Goal: Contribute content: Add original content to the website for others to see

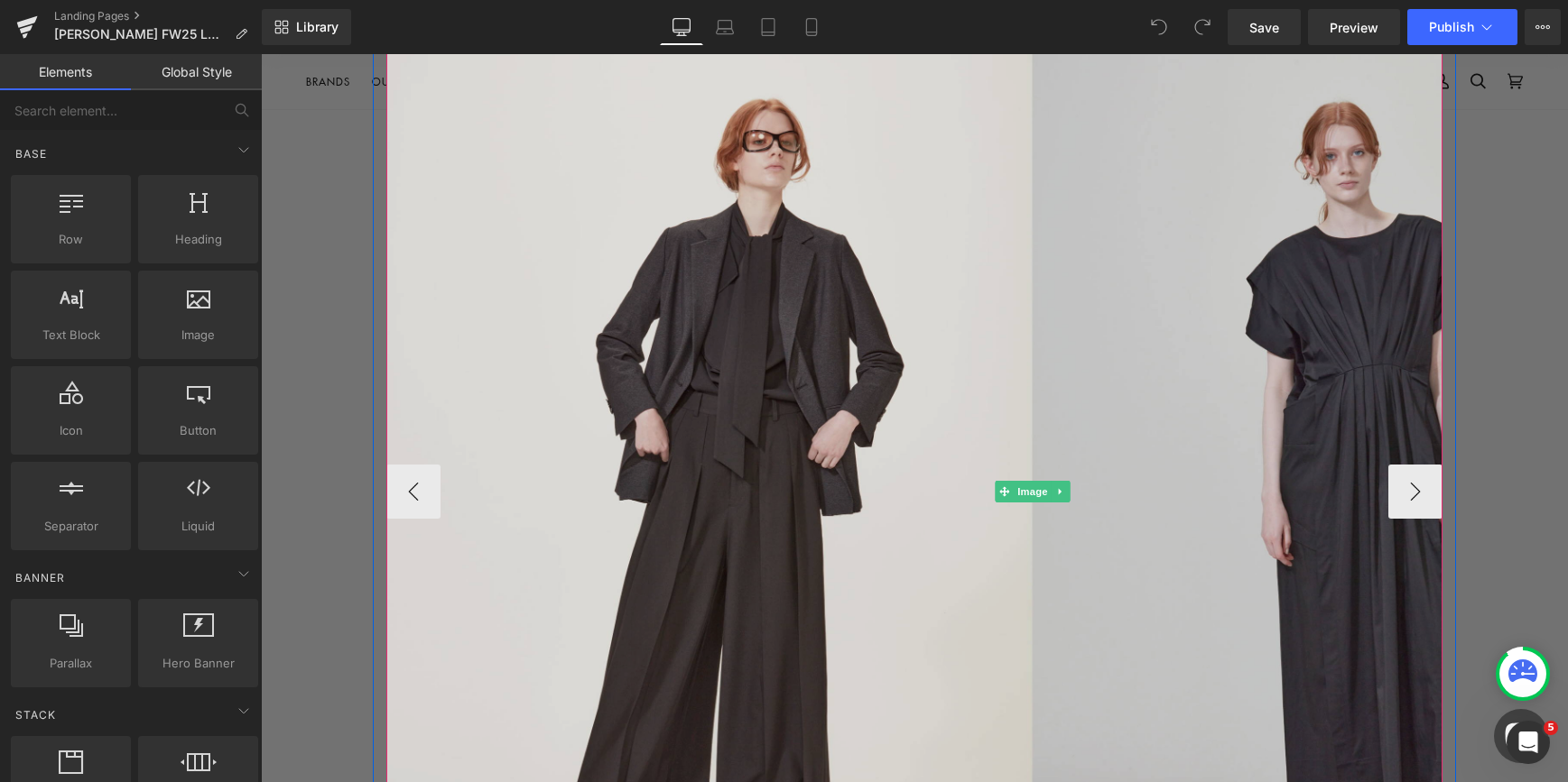
scroll to position [1264, 0]
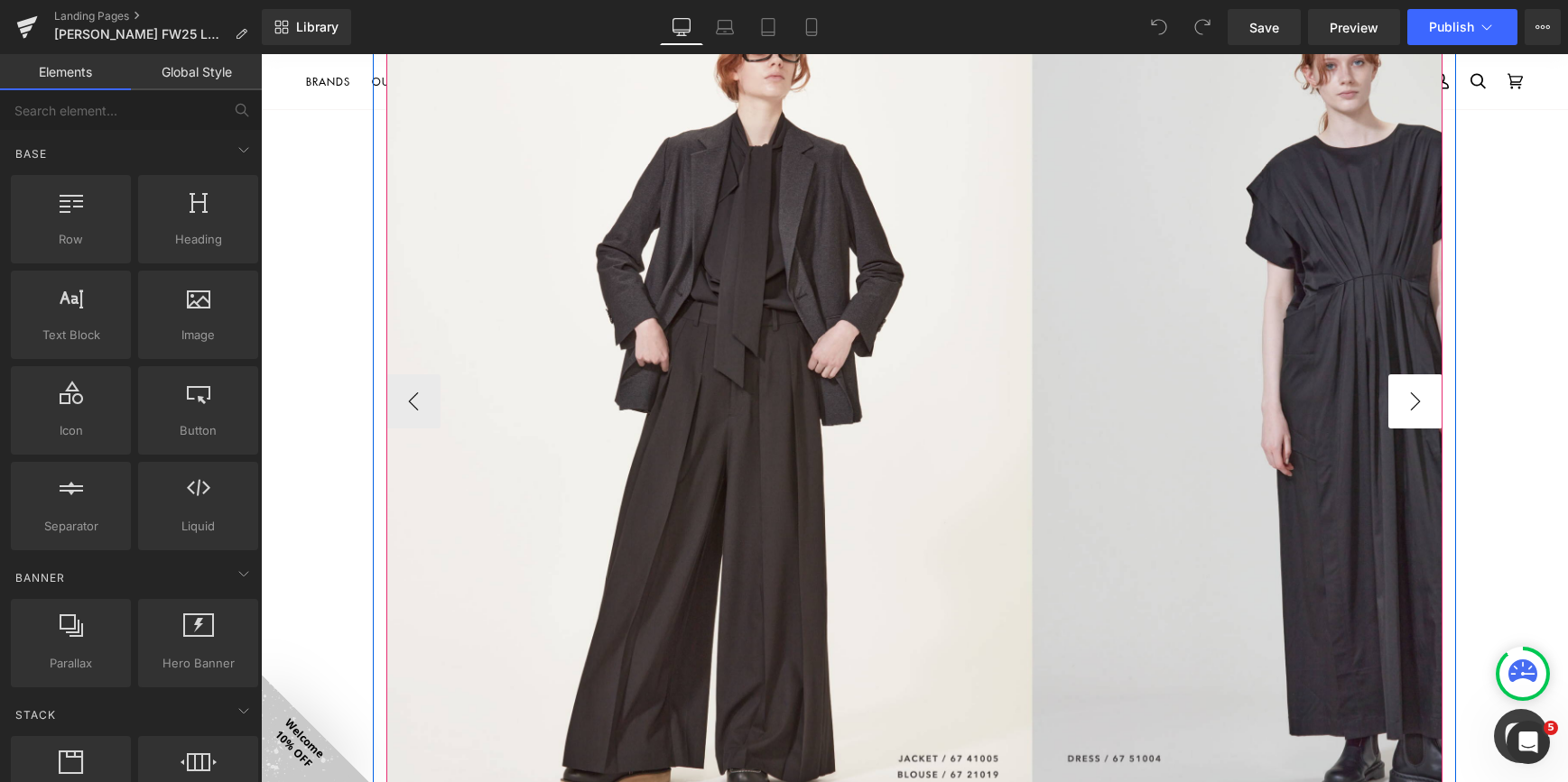
click at [1409, 397] on button "›" at bounding box center [1415, 401] width 54 height 54
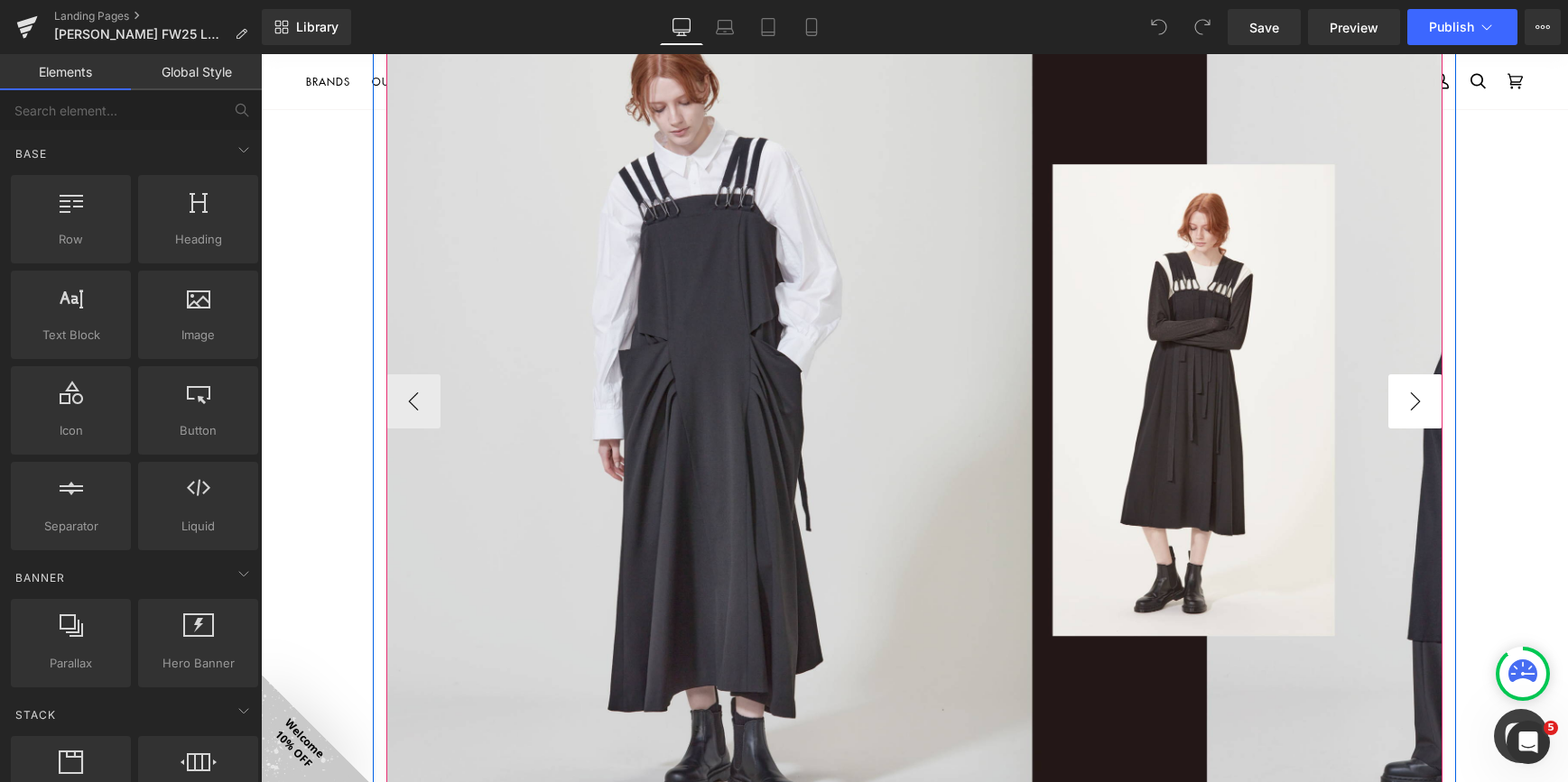
click at [1409, 397] on button "›" at bounding box center [1415, 401] width 54 height 54
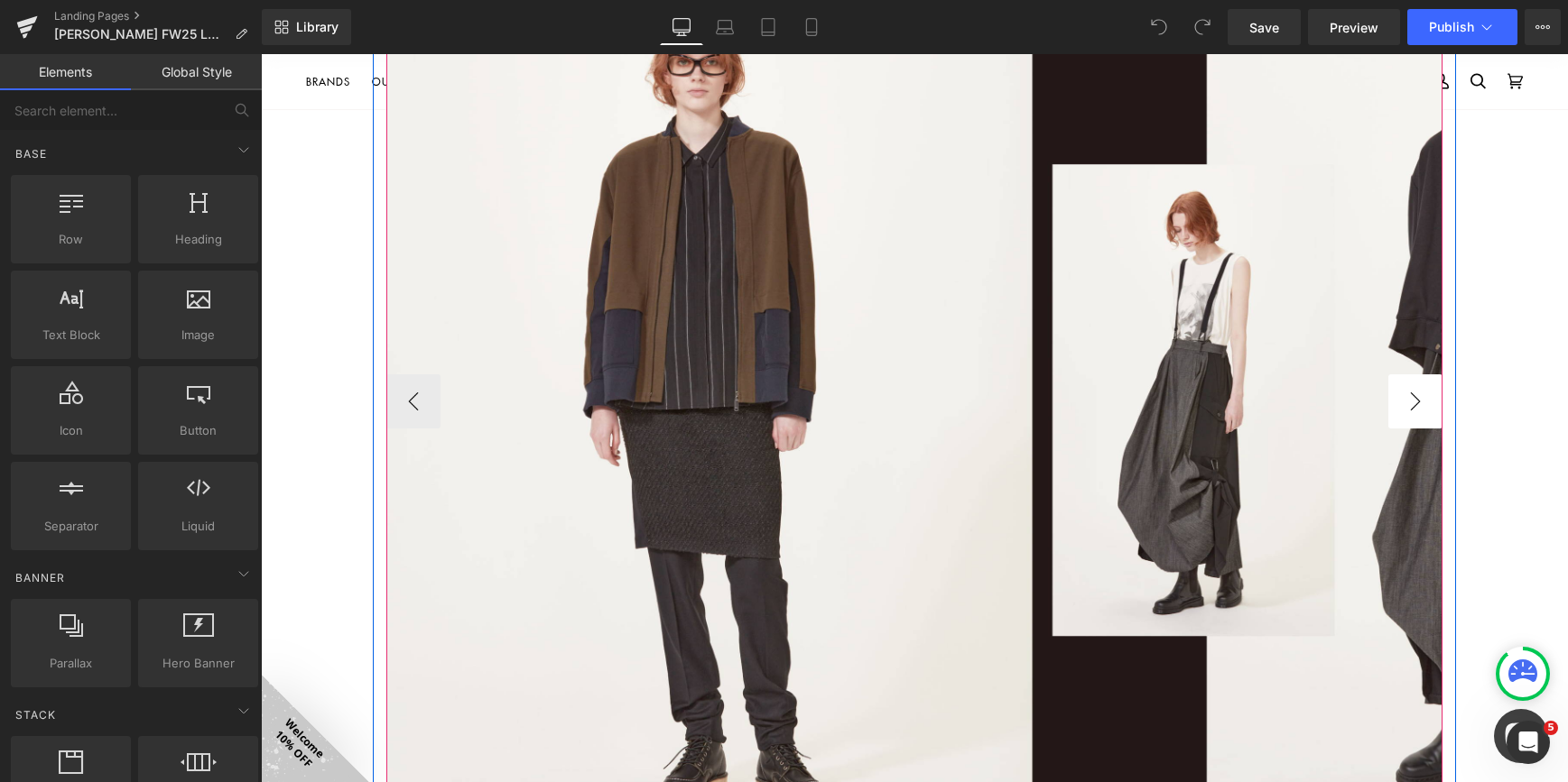
click at [1409, 397] on button "›" at bounding box center [1415, 401] width 54 height 54
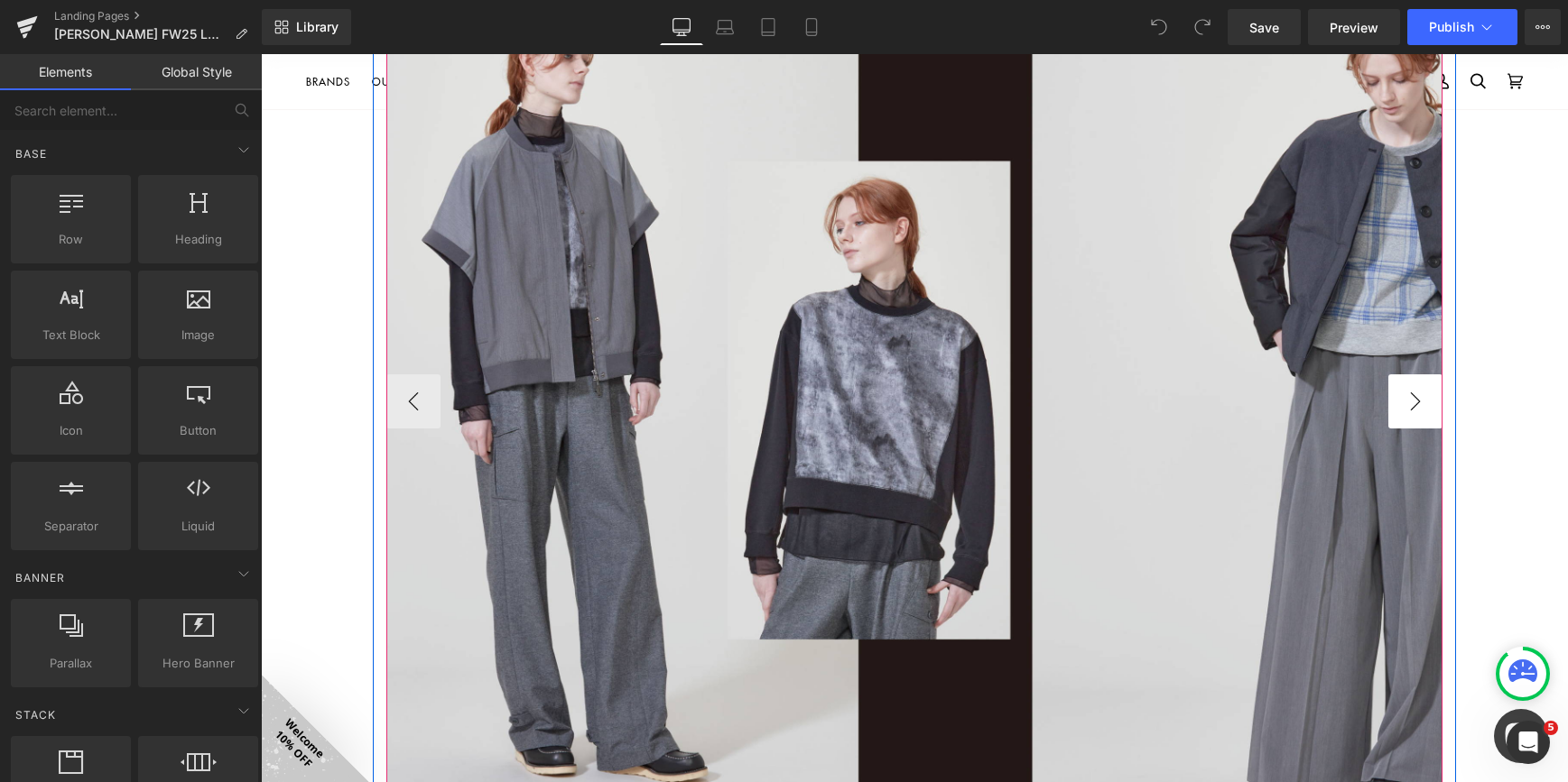
click at [1409, 397] on button "›" at bounding box center [1415, 401] width 54 height 54
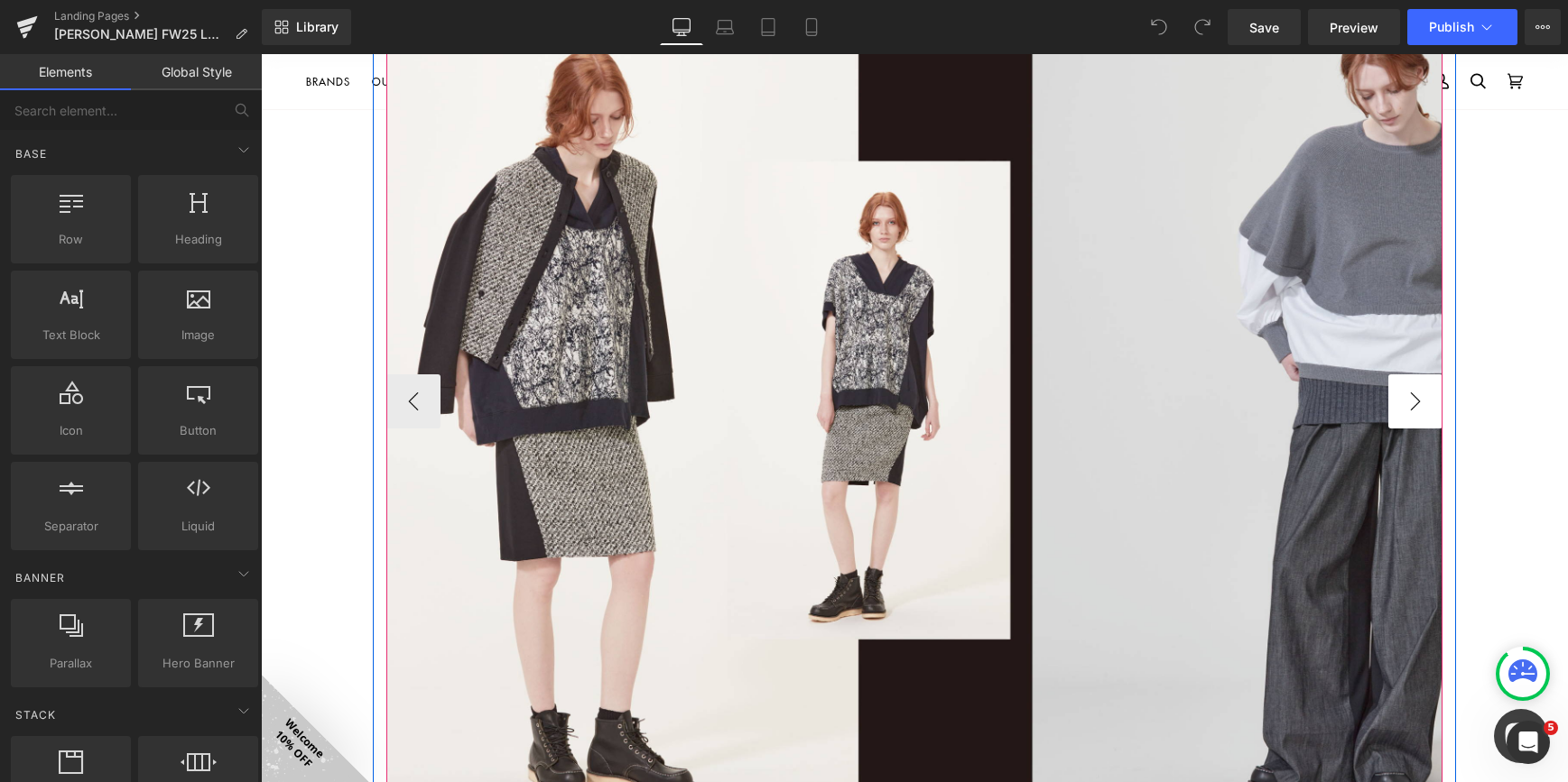
click at [1409, 397] on button "›" at bounding box center [1415, 401] width 54 height 54
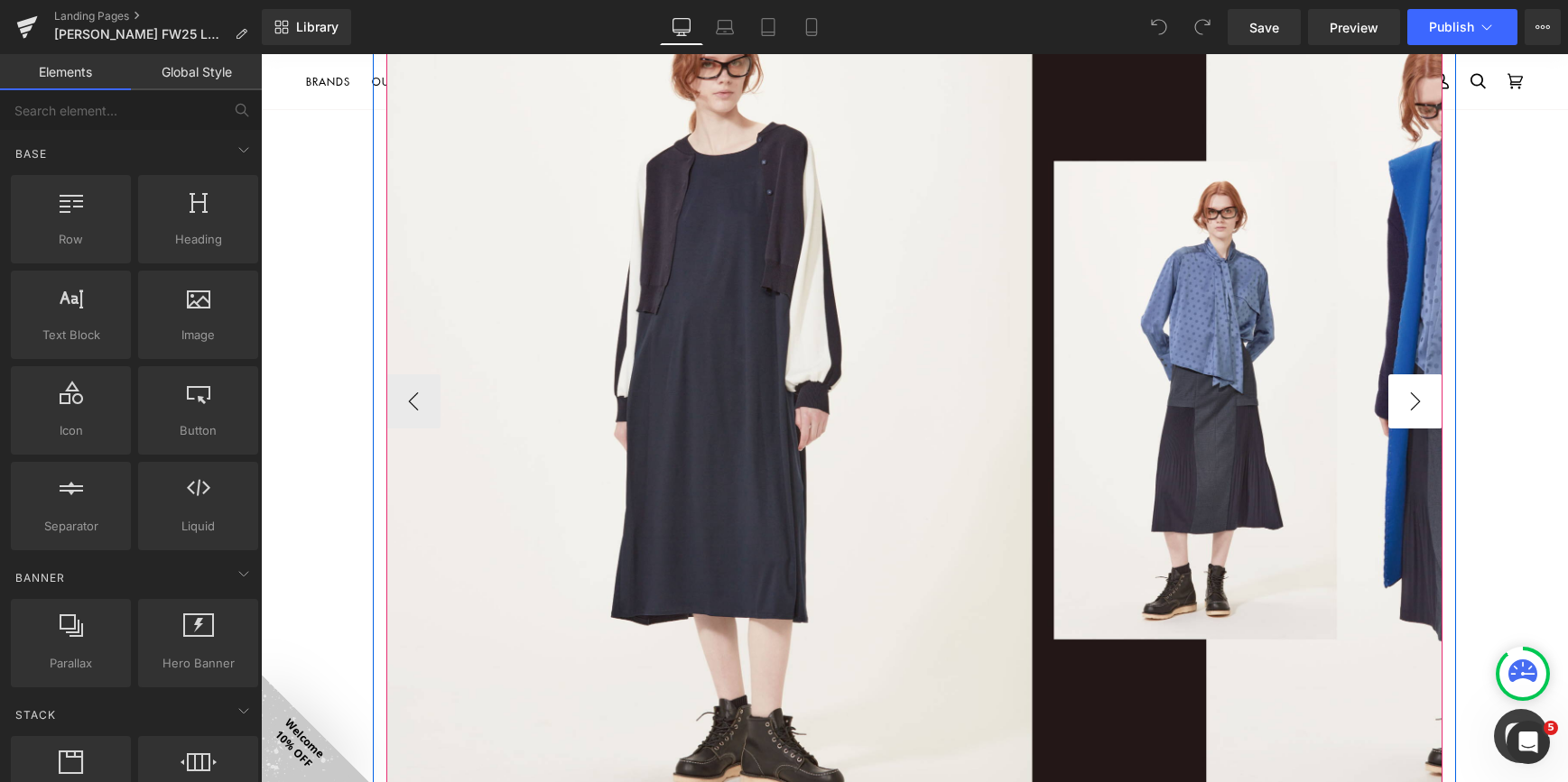
click at [1409, 397] on button "›" at bounding box center [1415, 401] width 54 height 54
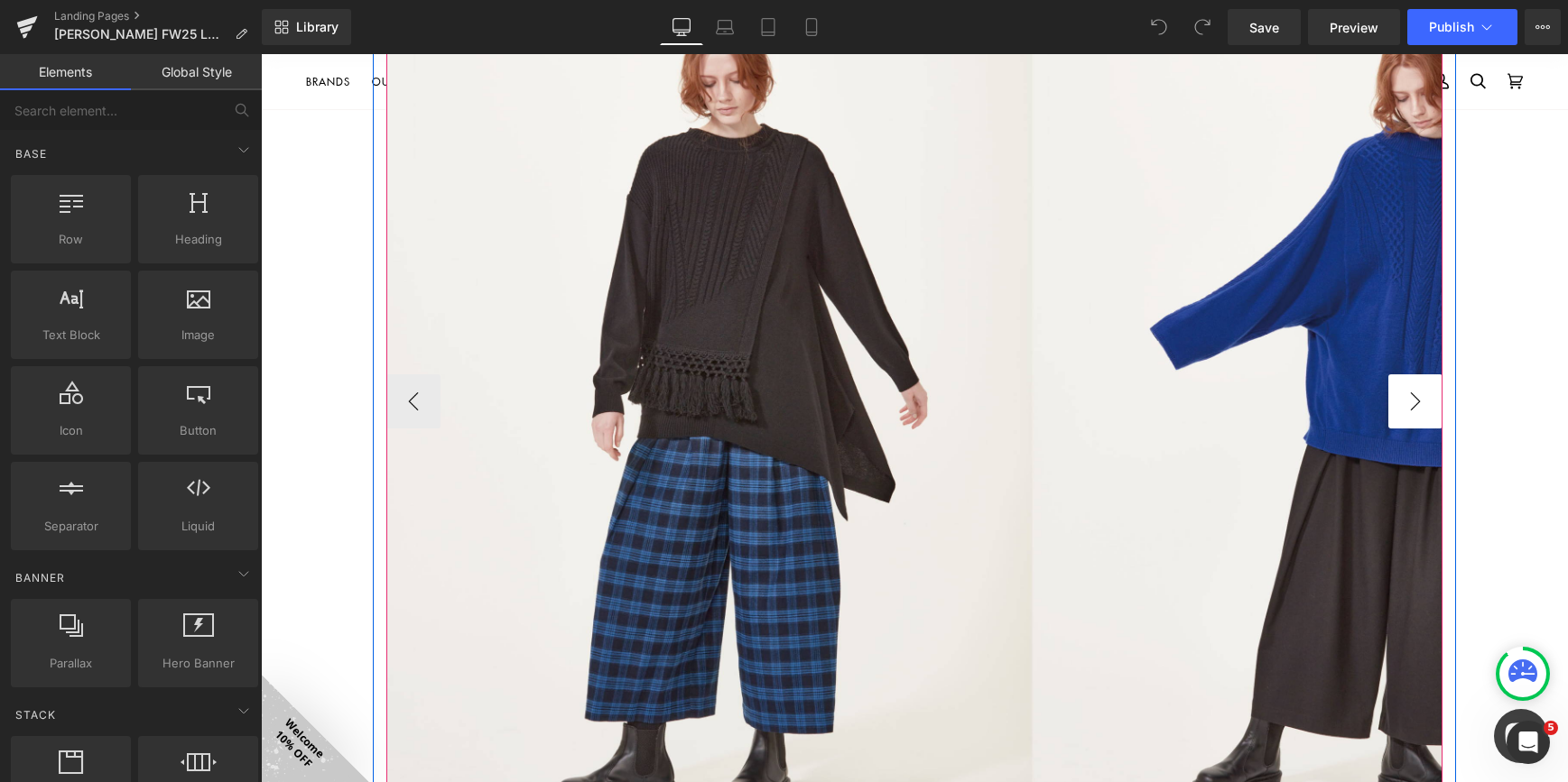
click at [1409, 397] on button "›" at bounding box center [1415, 401] width 54 height 54
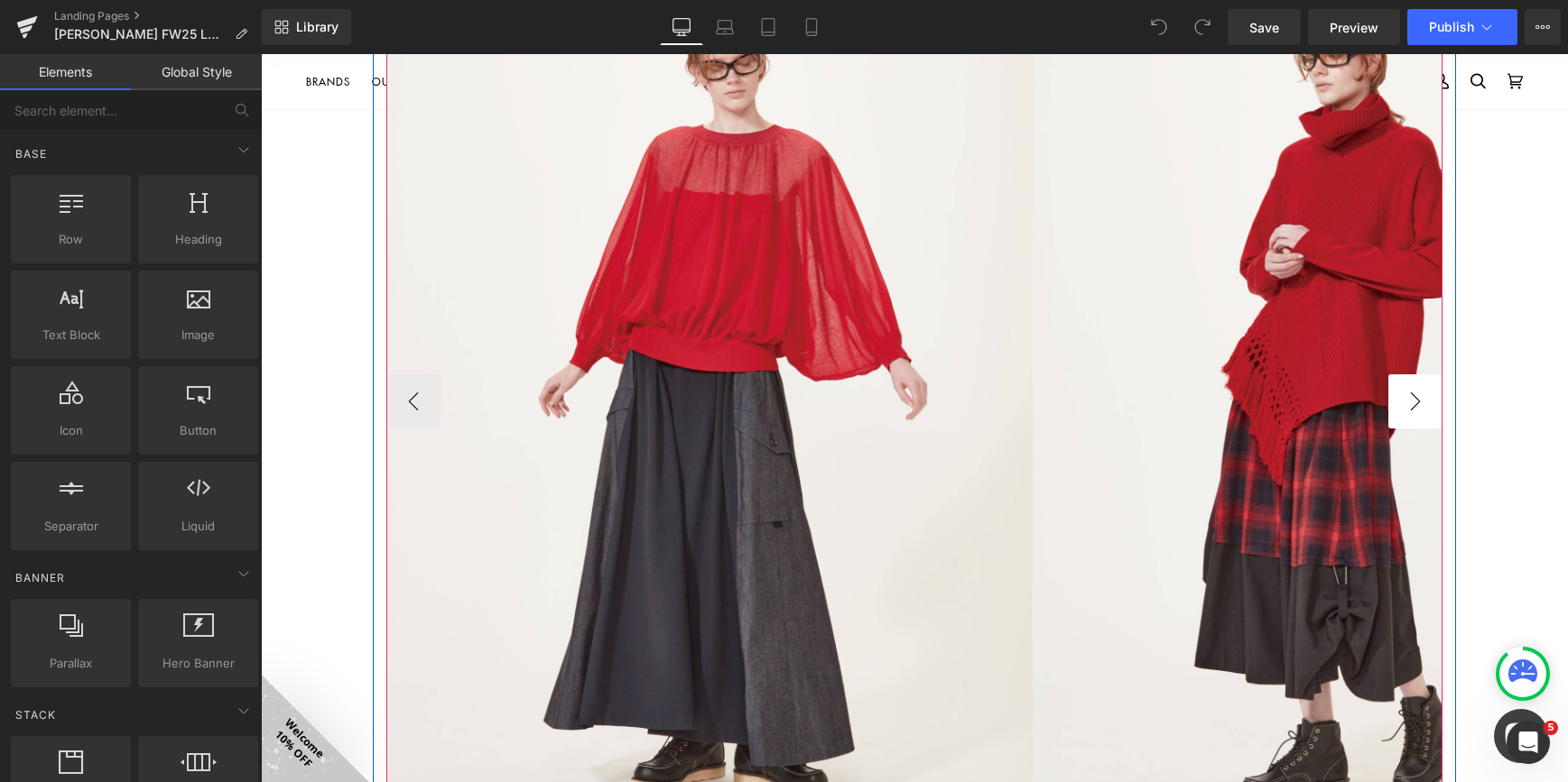
click at [1409, 397] on button "›" at bounding box center [1415, 401] width 54 height 54
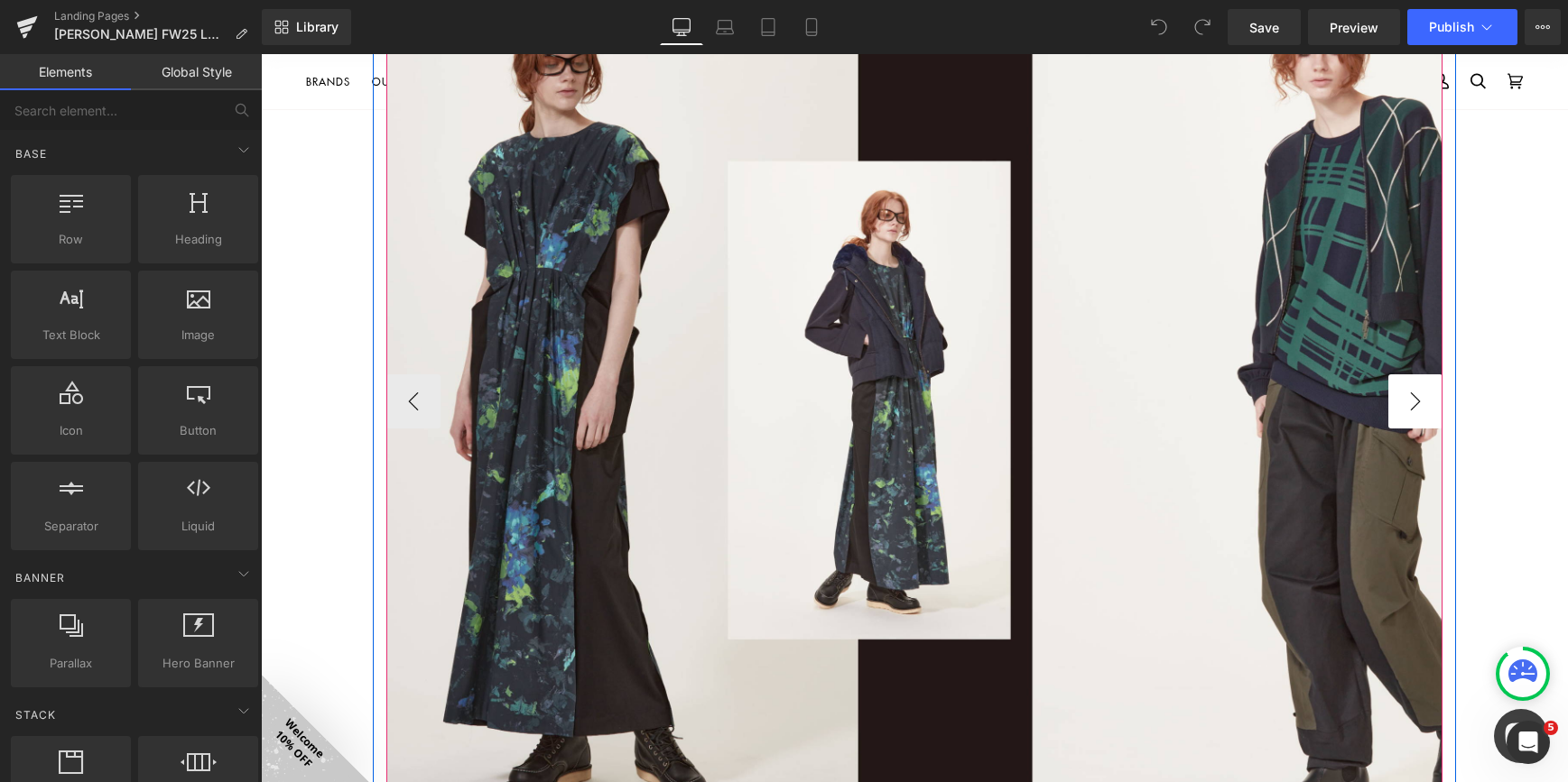
click at [1409, 397] on button "›" at bounding box center [1415, 401] width 54 height 54
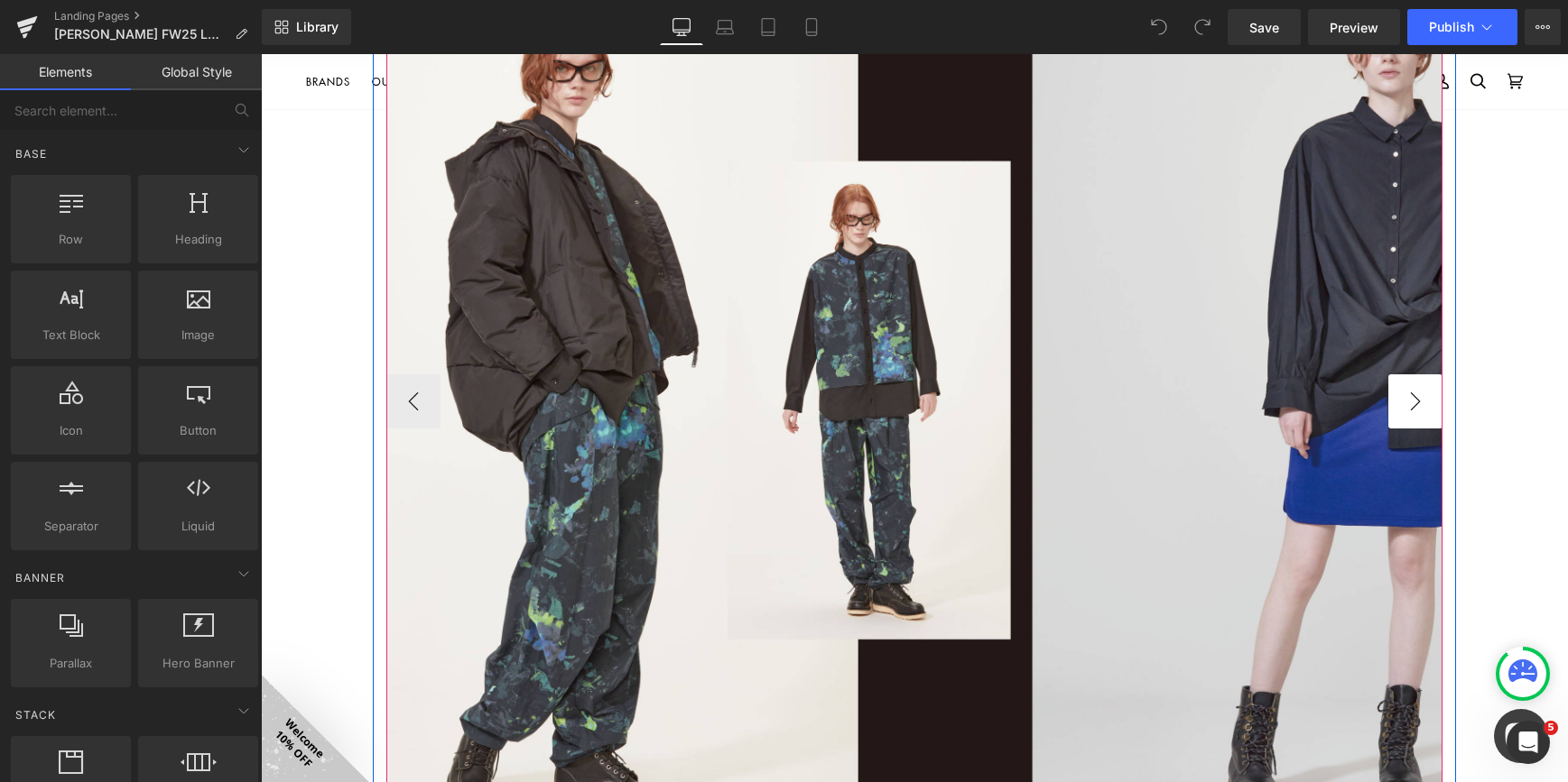
click at [1409, 397] on button "›" at bounding box center [1415, 401] width 54 height 54
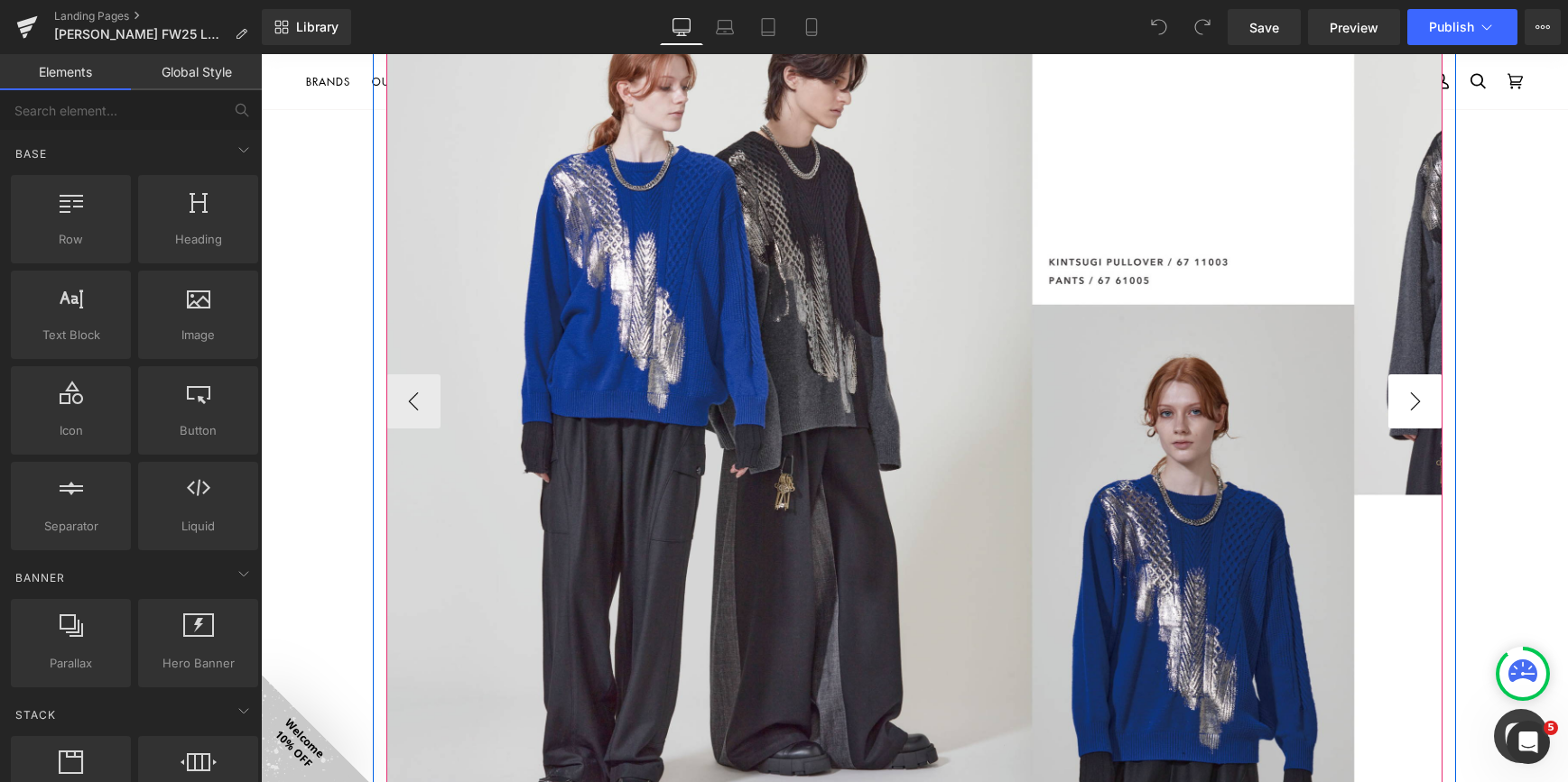
click at [1409, 397] on button "›" at bounding box center [1415, 401] width 54 height 54
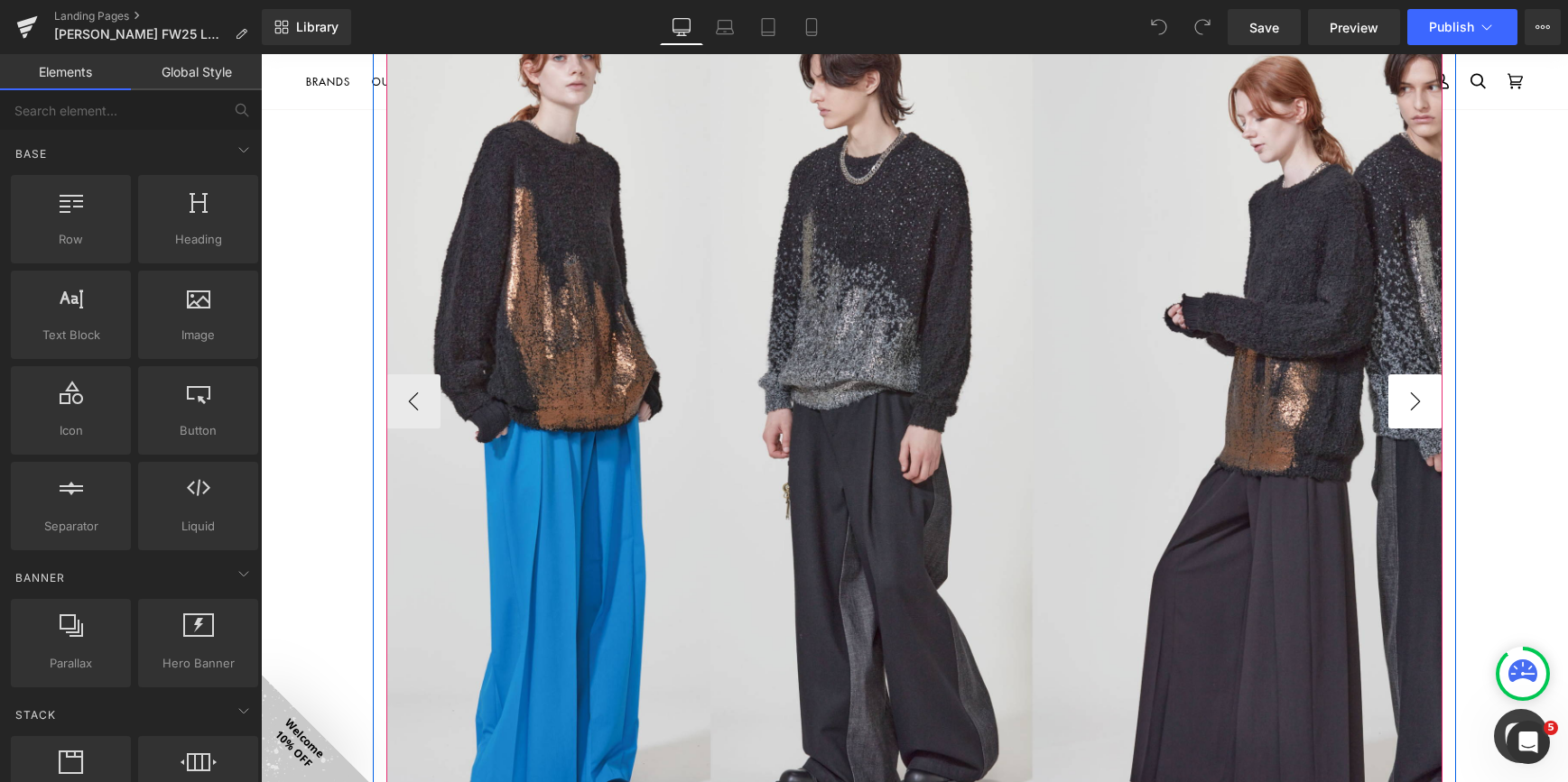
click at [1409, 397] on button "›" at bounding box center [1415, 401] width 54 height 54
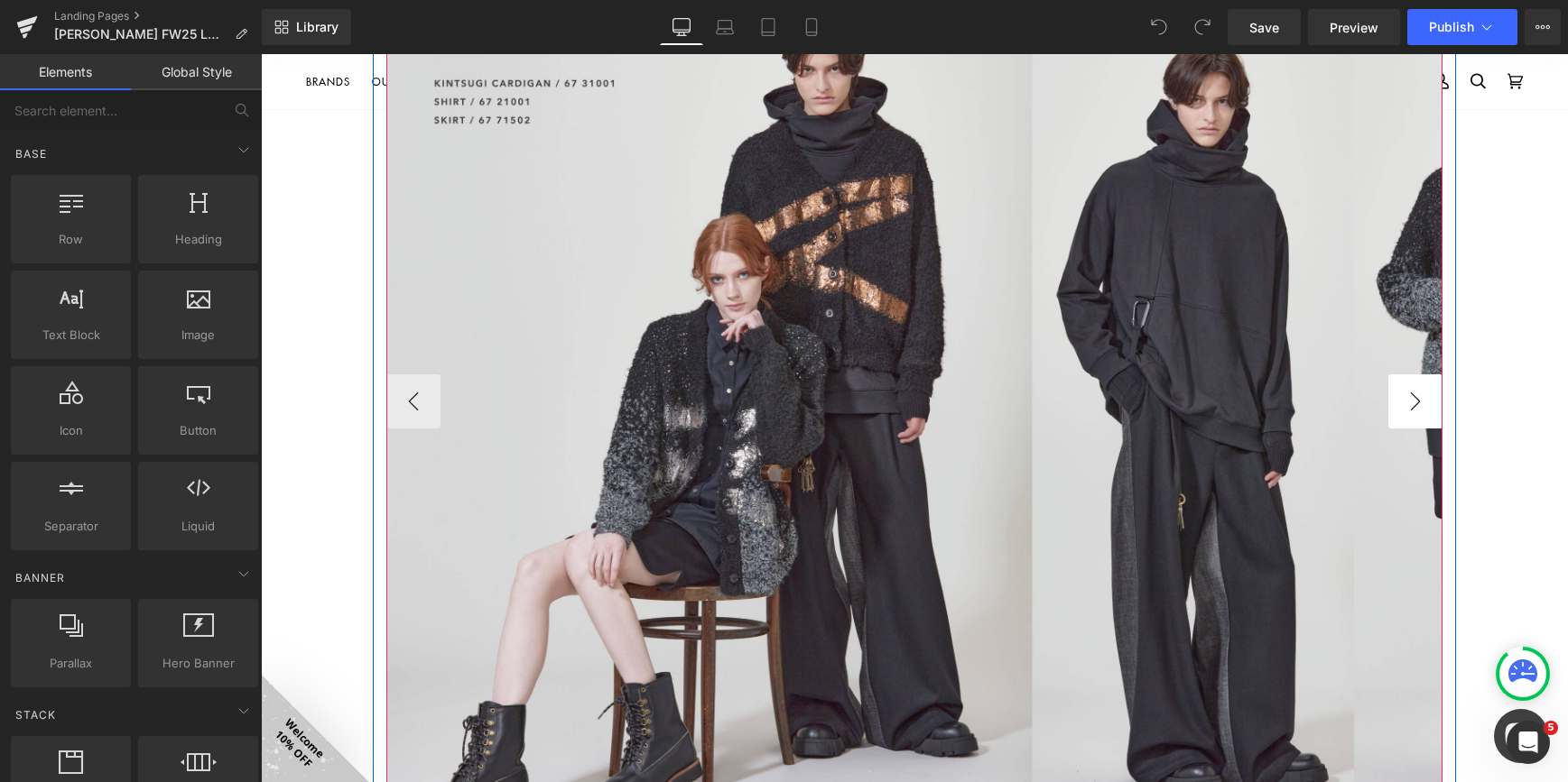
click at [1409, 397] on button "›" at bounding box center [1415, 401] width 54 height 54
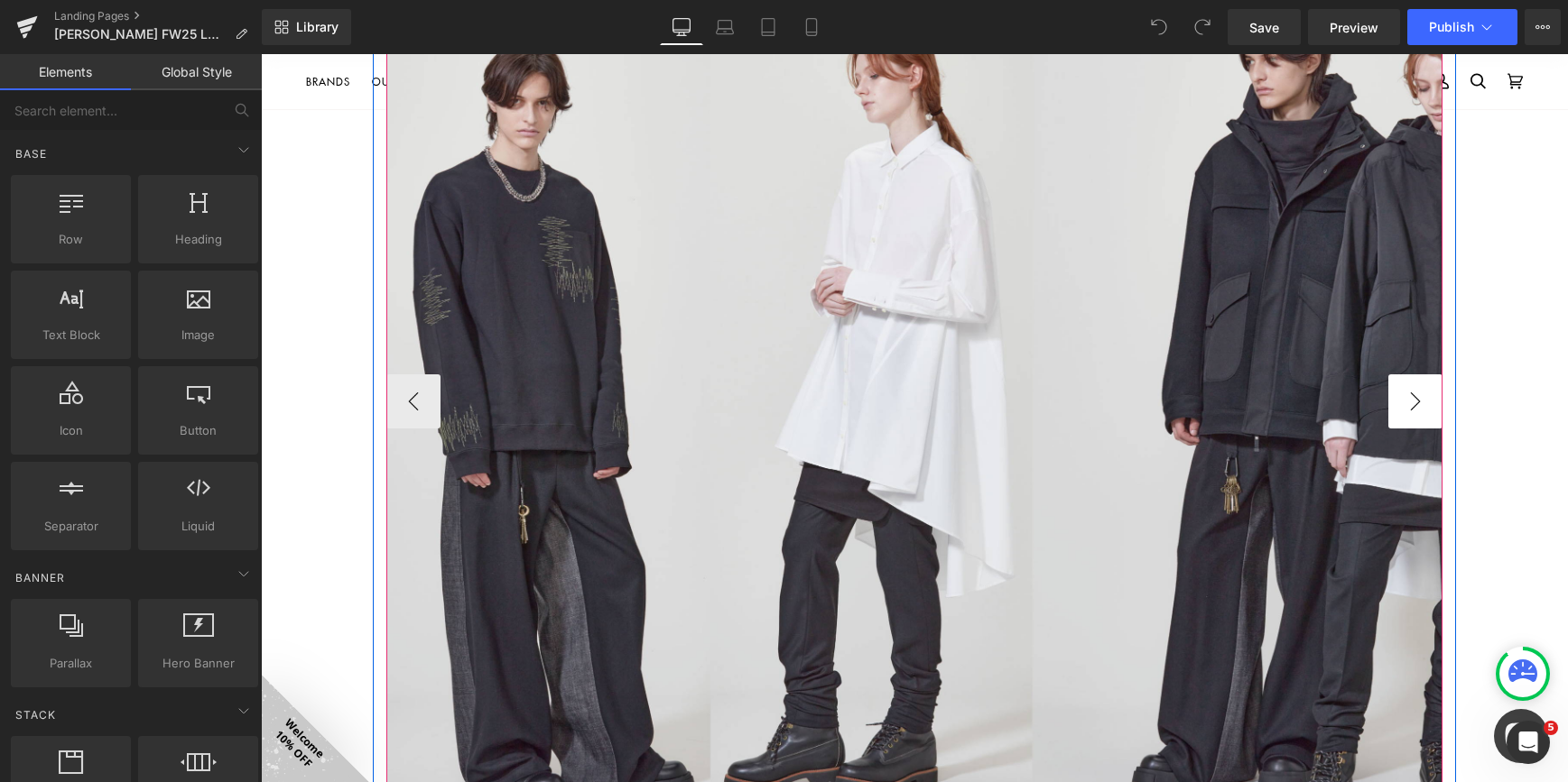
click at [1417, 395] on button "›" at bounding box center [1415, 401] width 54 height 54
click at [1408, 404] on button "›" at bounding box center [1415, 401] width 54 height 54
click at [1397, 406] on button "›" at bounding box center [1415, 401] width 54 height 54
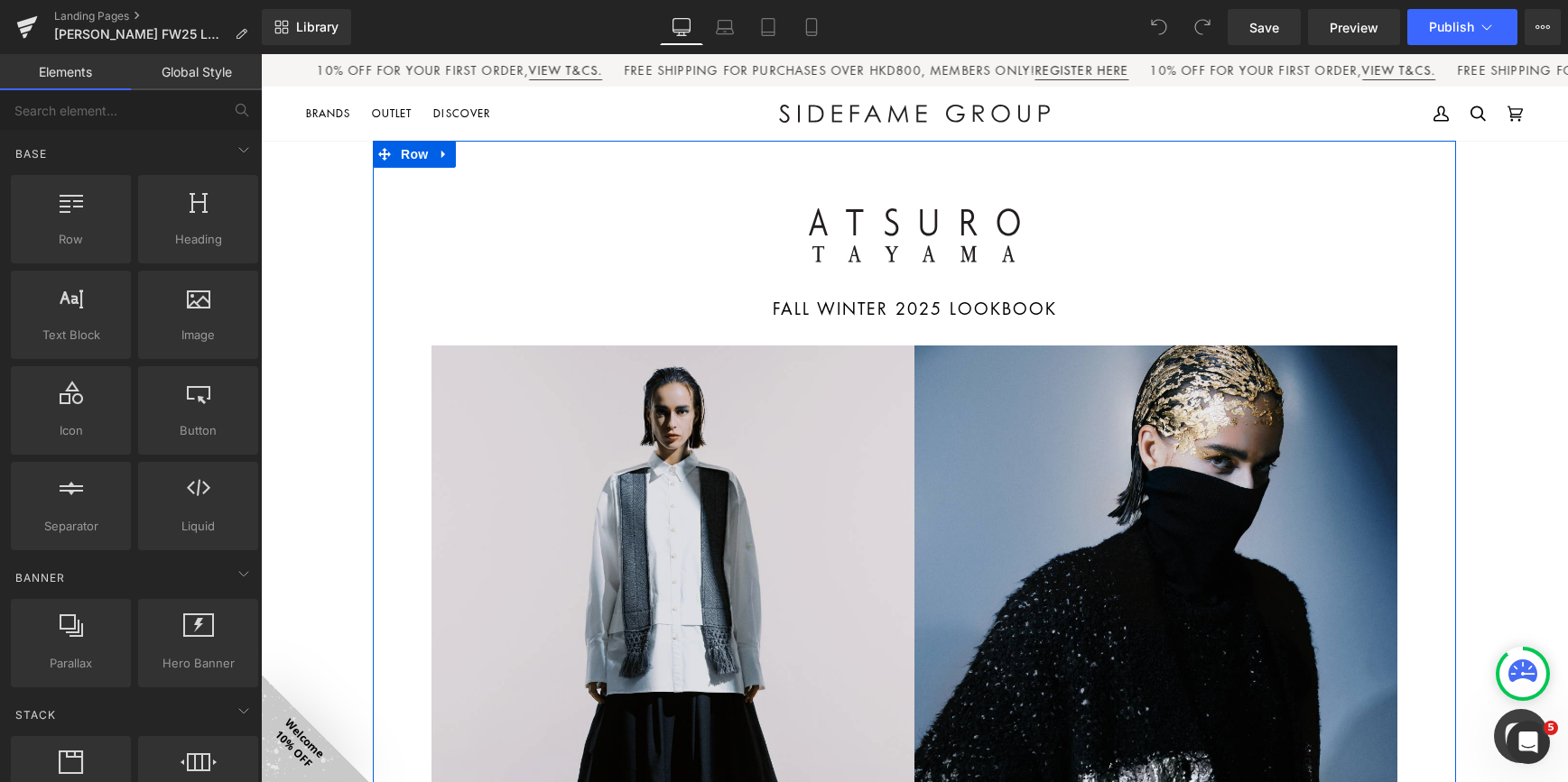
scroll to position [181, 0]
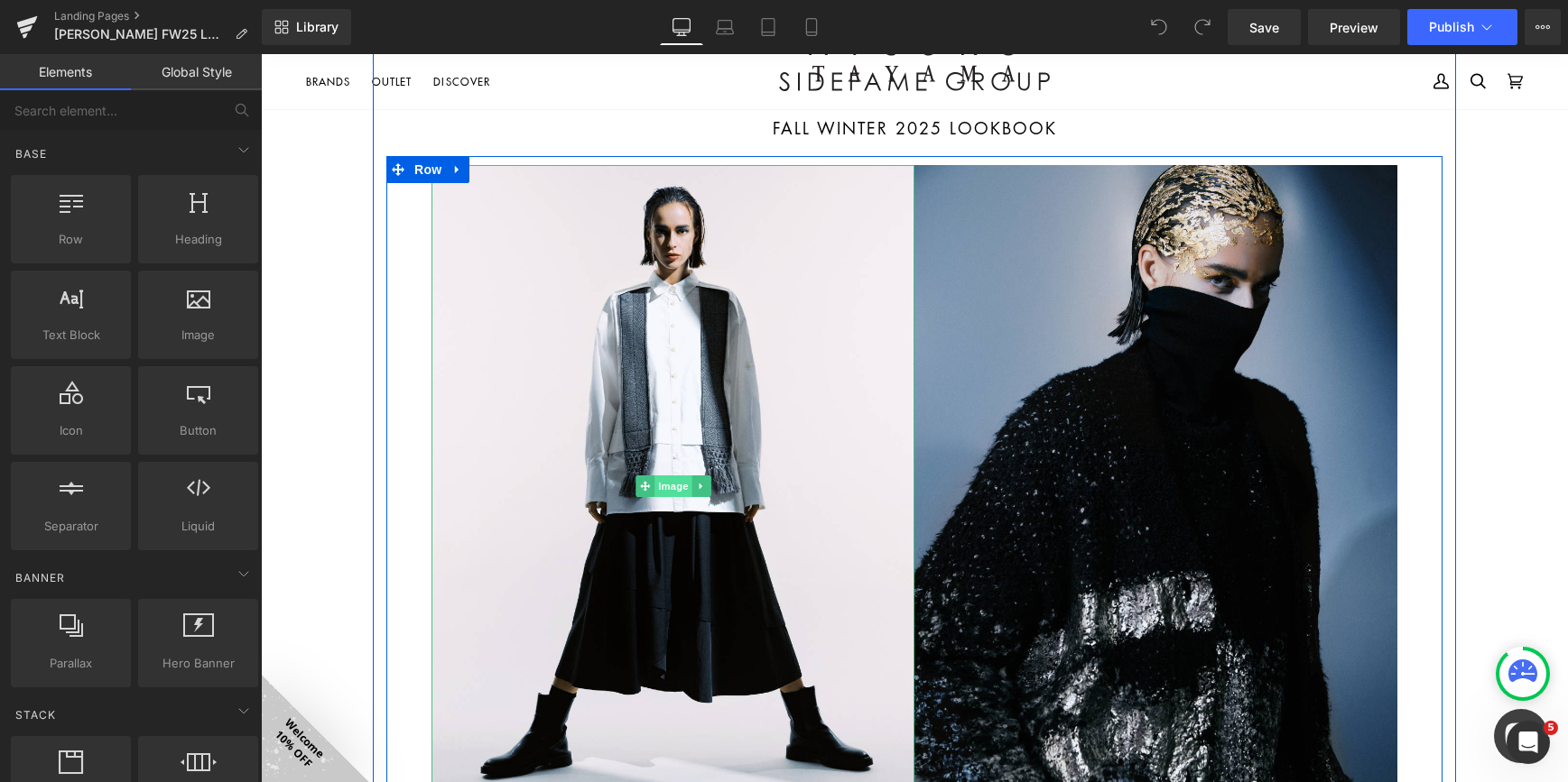
drag, startPoint x: 681, startPoint y: 409, endPoint x: 679, endPoint y: 491, distance: 82.0
click at [681, 409] on img at bounding box center [672, 487] width 483 height 643
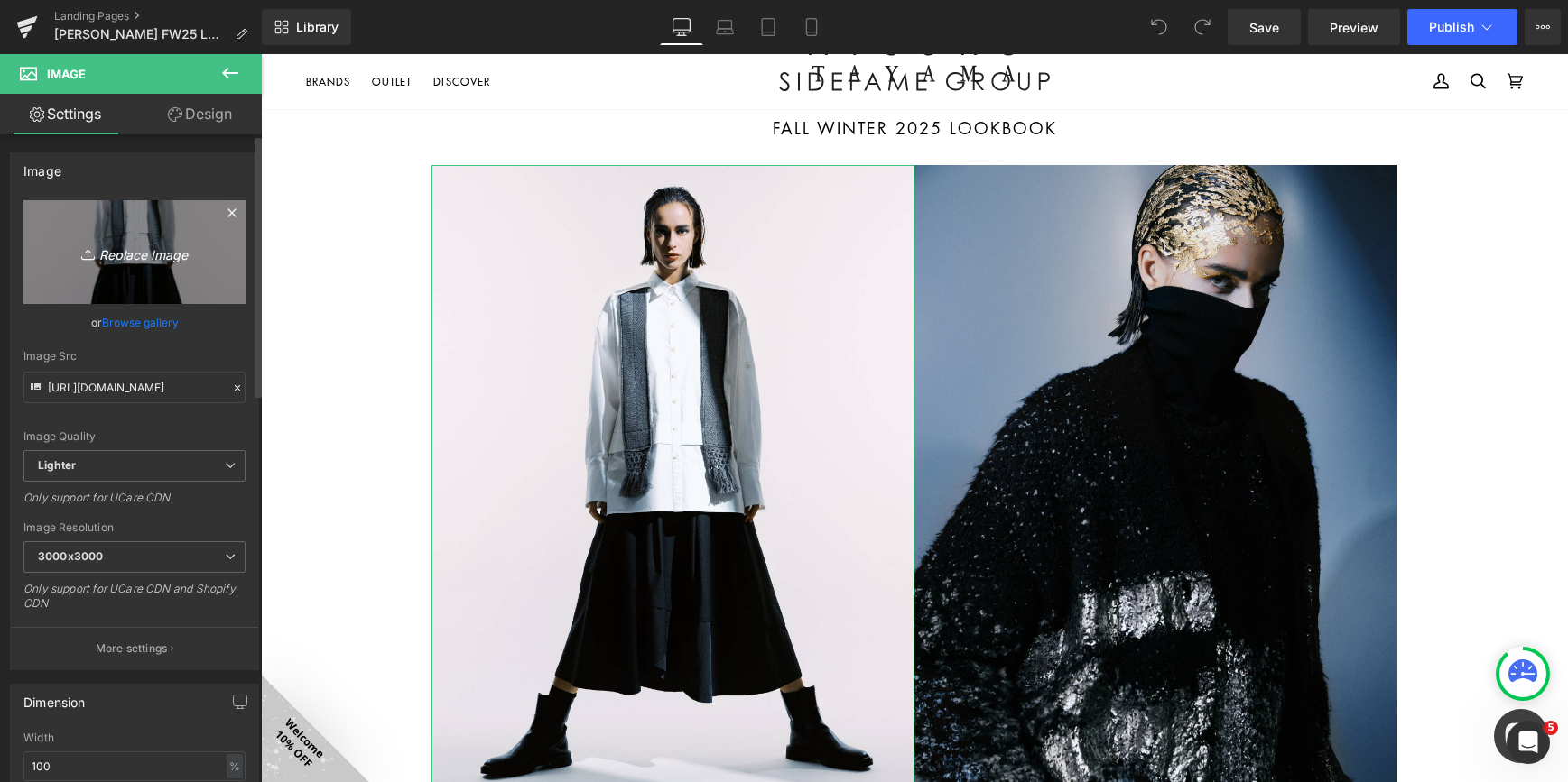
click at [115, 259] on icon "Replace Image" at bounding box center [134, 252] width 145 height 23
type input "C:\fakepath\A5荳ｭ邯ｴ縺励ｙ_32p_隕矩幕縺膏1xp32_陦ｨ邏凅陬剰｡ｨ邏・ 拷貝.jpg"
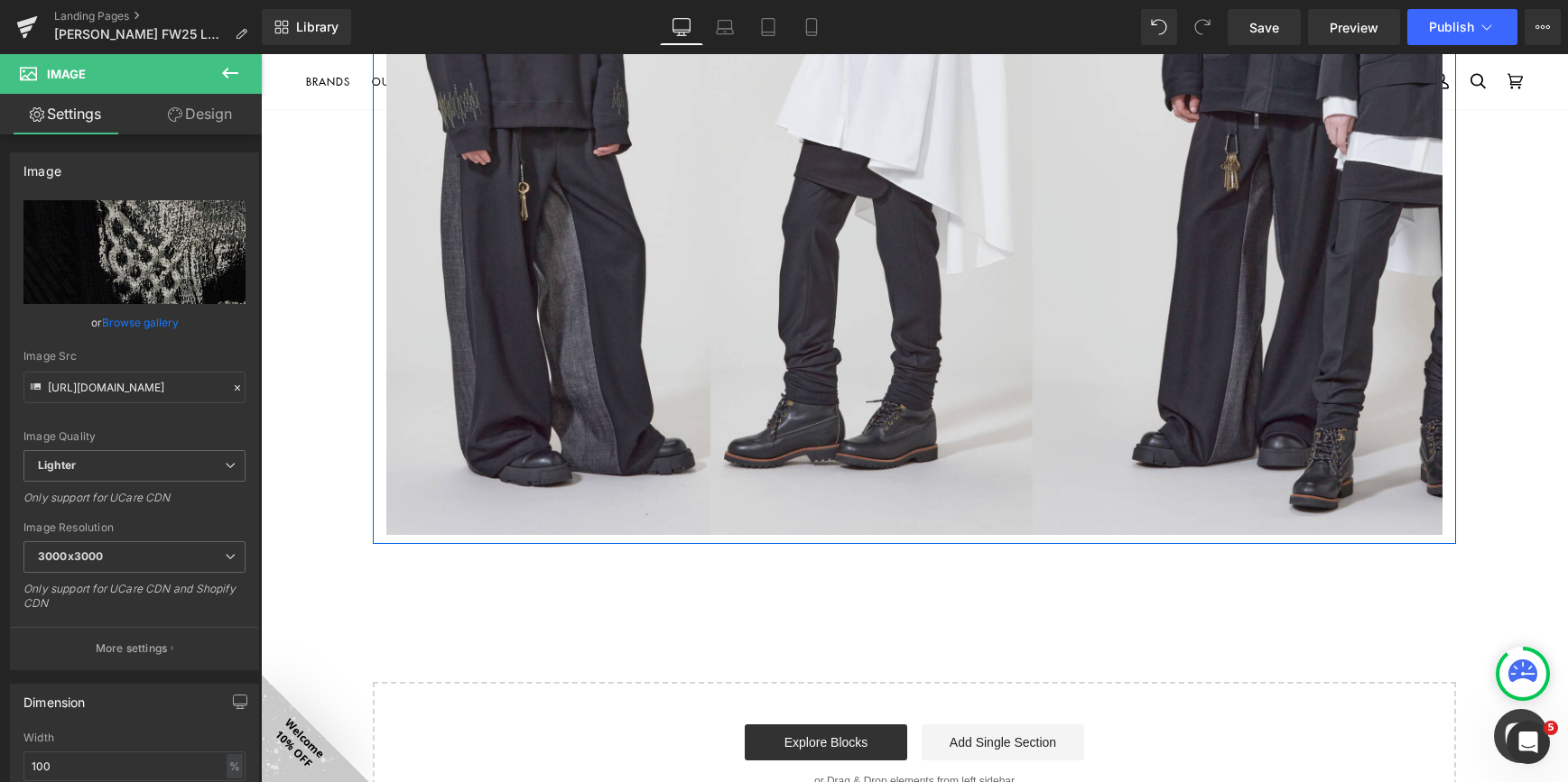
scroll to position [1264, 0]
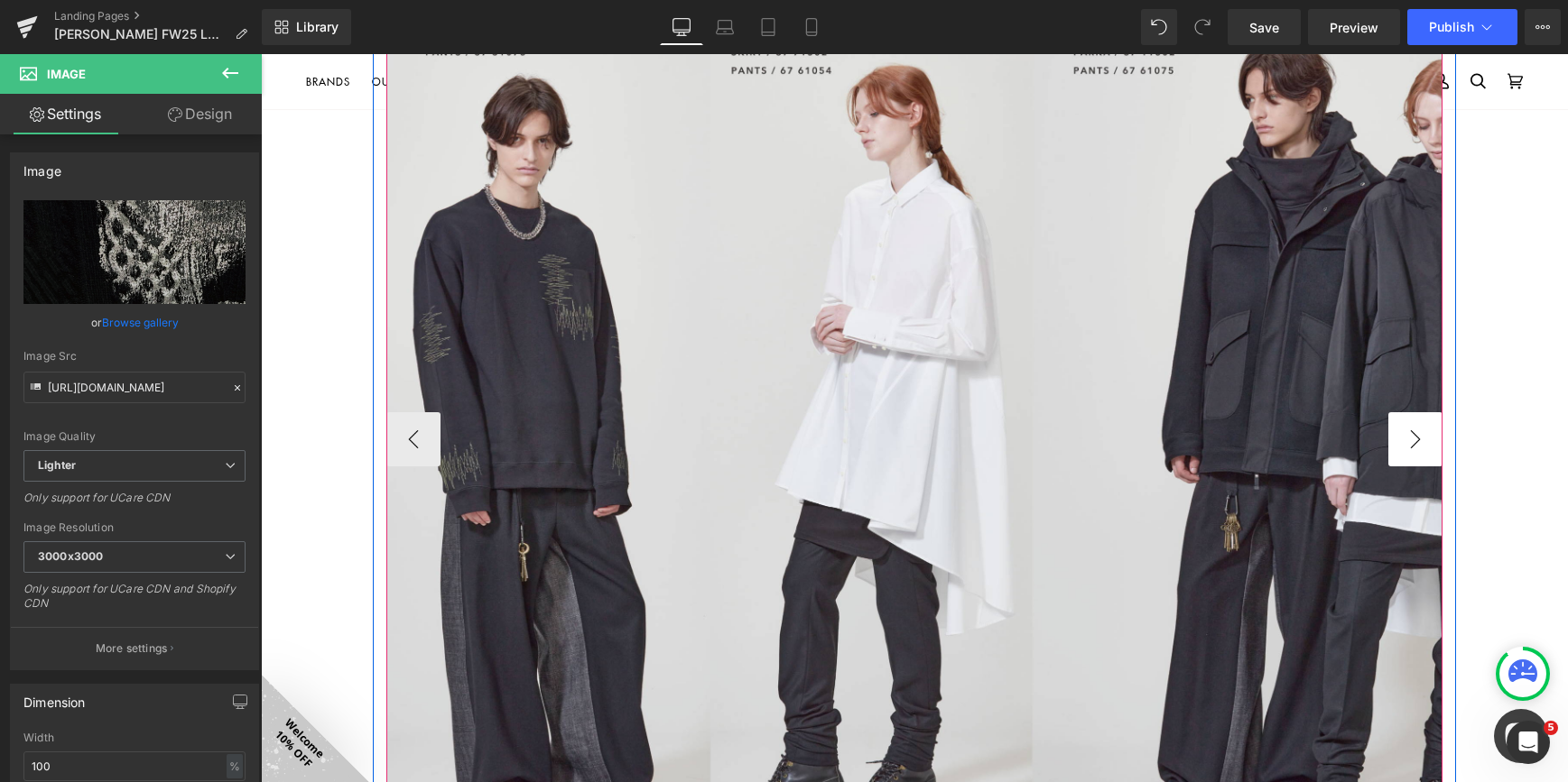
click at [1423, 460] on button "›" at bounding box center [1415, 439] width 54 height 54
click at [1420, 442] on button "›" at bounding box center [1415, 439] width 54 height 54
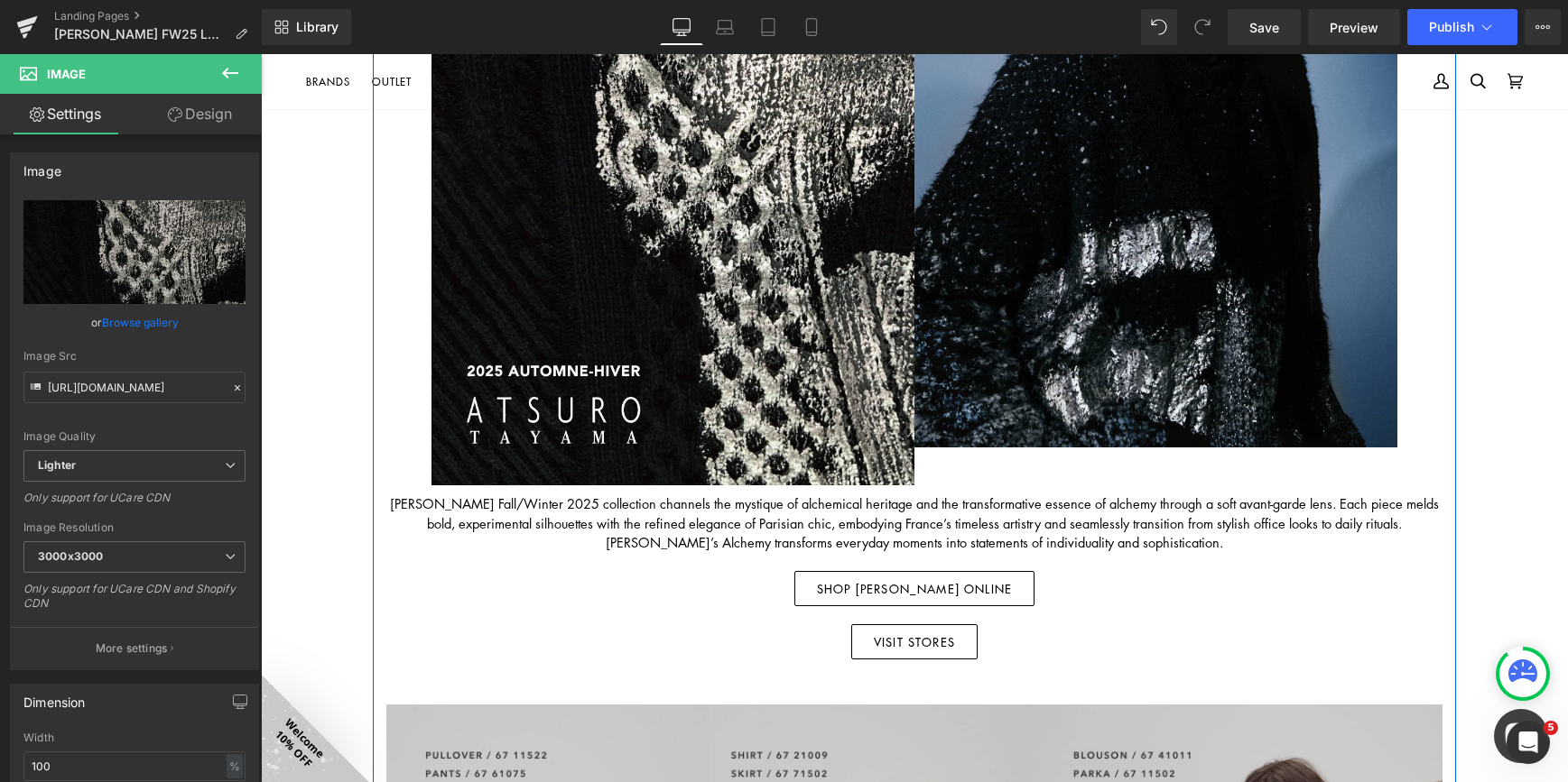
scroll to position [181, 0]
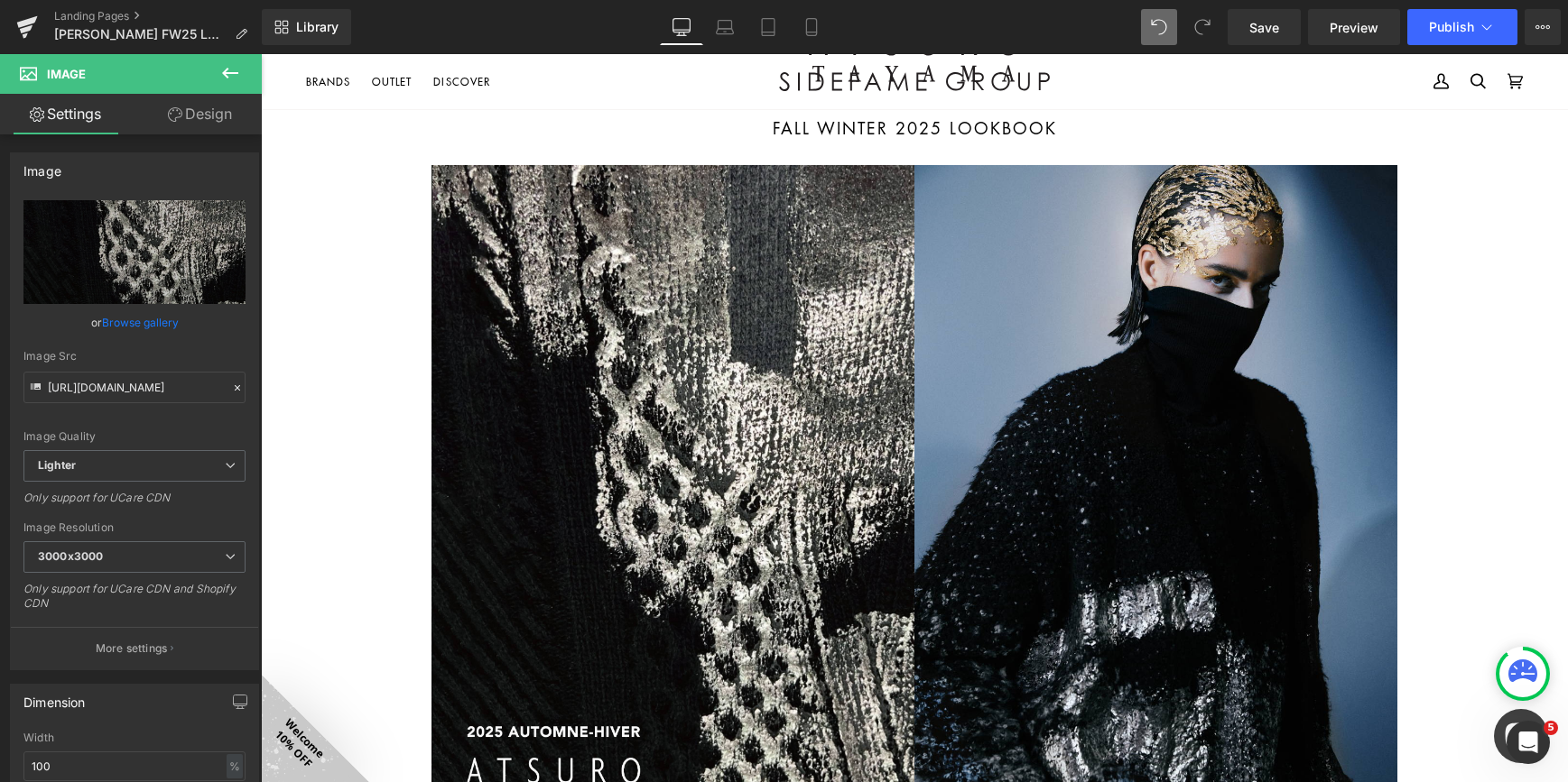
type input "[URL][DOMAIN_NAME]"
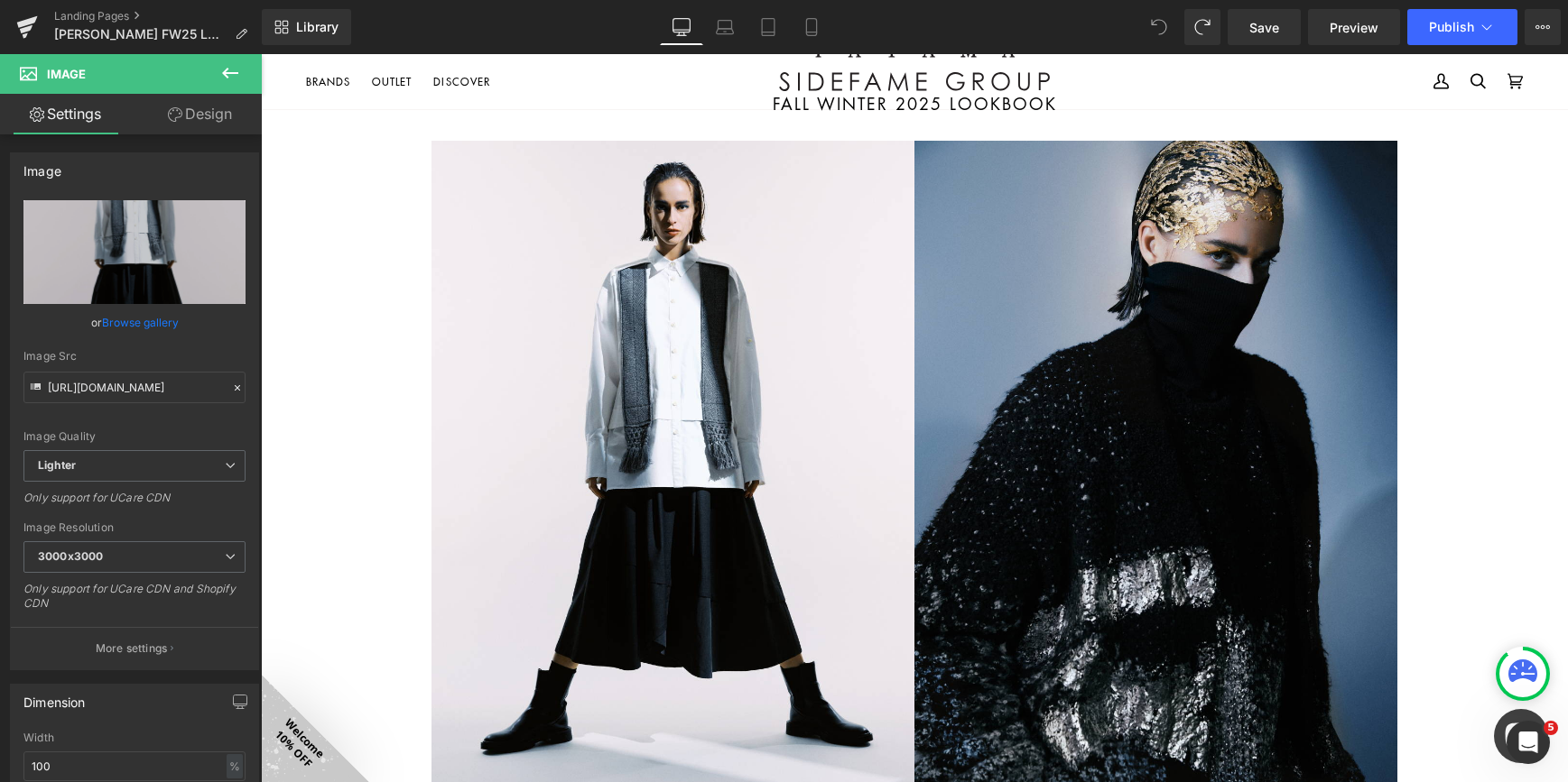
scroll to position [205, 0]
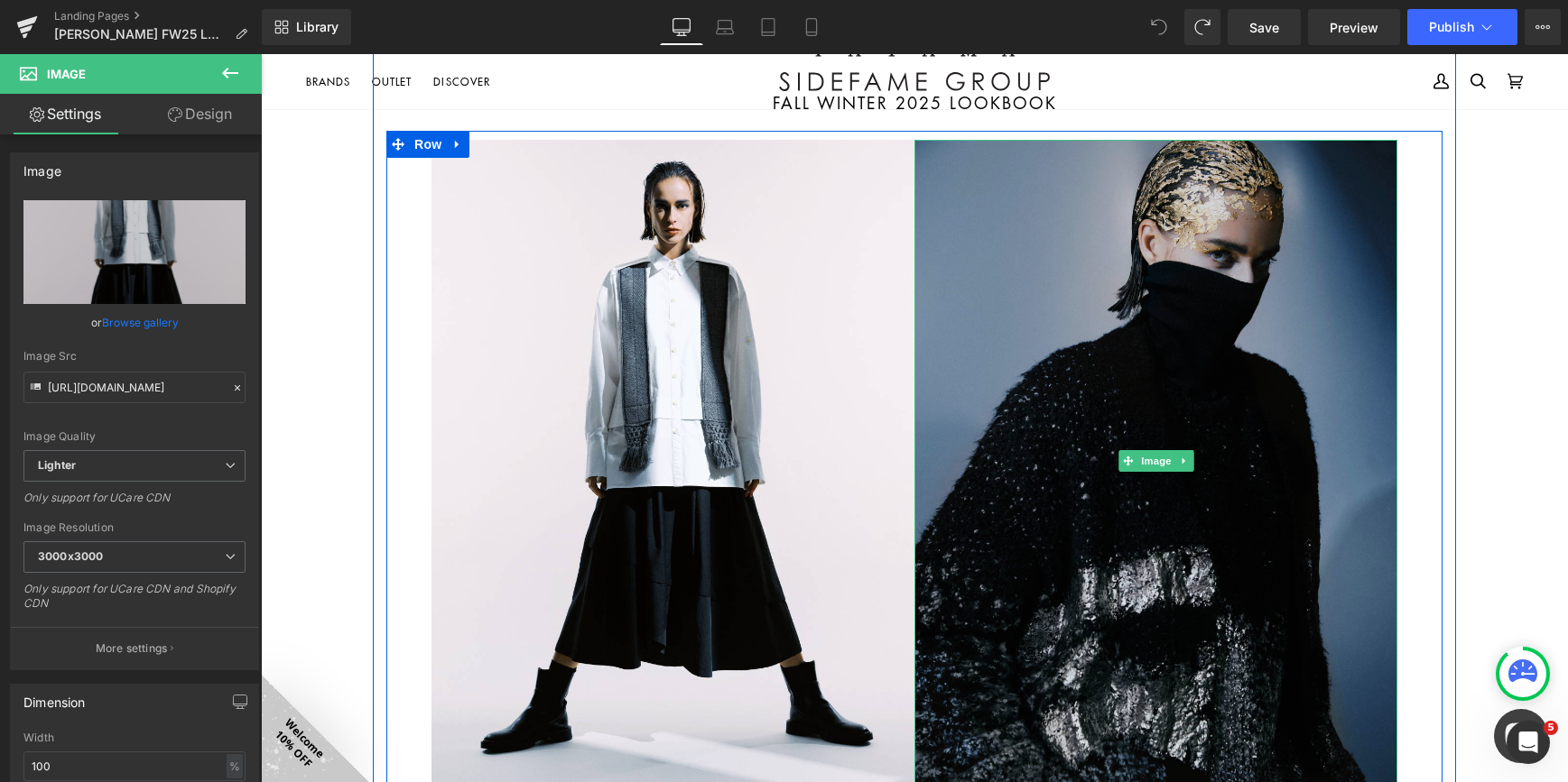
click at [1336, 405] on img at bounding box center [1156, 461] width 483 height 643
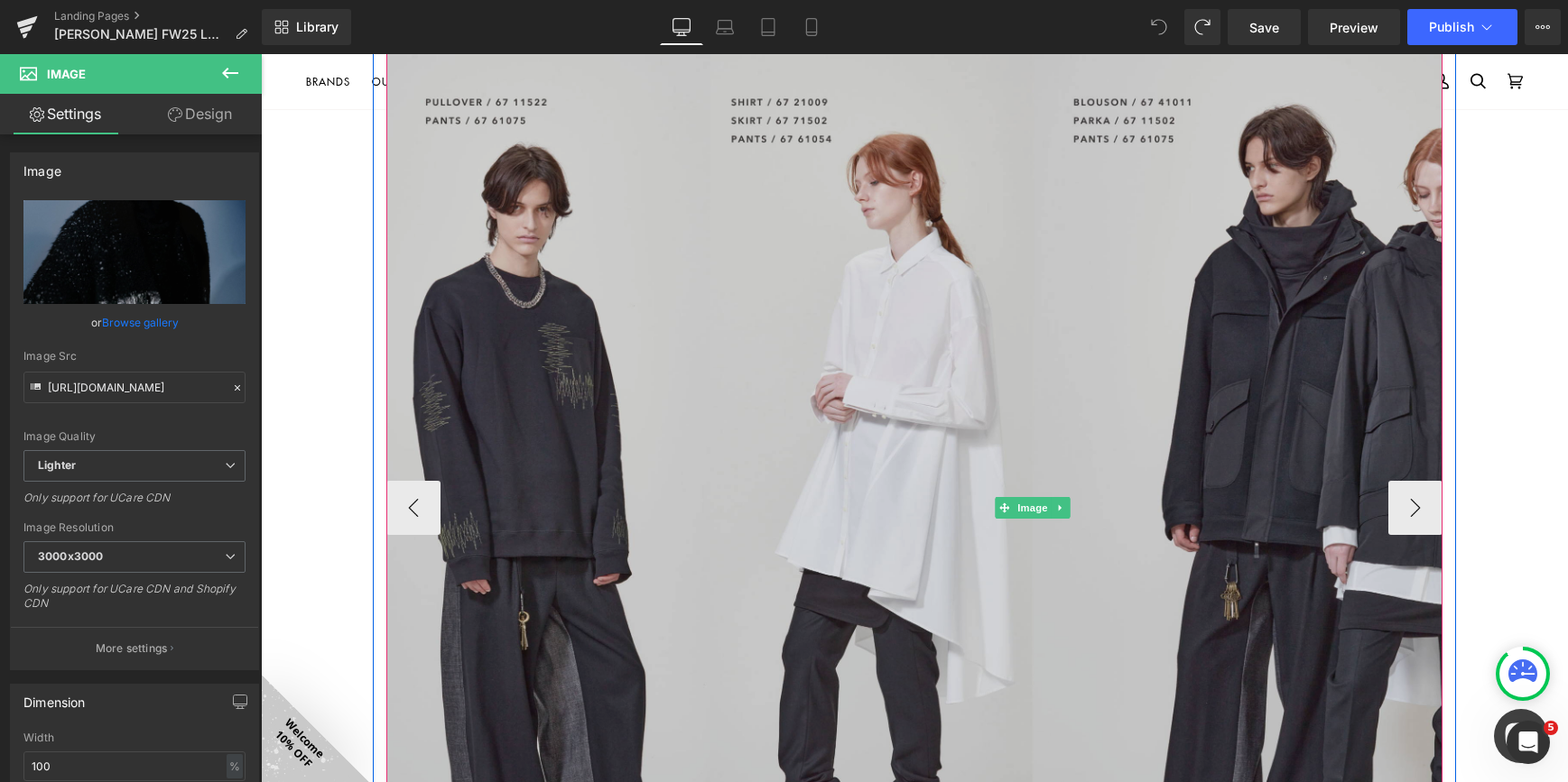
scroll to position [1173, 0]
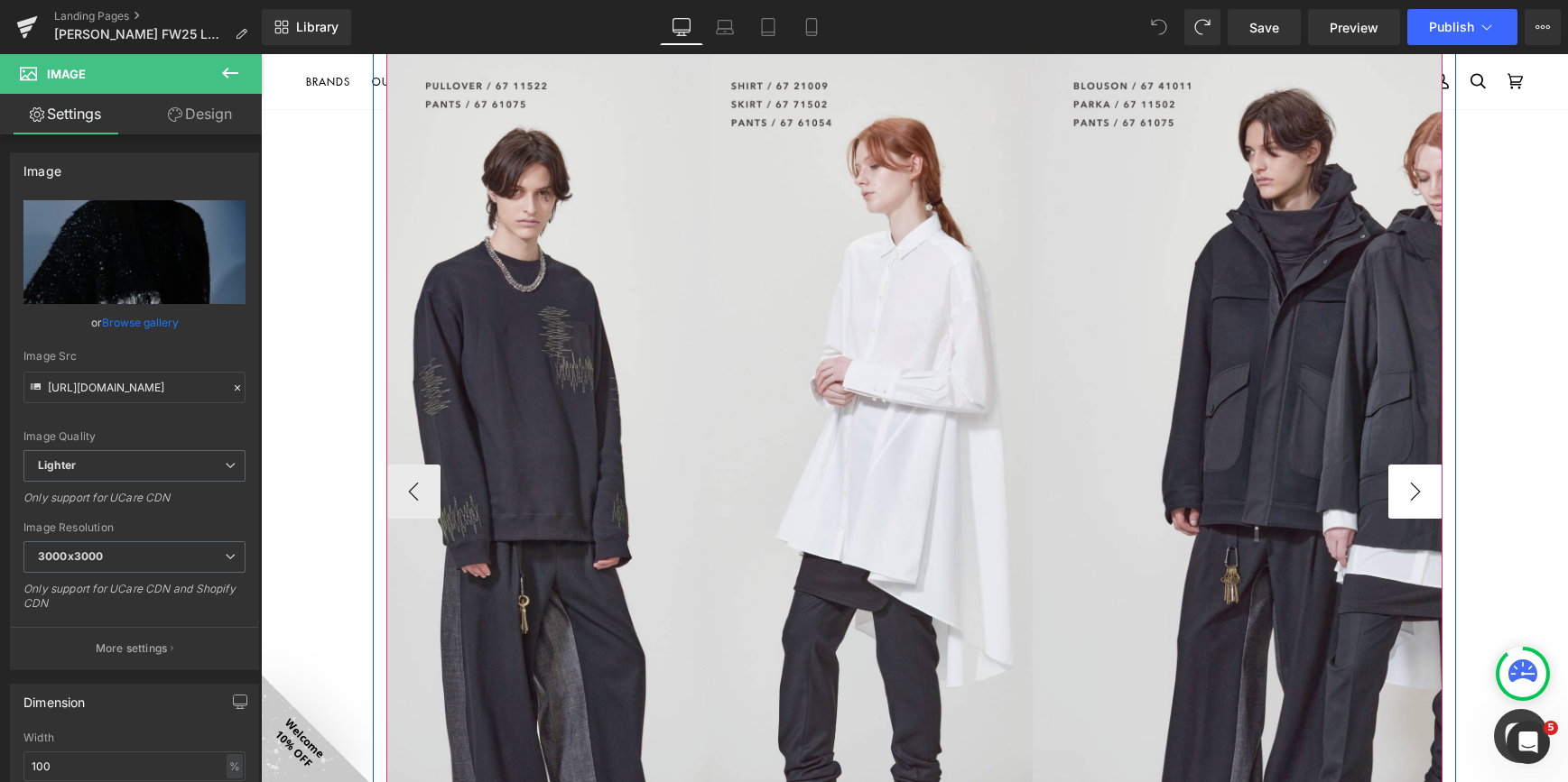
click at [1407, 470] on button "›" at bounding box center [1415, 492] width 54 height 54
click at [1413, 489] on button "›" at bounding box center [1415, 492] width 54 height 54
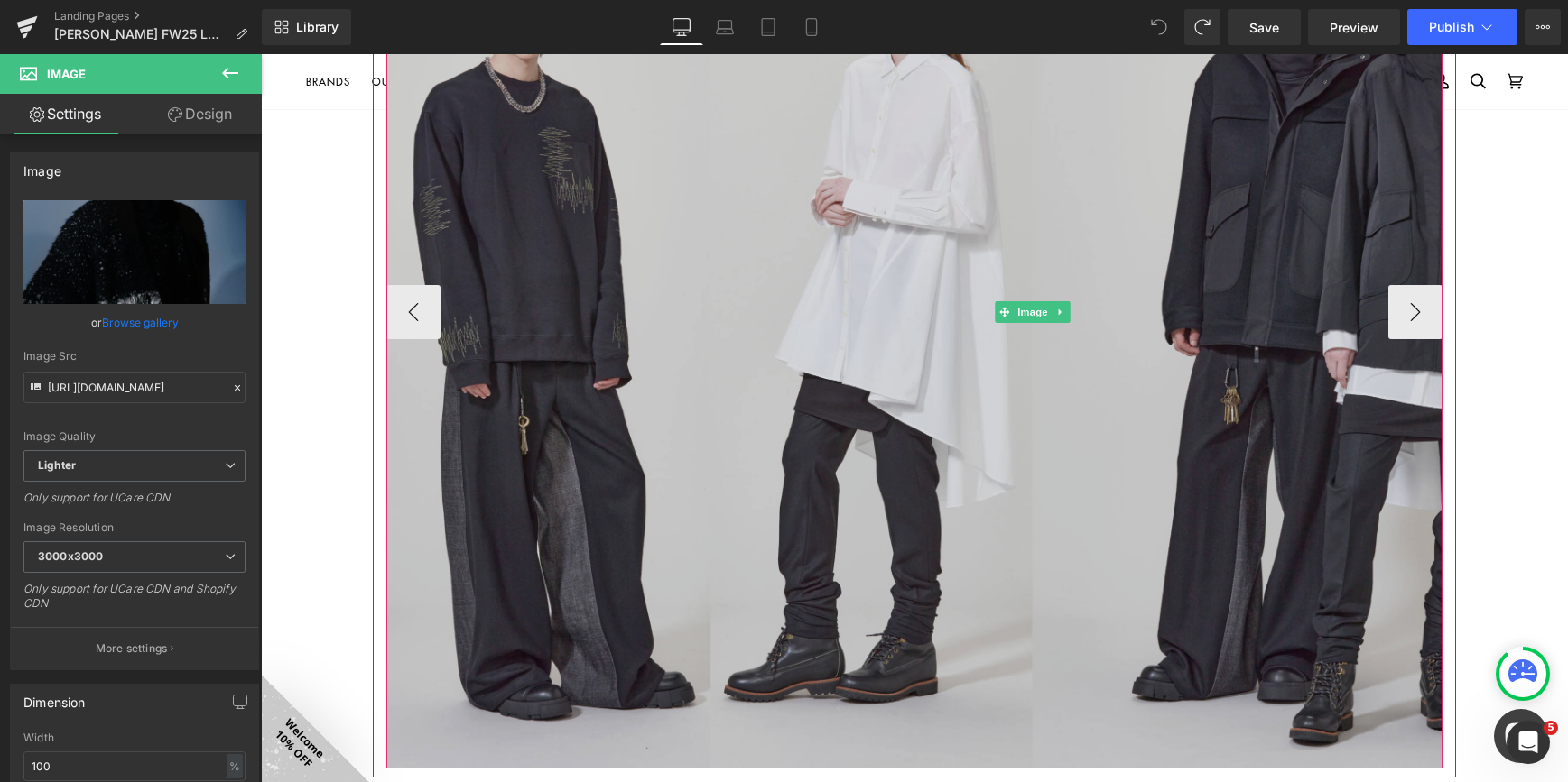
scroll to position [1354, 0]
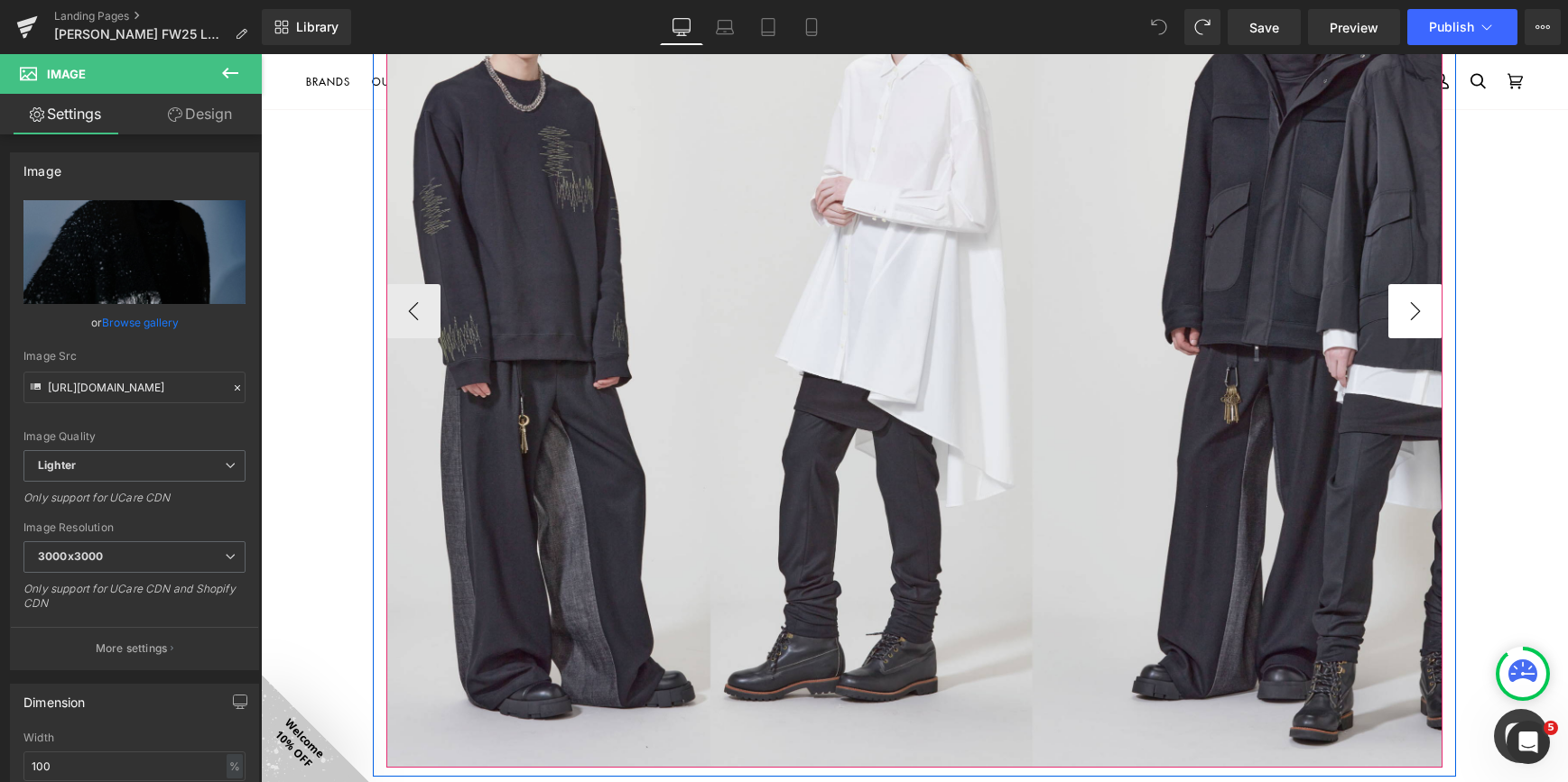
click at [1403, 308] on button "›" at bounding box center [1415, 311] width 54 height 54
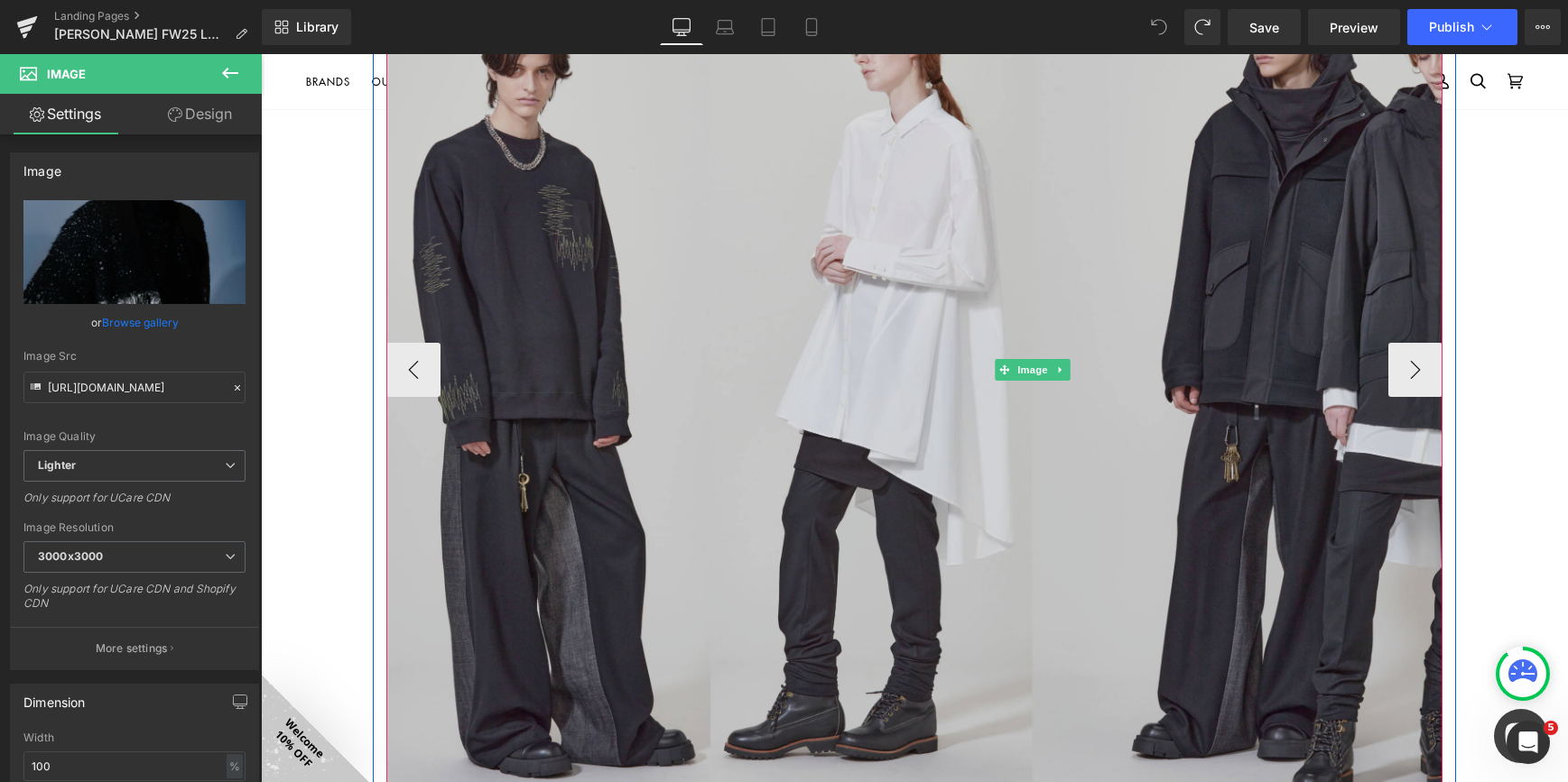
scroll to position [1264, 0]
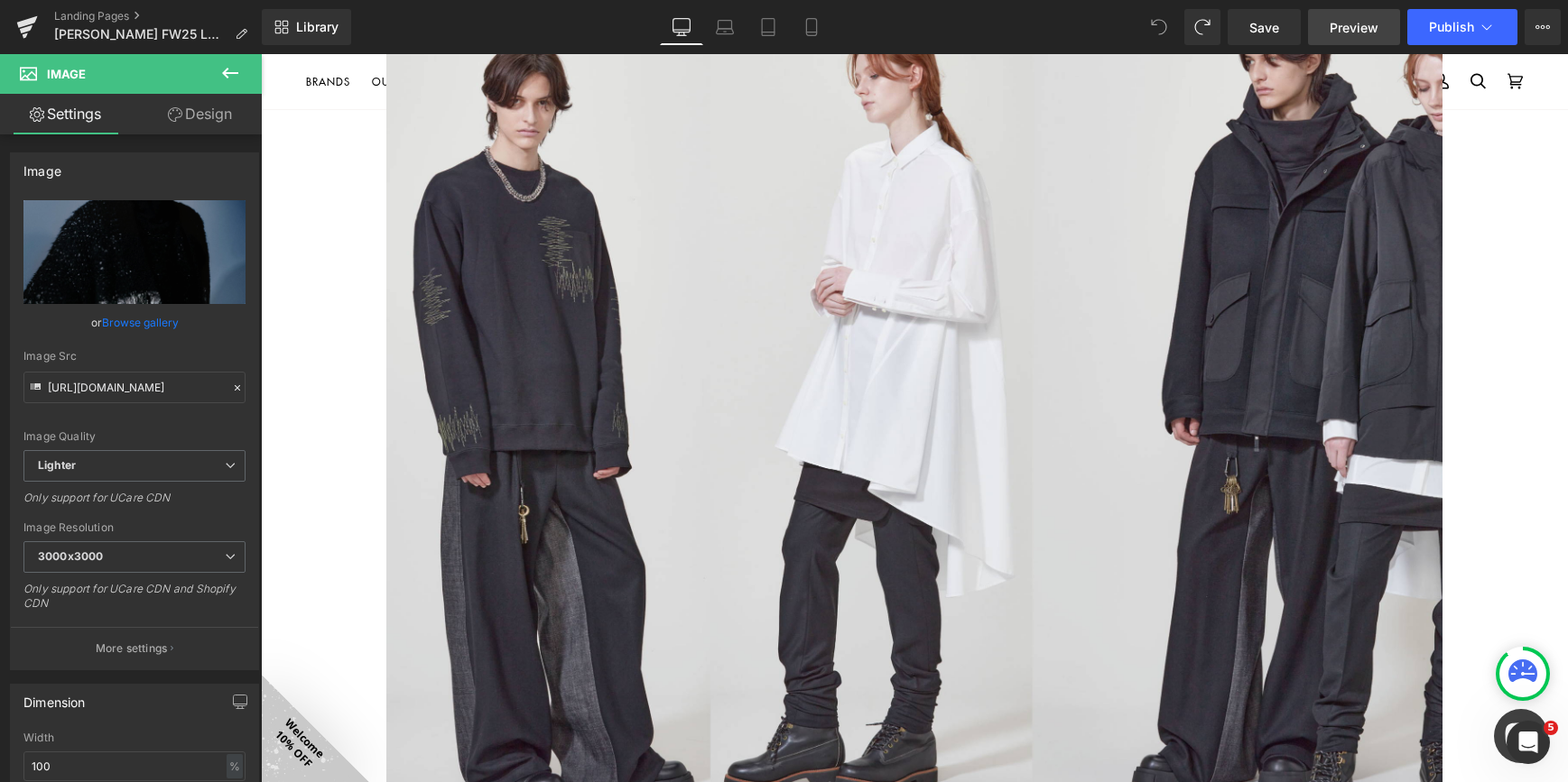
click at [1343, 32] on span "Preview" at bounding box center [1354, 27] width 49 height 19
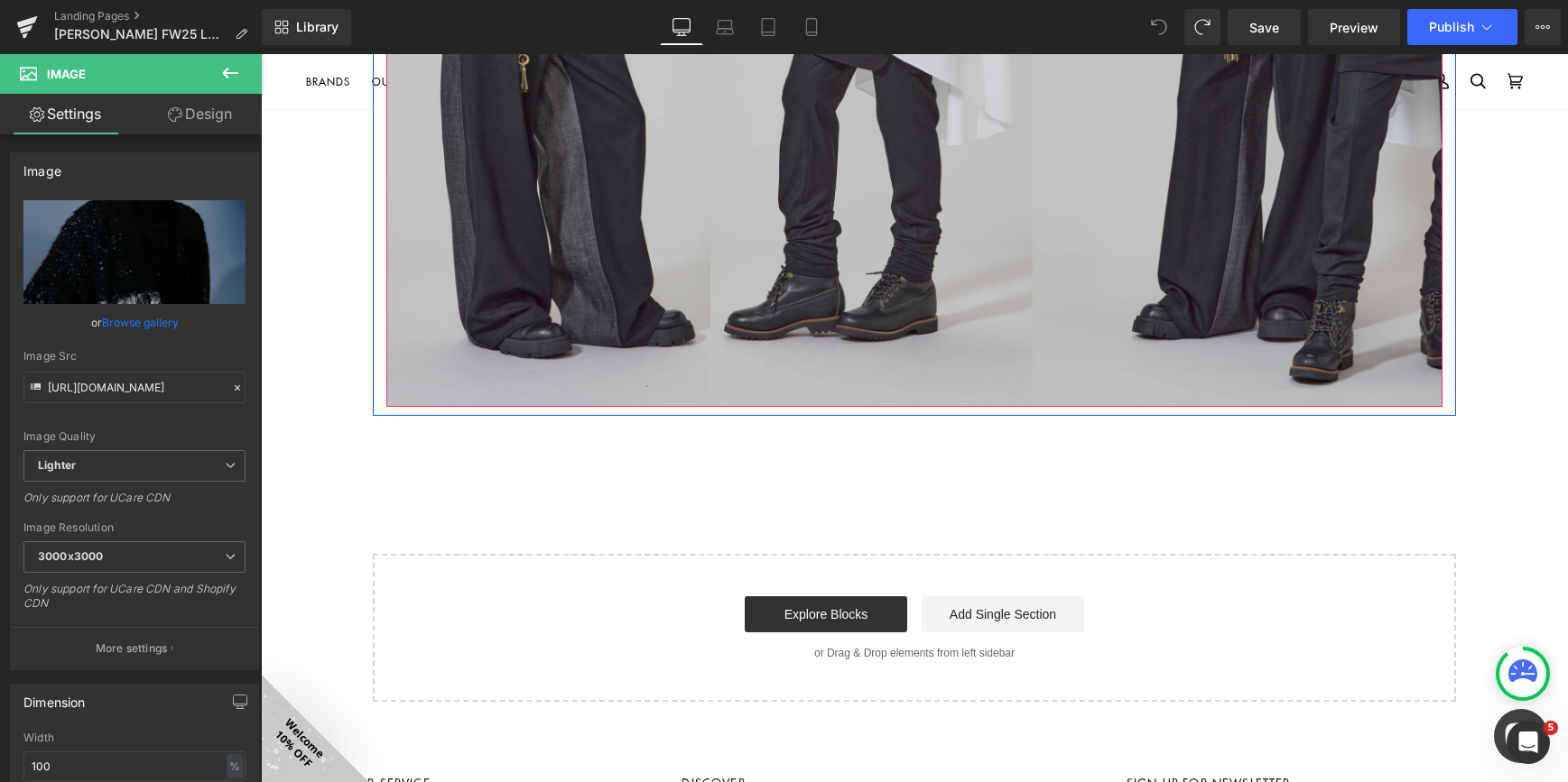
scroll to position [1173, 0]
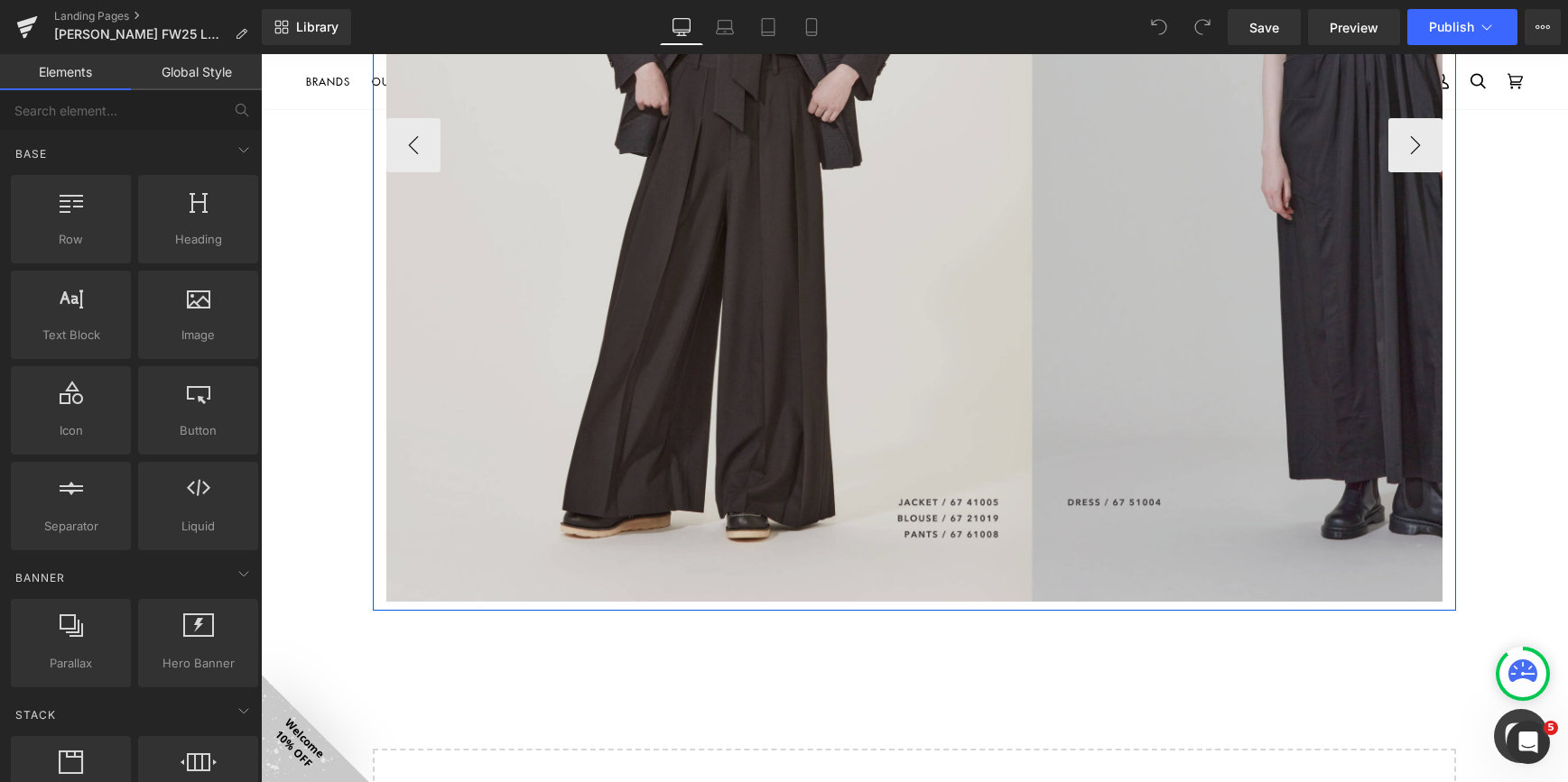
scroll to position [1534, 0]
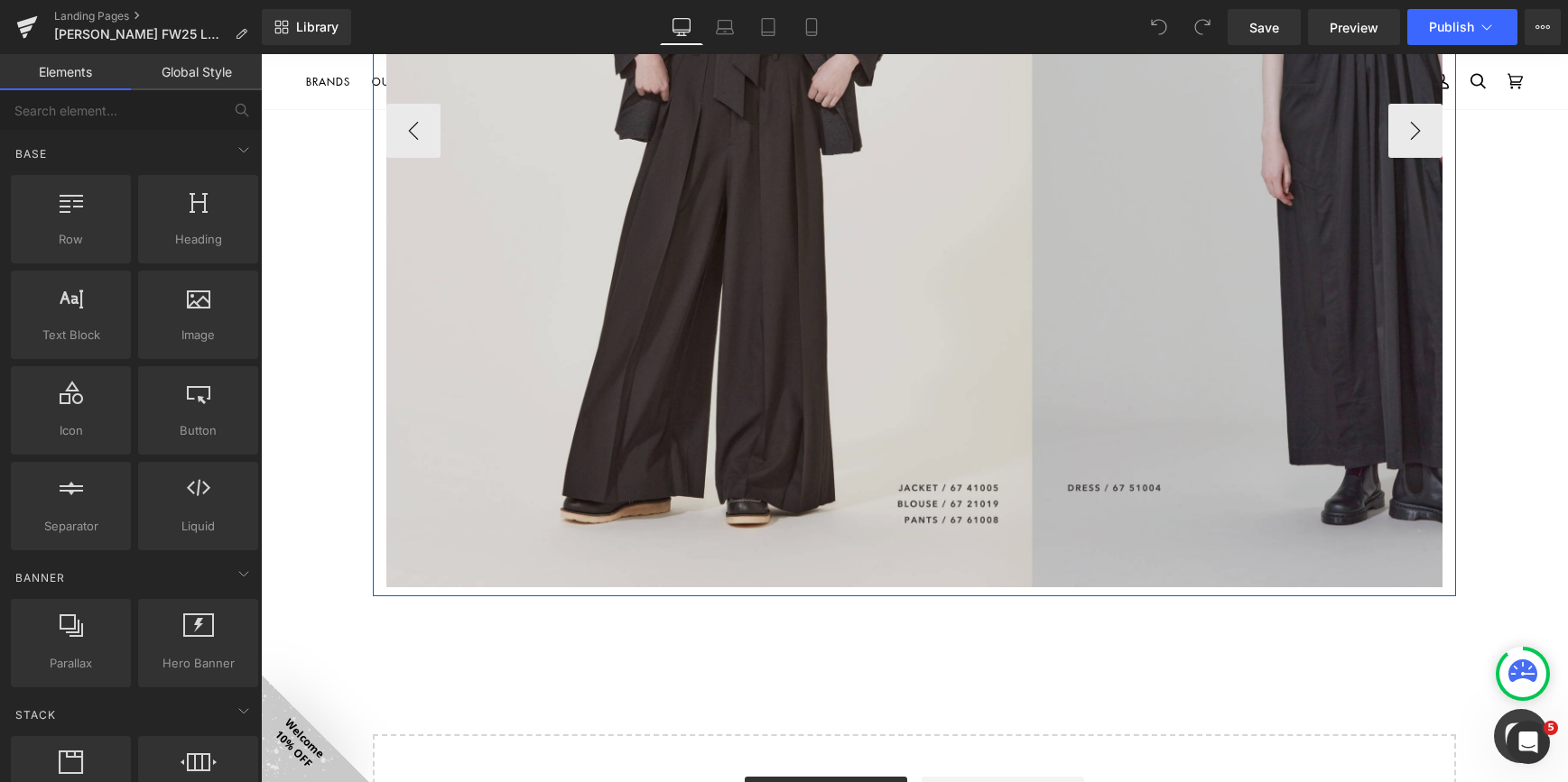
click at [680, 316] on img at bounding box center [1031, 131] width 1292 height 914
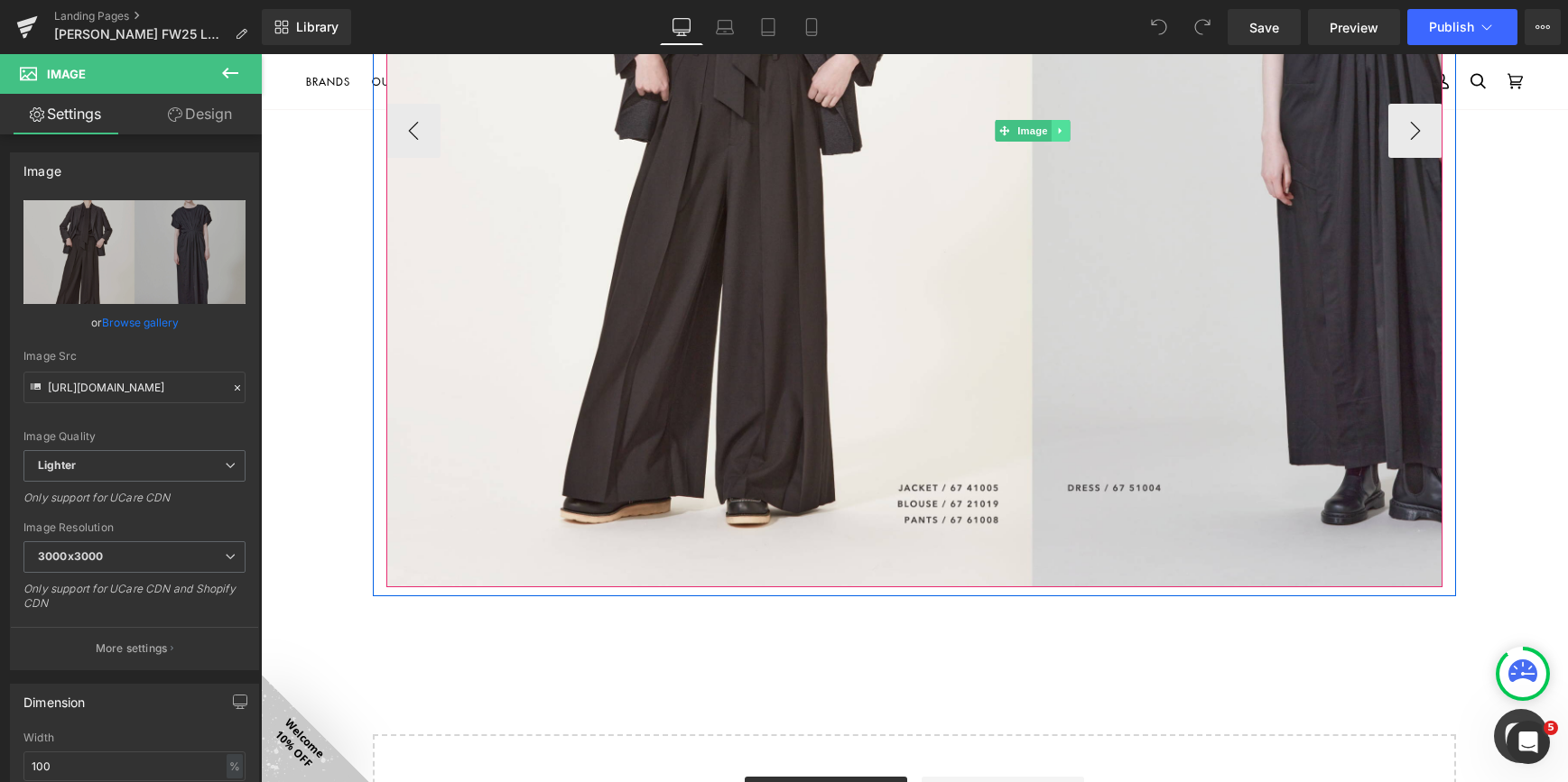
click at [1050, 130] on link at bounding box center [1059, 131] width 19 height 22
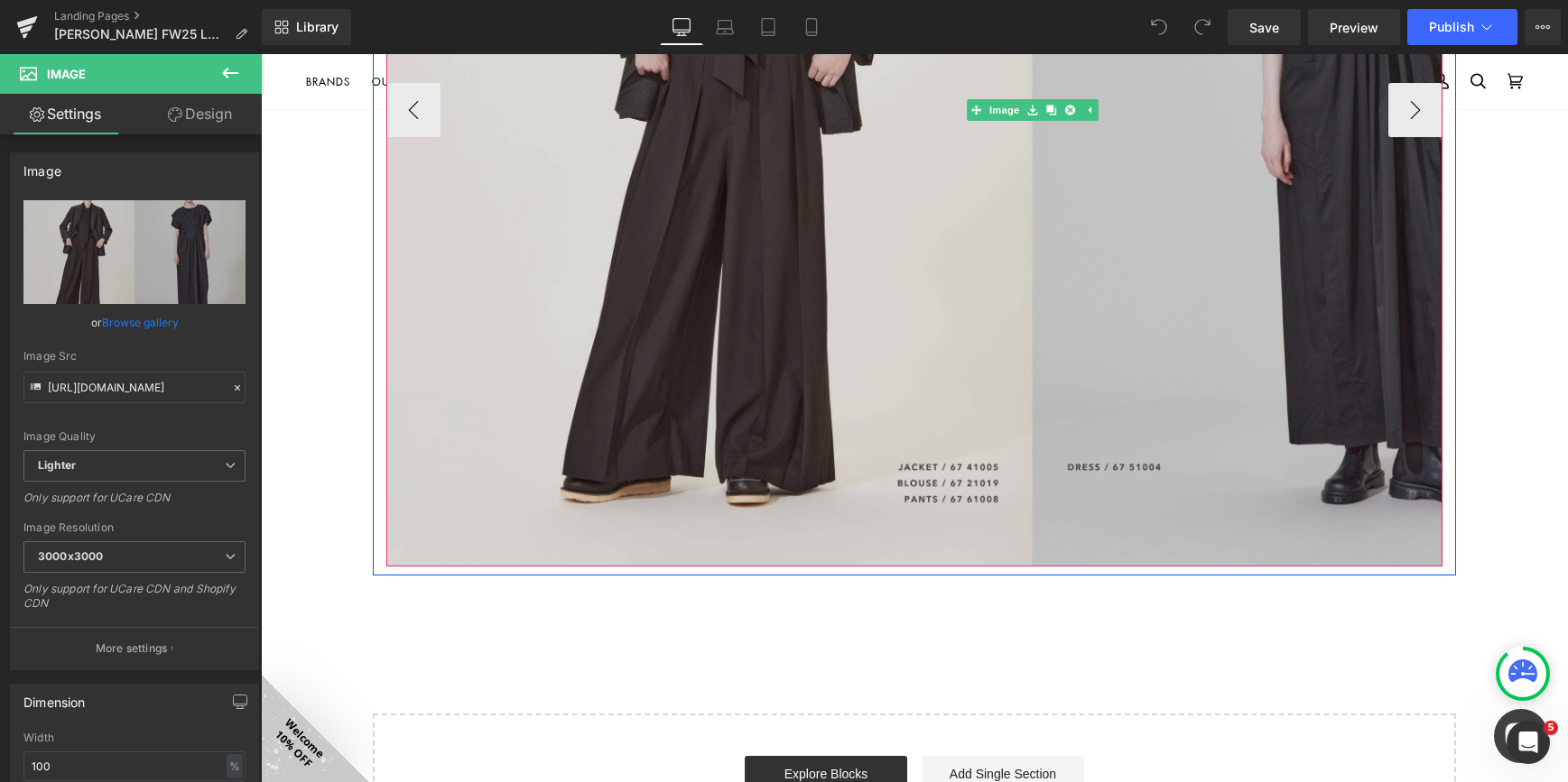
scroll to position [1625, 0]
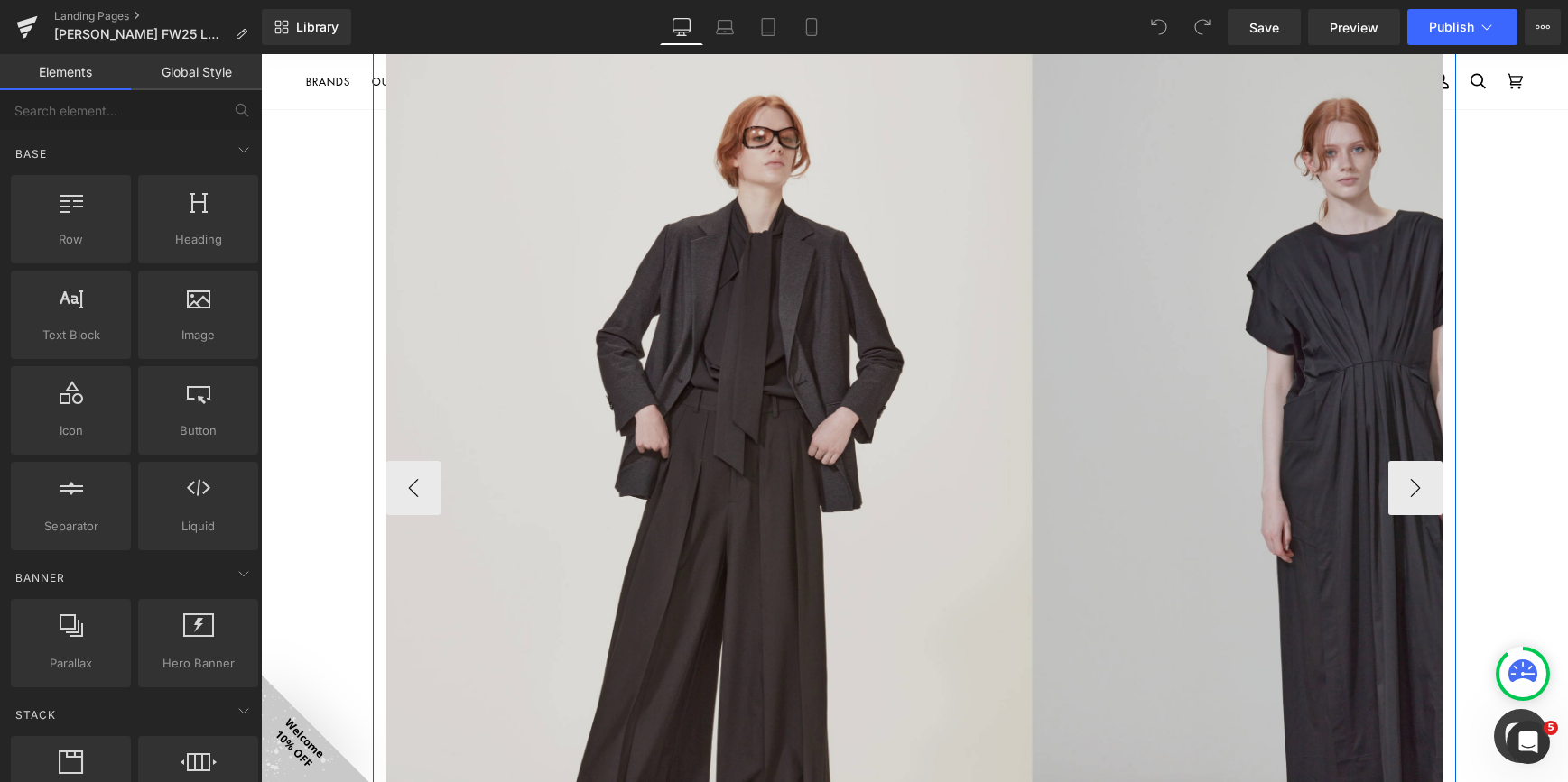
scroll to position [1083, 0]
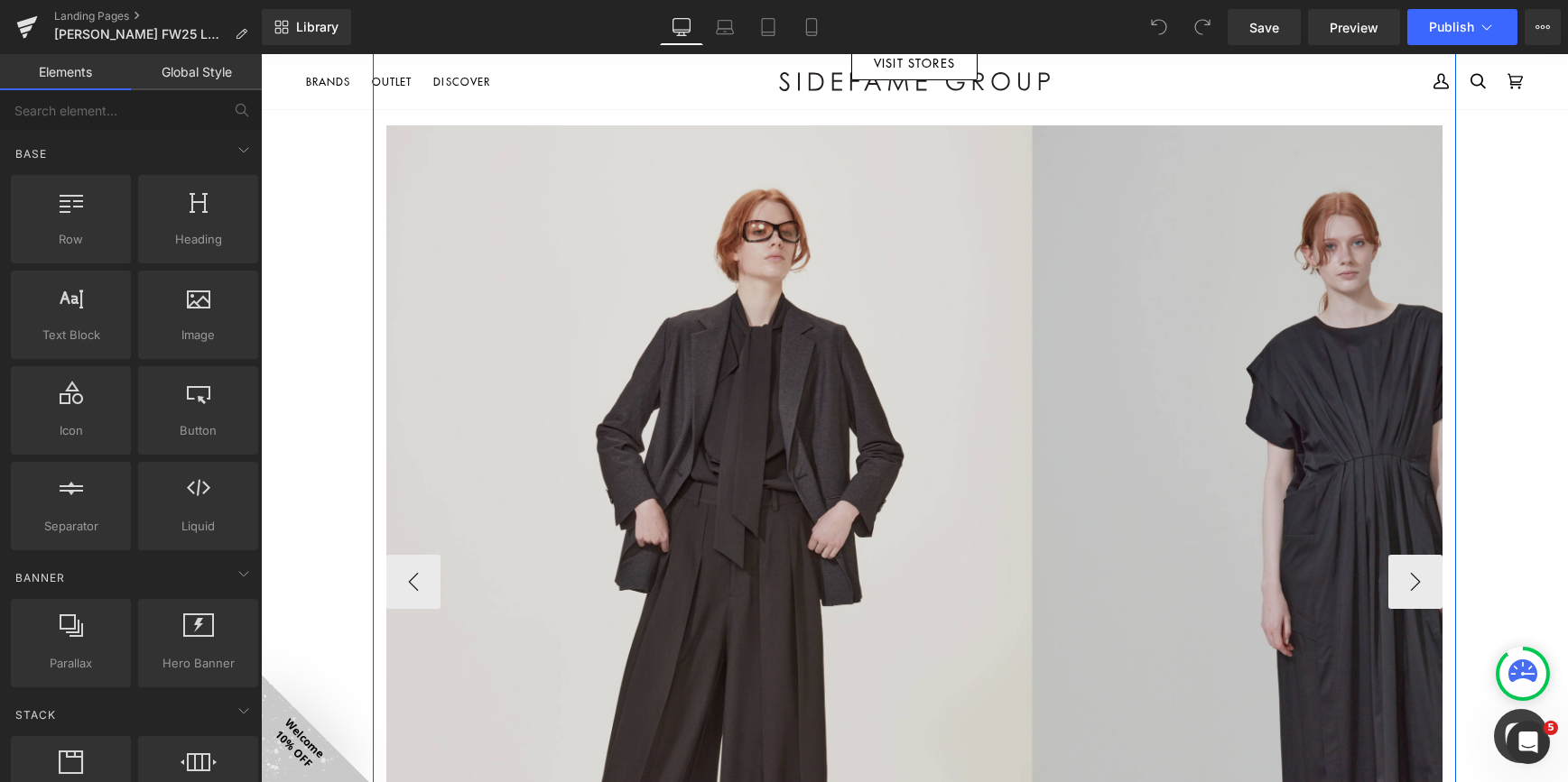
click at [828, 579] on img at bounding box center [1031, 583] width 1292 height 914
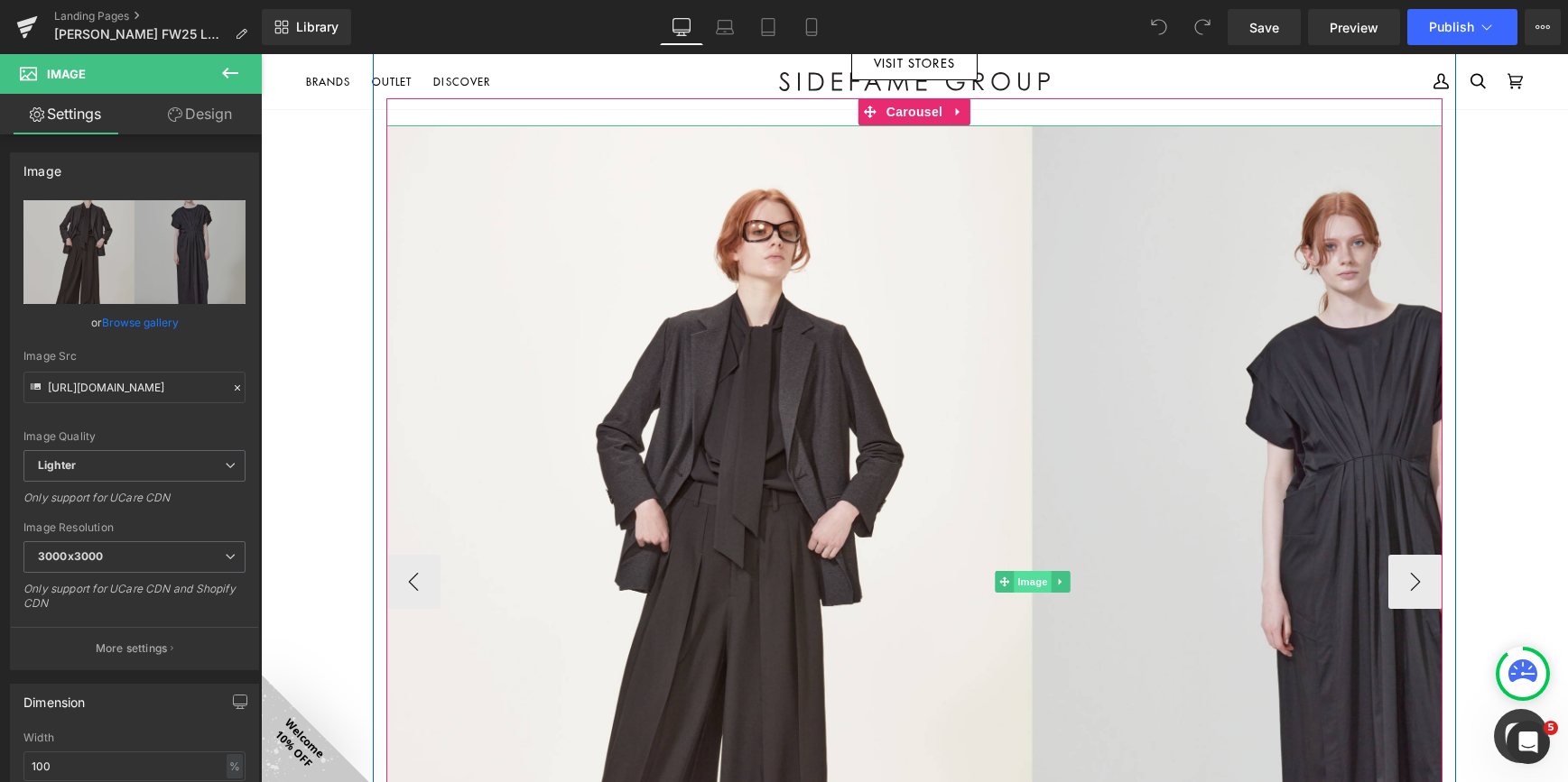
click at [1013, 585] on span "Image" at bounding box center [1032, 583] width 38 height 22
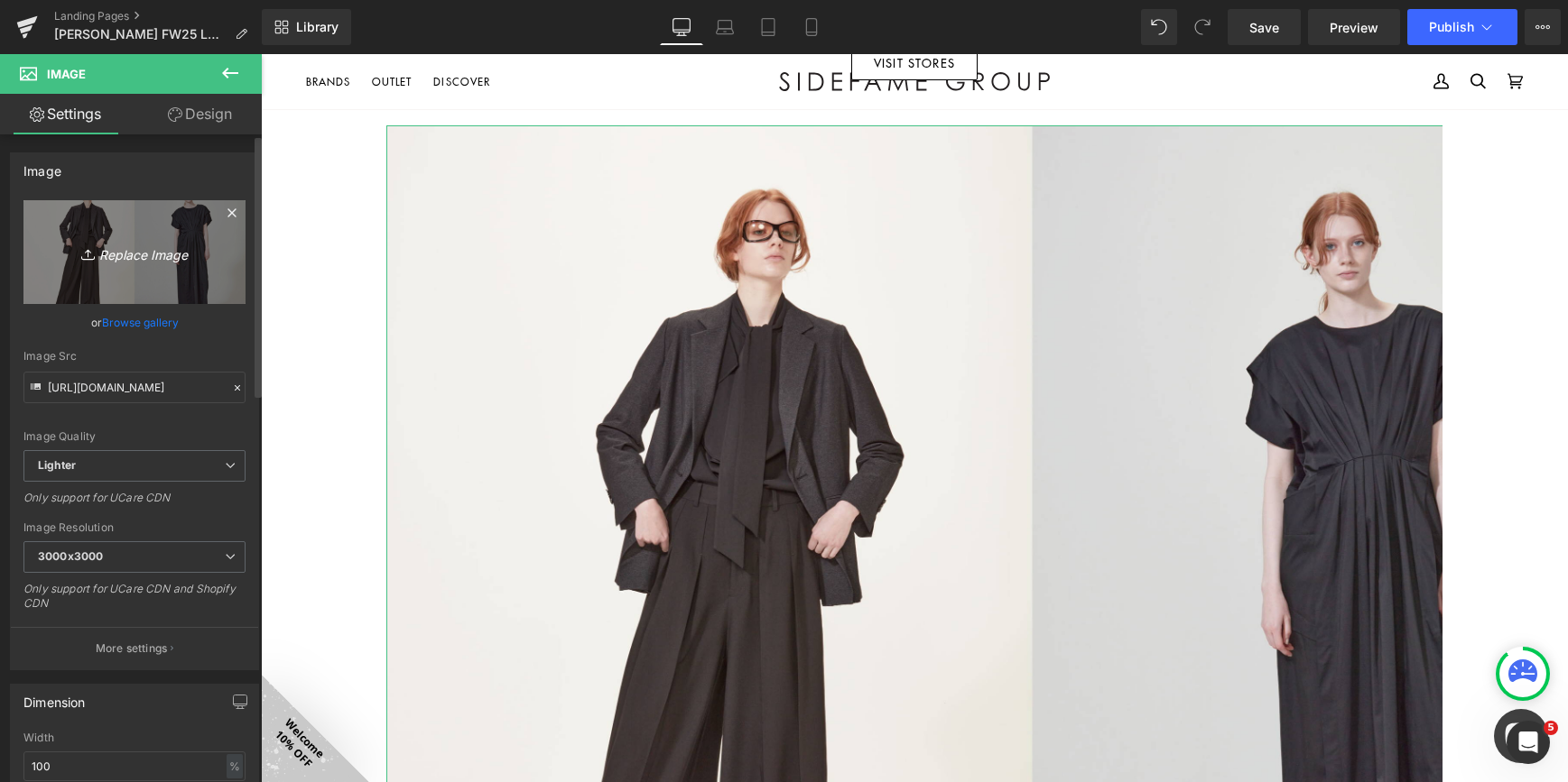
click at [138, 251] on icon "Replace Image" at bounding box center [134, 252] width 145 height 23
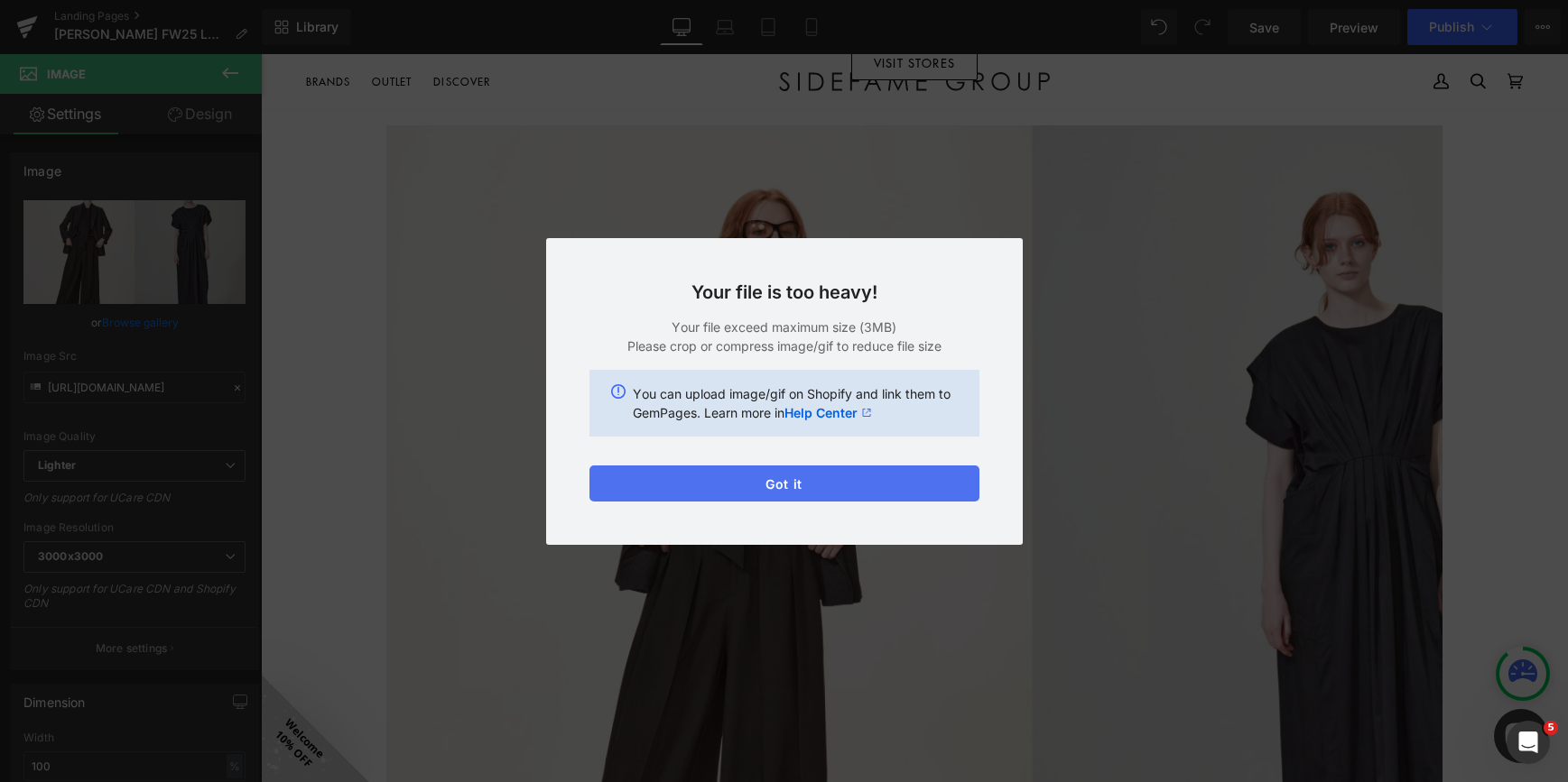
click at [866, 490] on button "Got it" at bounding box center [784, 484] width 390 height 36
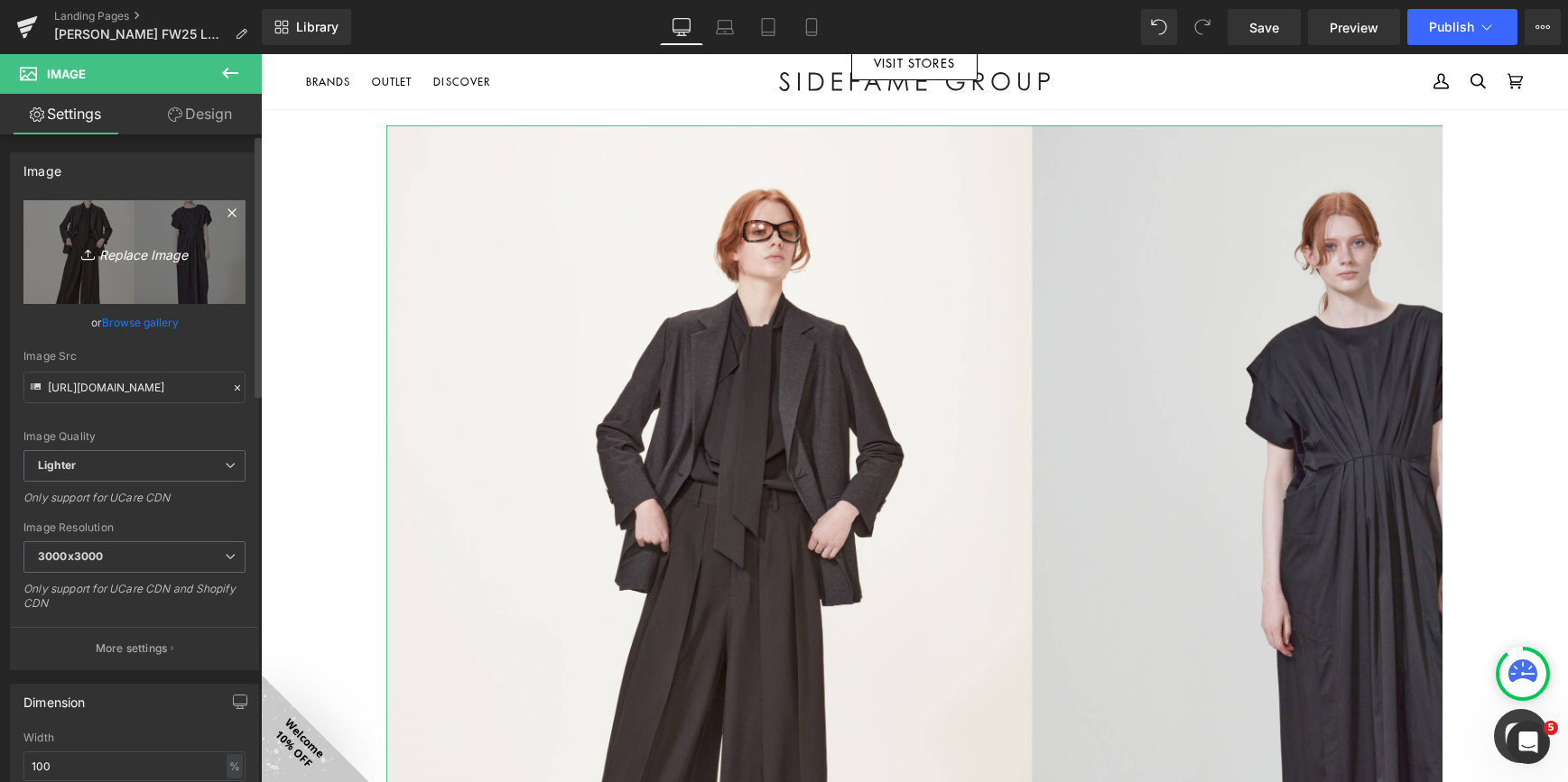
click at [116, 248] on icon "Replace Image" at bounding box center [134, 252] width 145 height 23
type input "C:\fakepath\Untitled-2 copy.jpg"
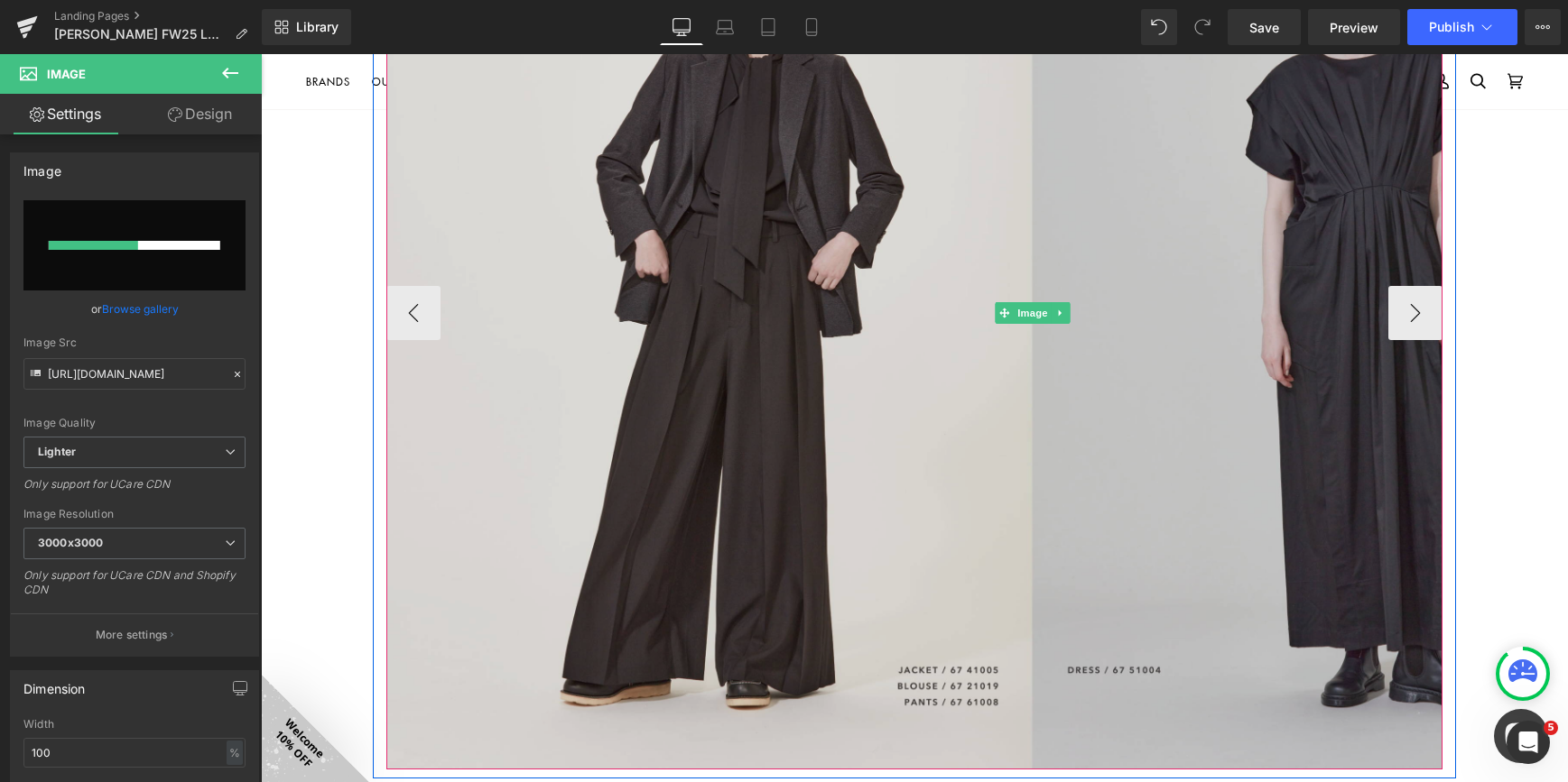
scroll to position [1354, 0]
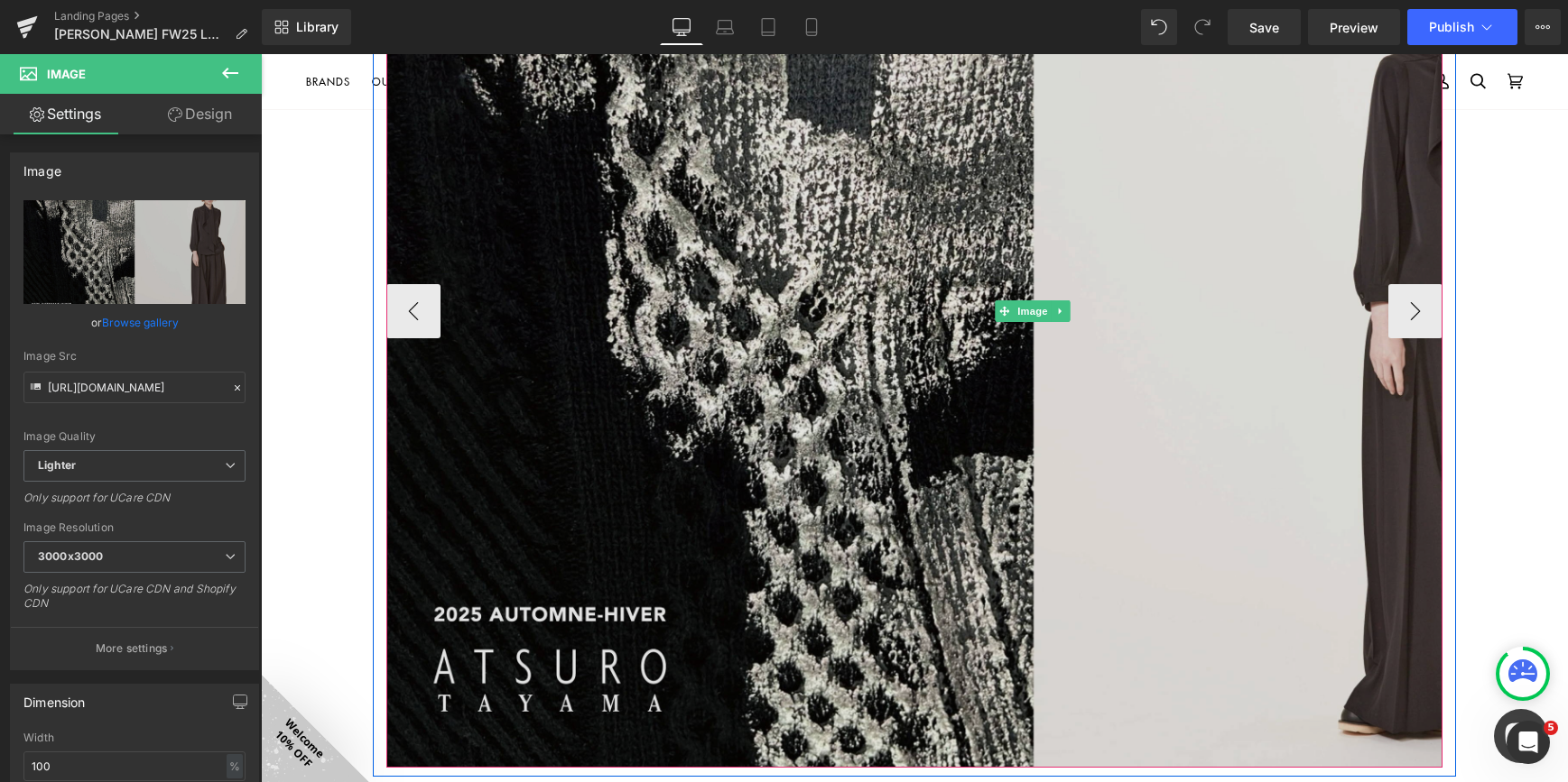
type input "https://ucarecdn.com/3cf4eb9e-c1fe-4dfd-9b11-f58593523ed1/-/format/auto/-/previ…"
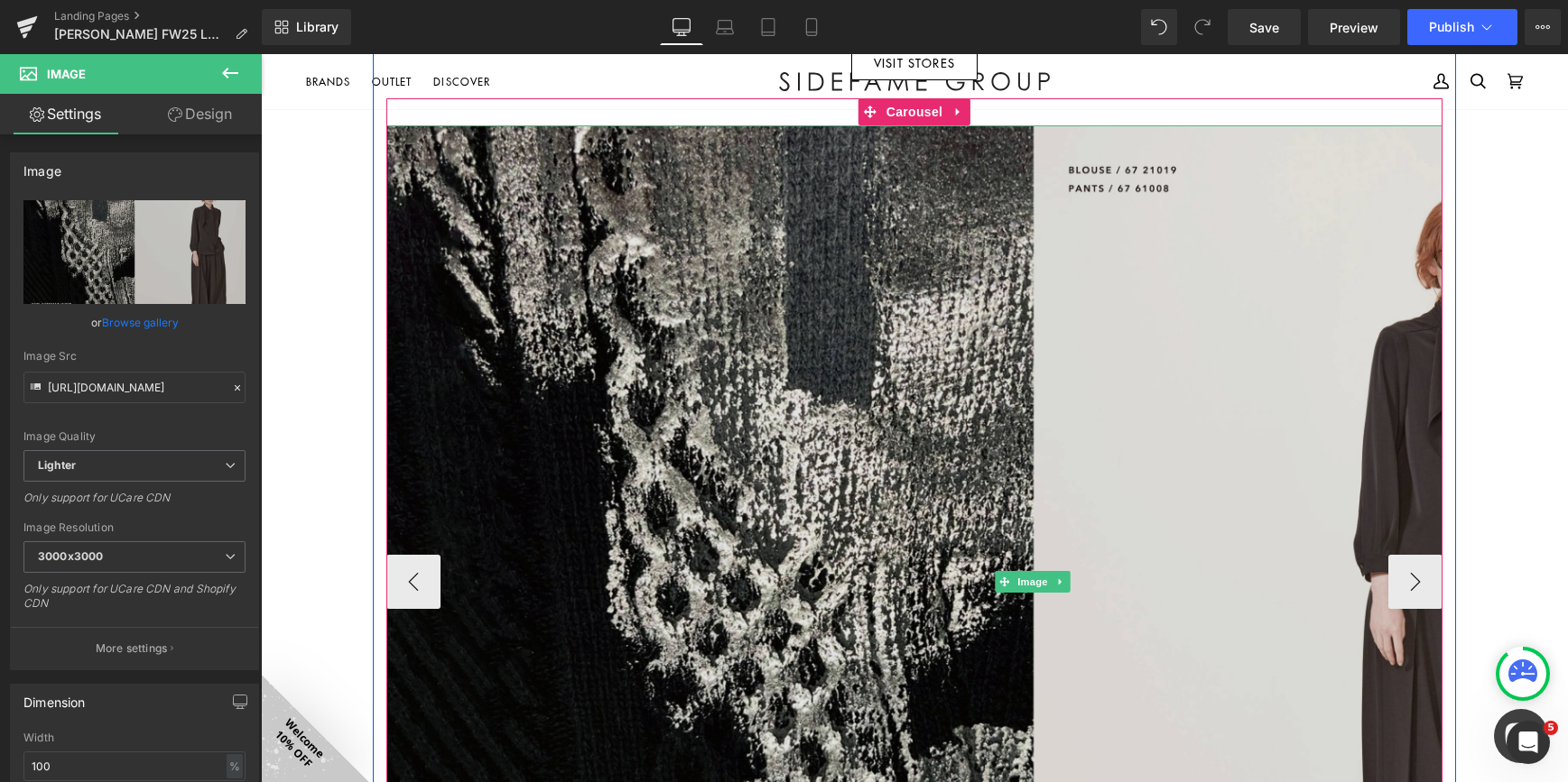
scroll to position [1173, 0]
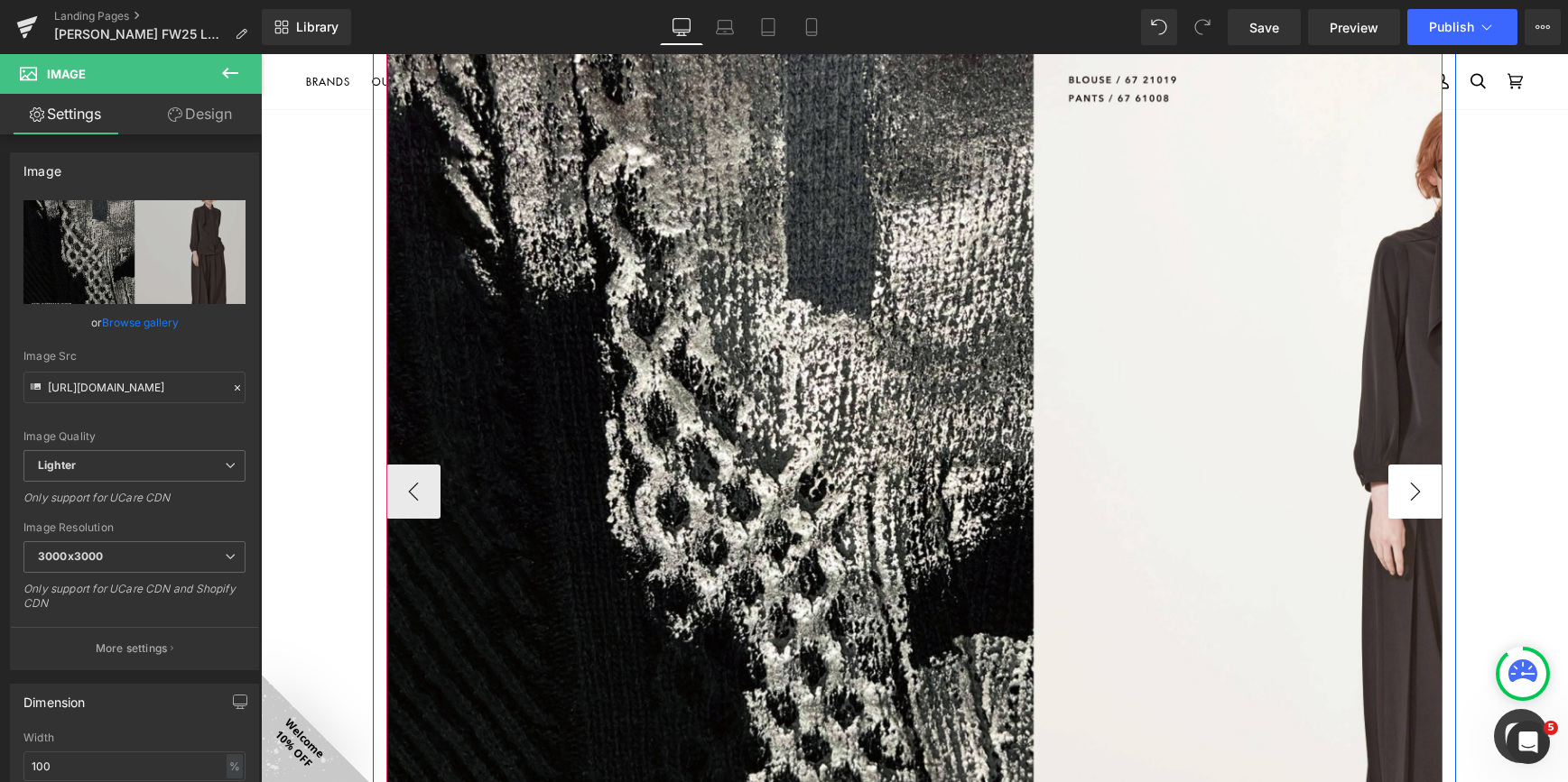
click at [1415, 493] on button "›" at bounding box center [1415, 492] width 54 height 54
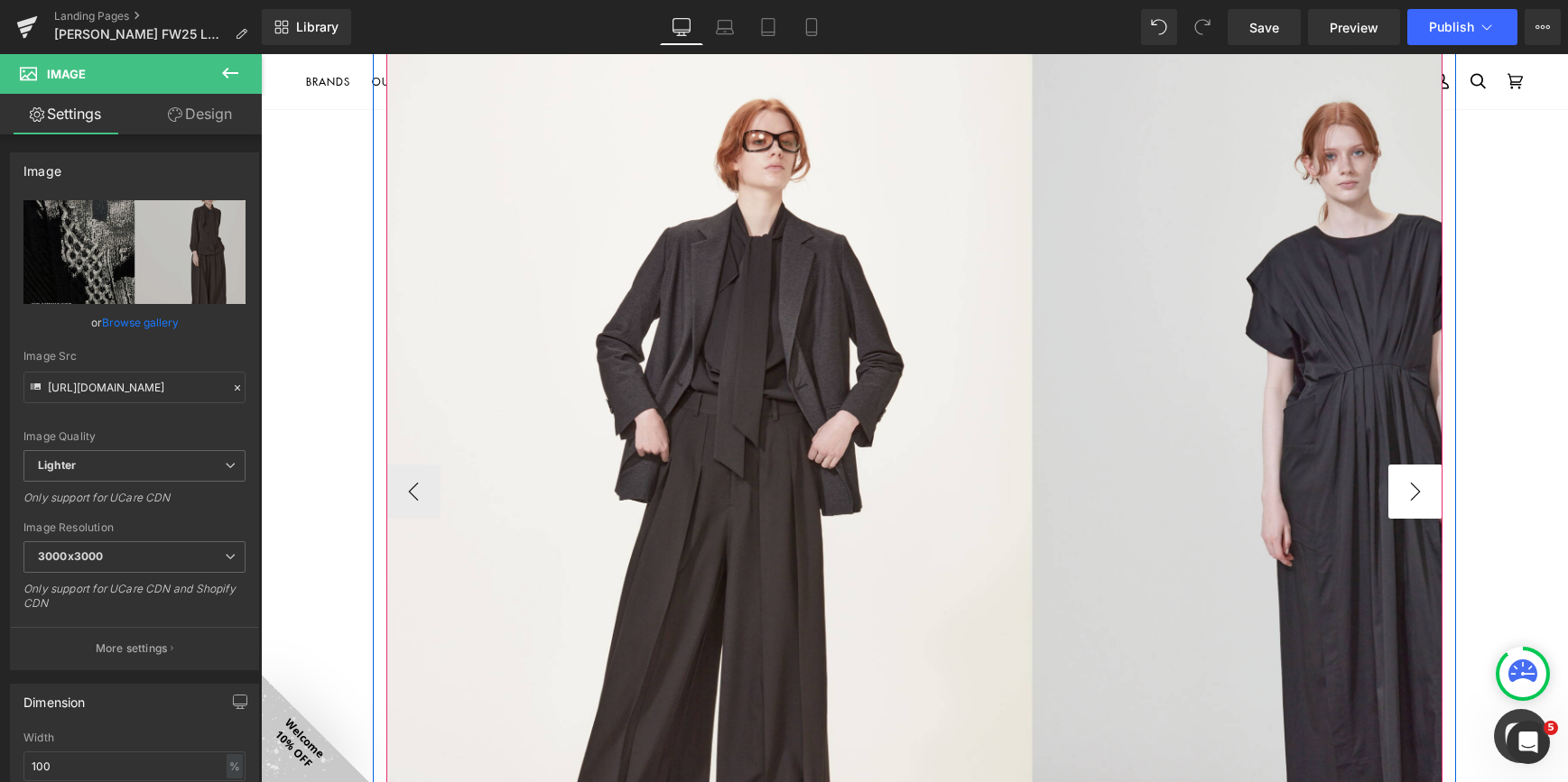
click at [1411, 494] on button "›" at bounding box center [1415, 492] width 54 height 54
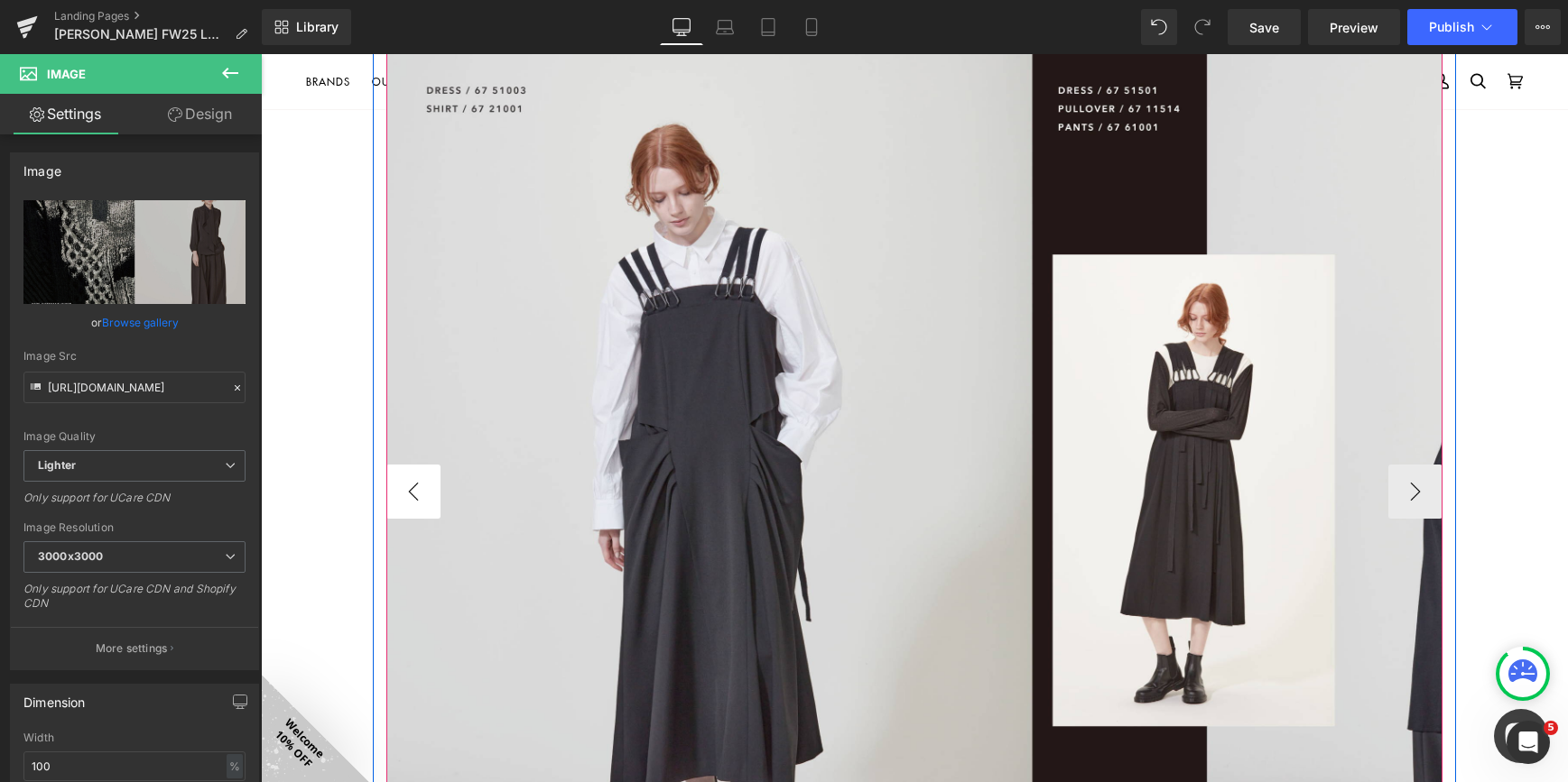
click at [418, 489] on button "‹" at bounding box center [413, 492] width 54 height 54
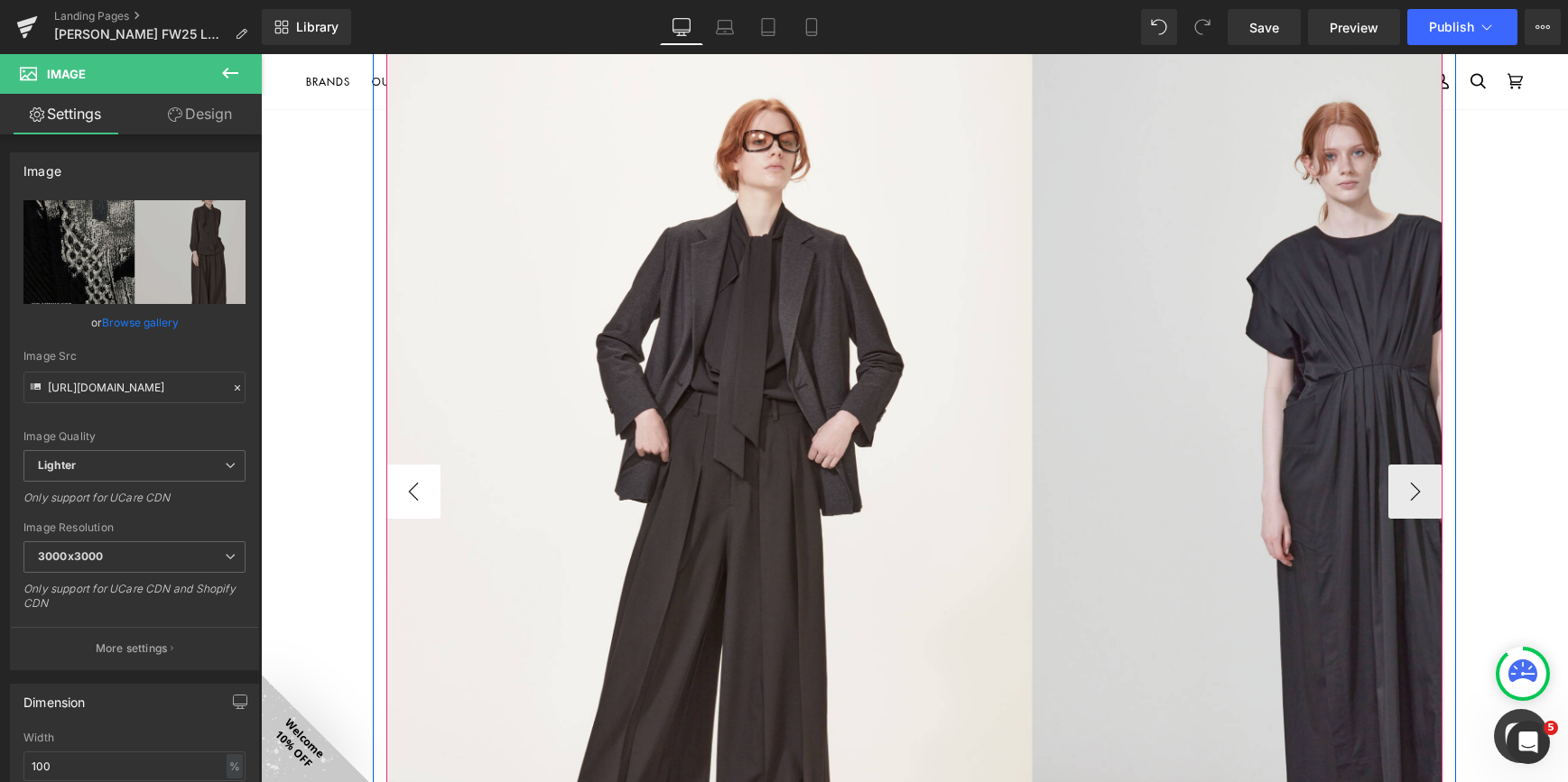
click at [418, 489] on button "‹" at bounding box center [413, 492] width 54 height 54
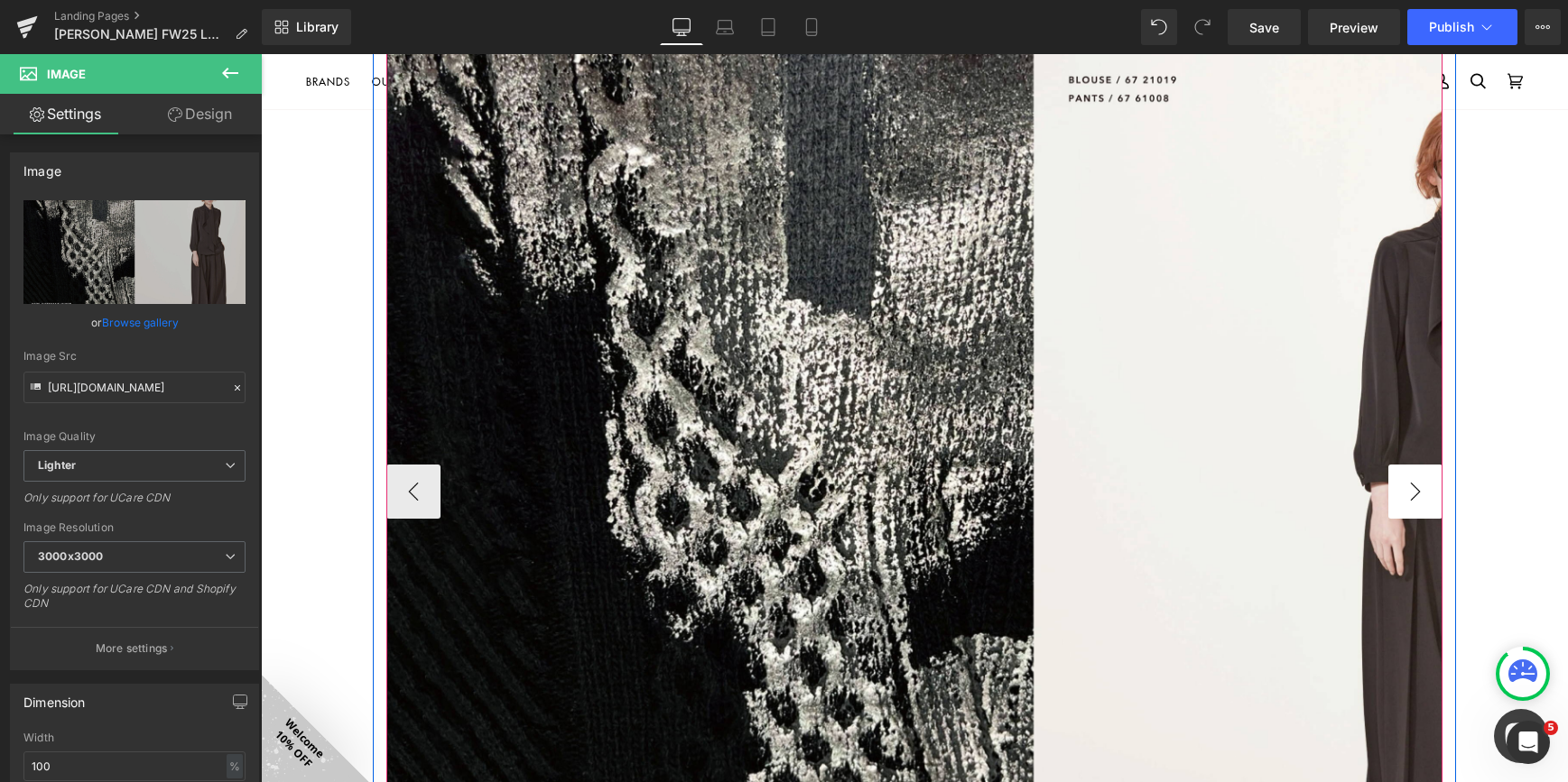
click at [1405, 499] on button "›" at bounding box center [1415, 492] width 54 height 54
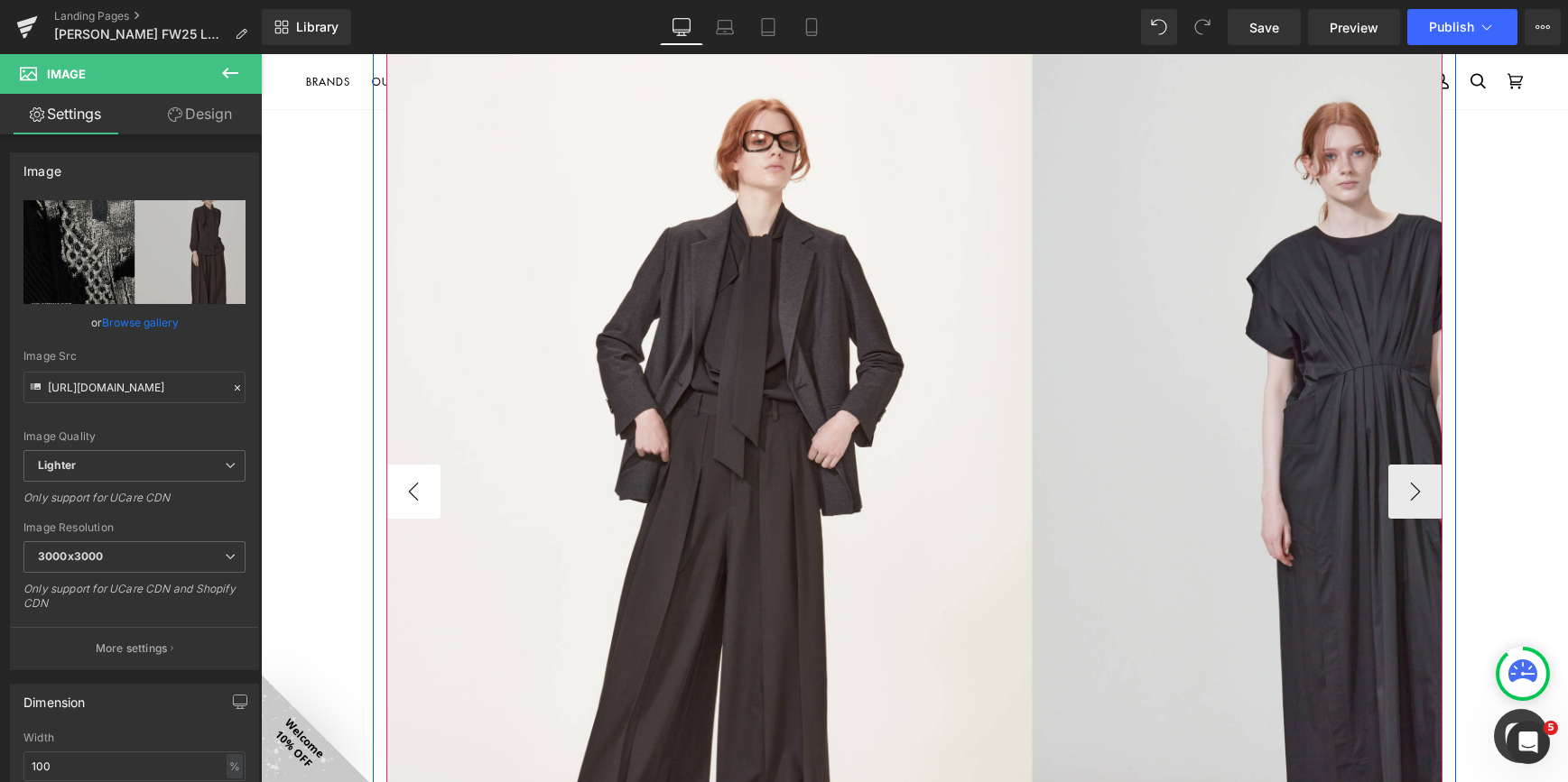
click at [412, 487] on button "‹" at bounding box center [413, 492] width 54 height 54
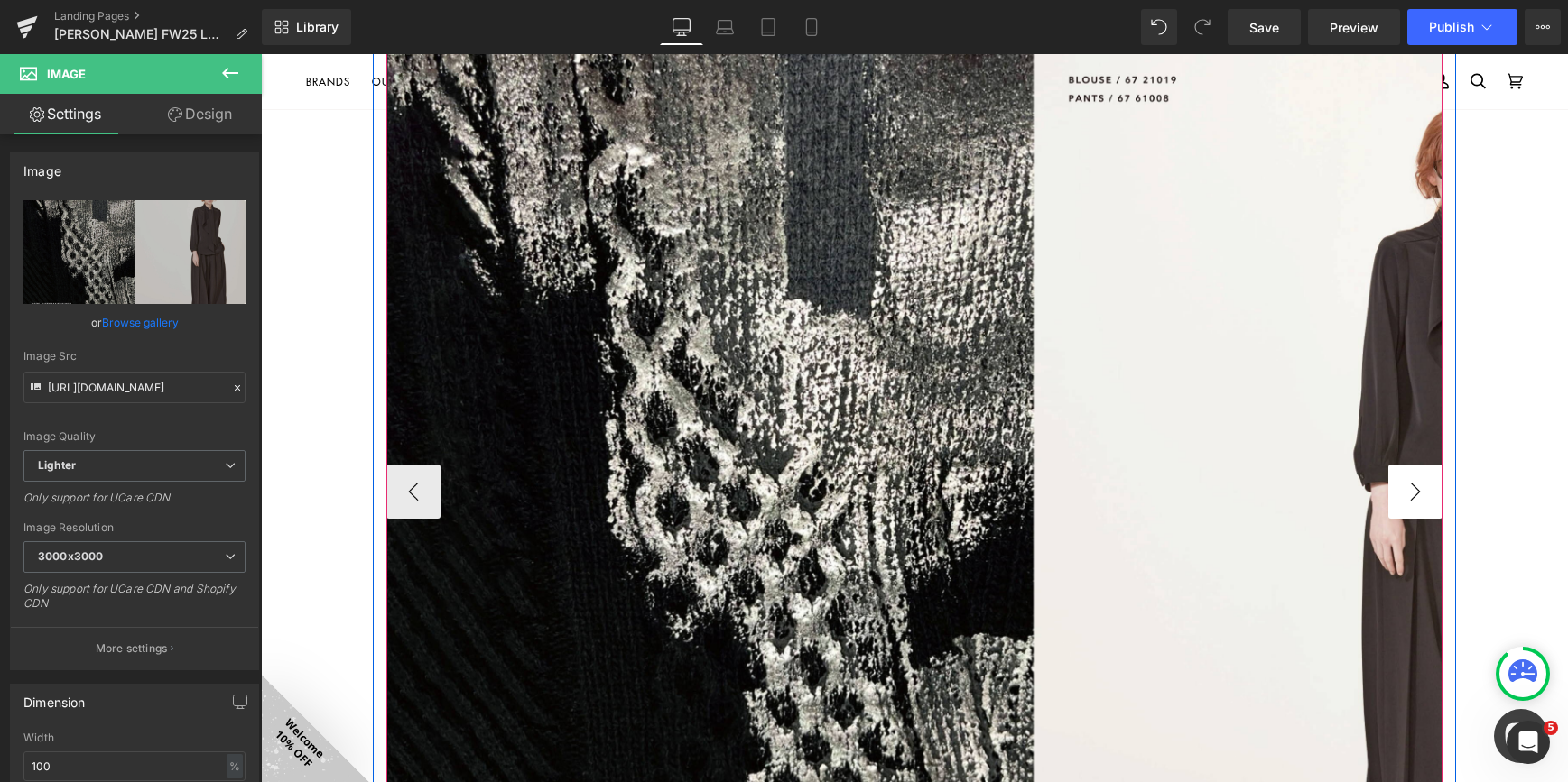
click at [1417, 508] on button "›" at bounding box center [1415, 492] width 54 height 54
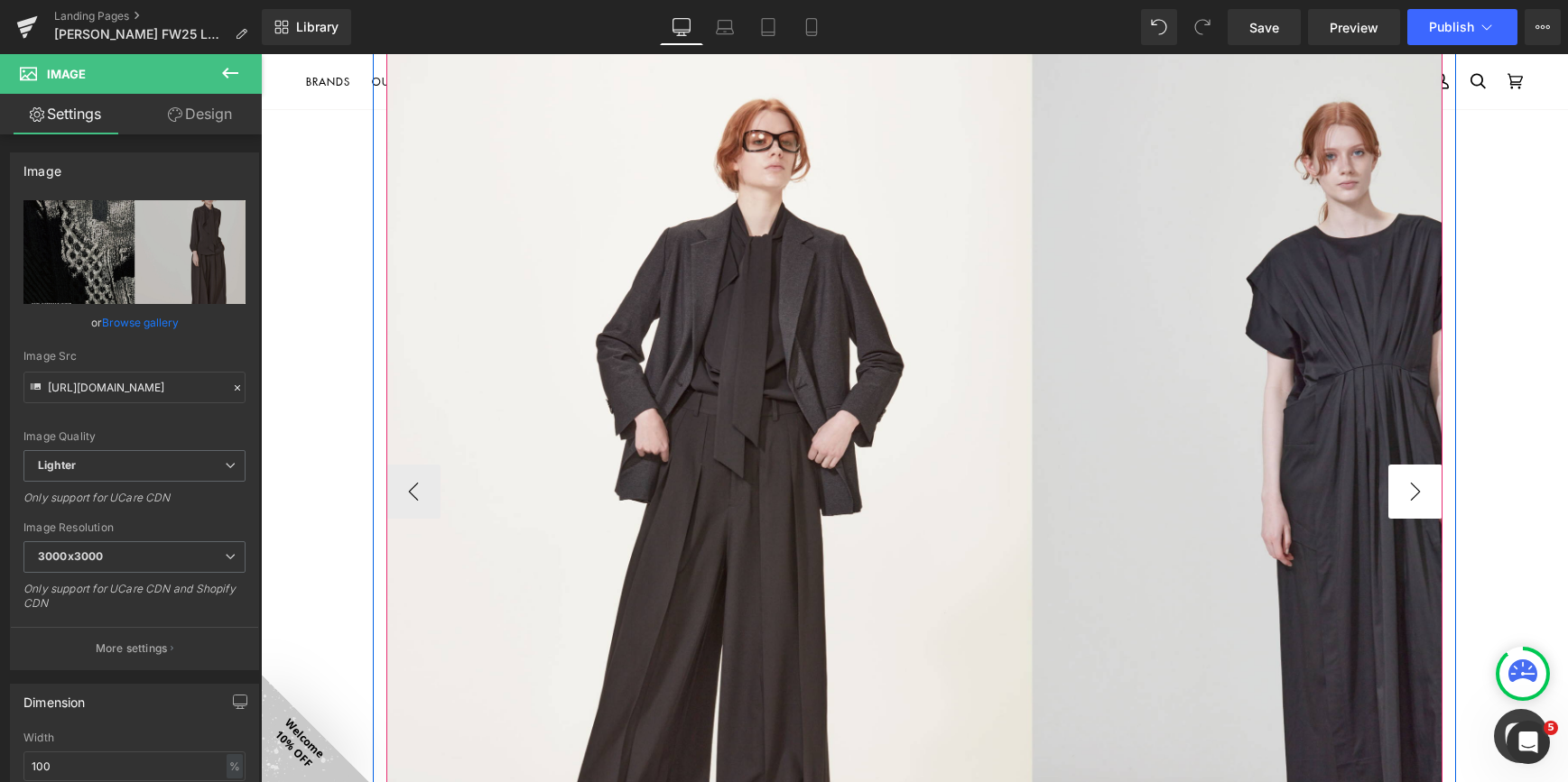
click at [1391, 489] on button "›" at bounding box center [1415, 492] width 54 height 54
click at [414, 499] on button "‹" at bounding box center [413, 492] width 54 height 54
click at [1057, 493] on icon at bounding box center [1058, 492] width 3 height 6
click at [1065, 494] on icon at bounding box center [1069, 492] width 10 height 10
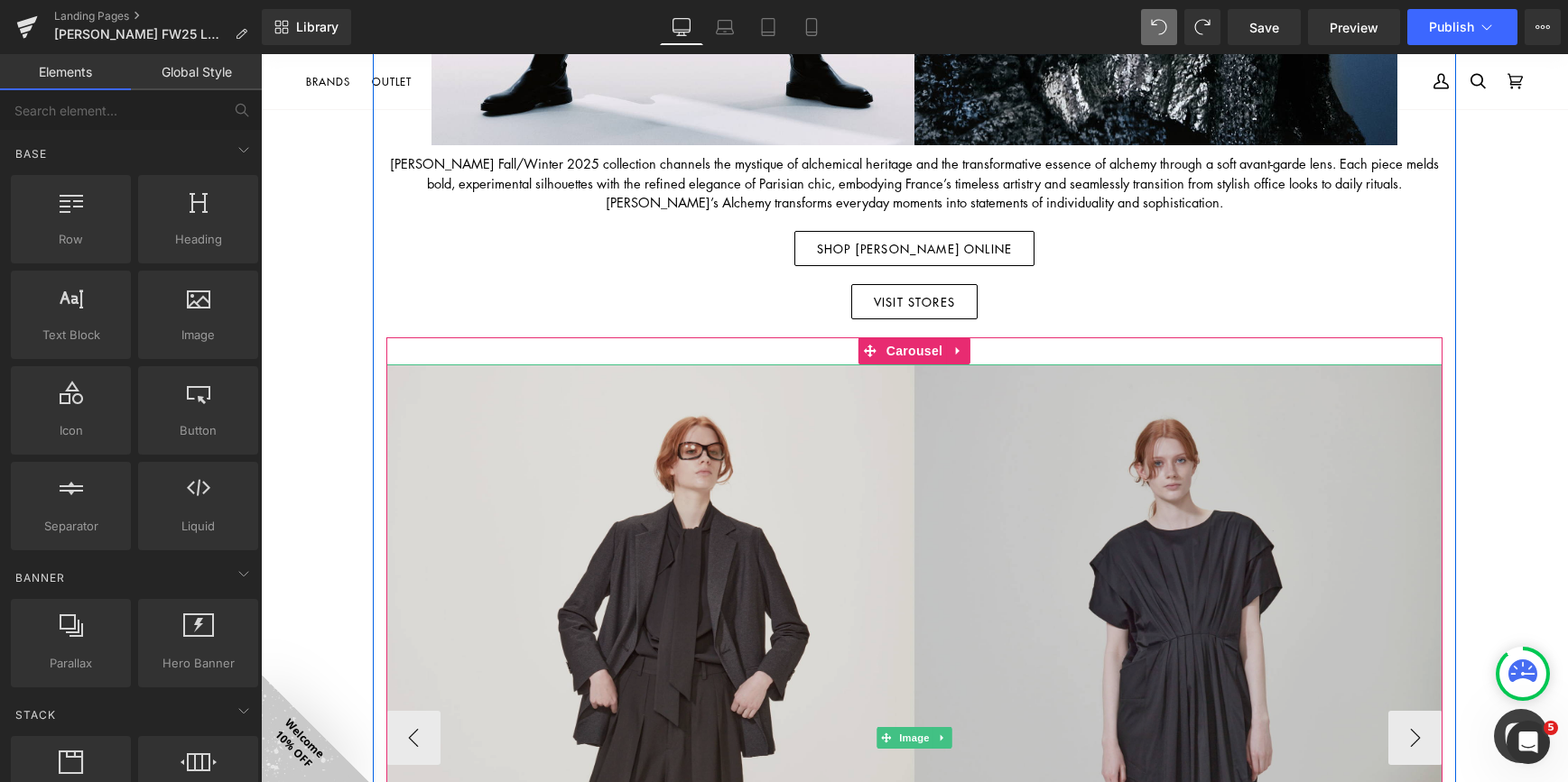
scroll to position [1264, 0]
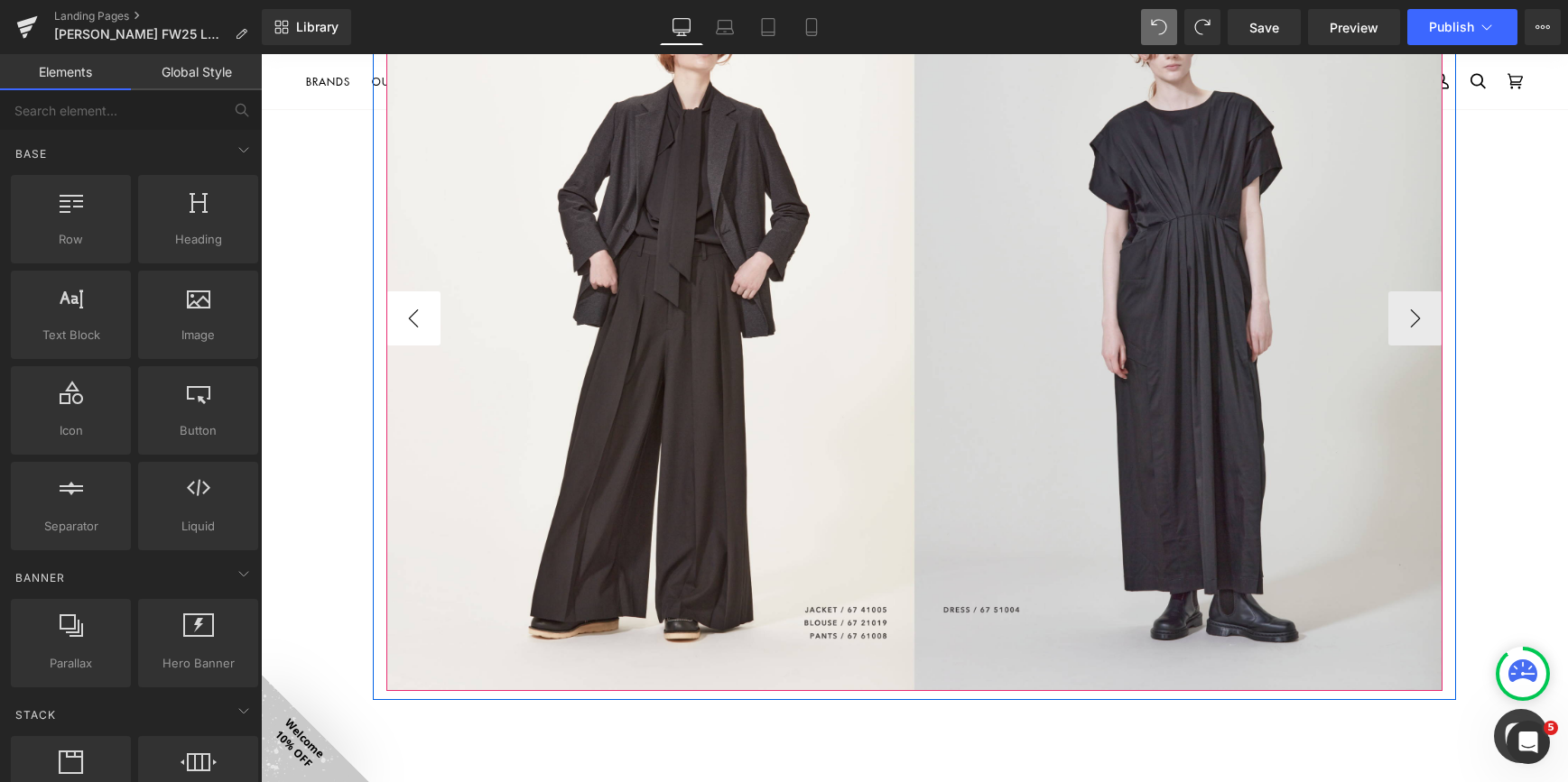
click at [402, 330] on button "‹" at bounding box center [413, 318] width 54 height 54
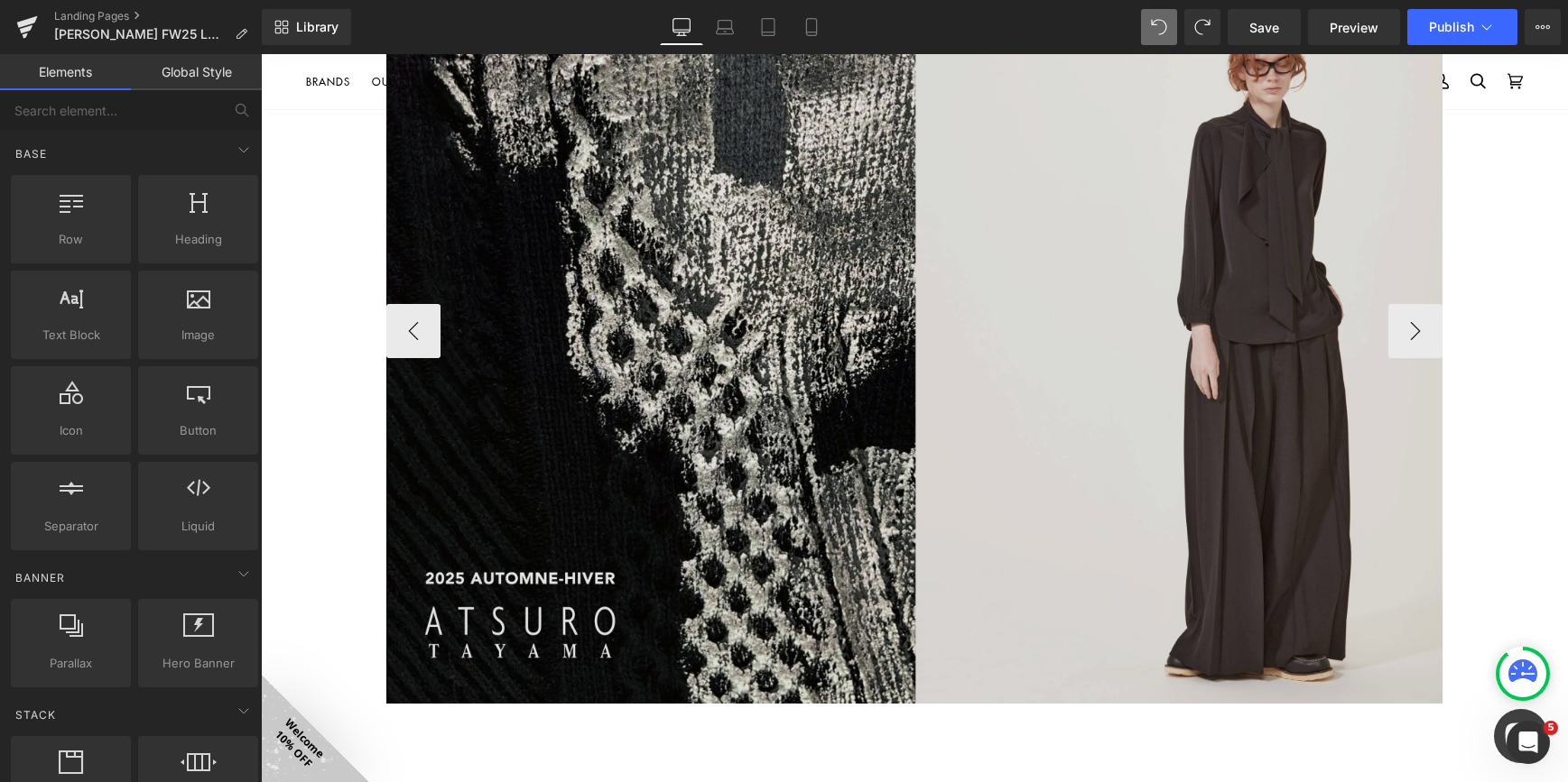
scroll to position [1083, 0]
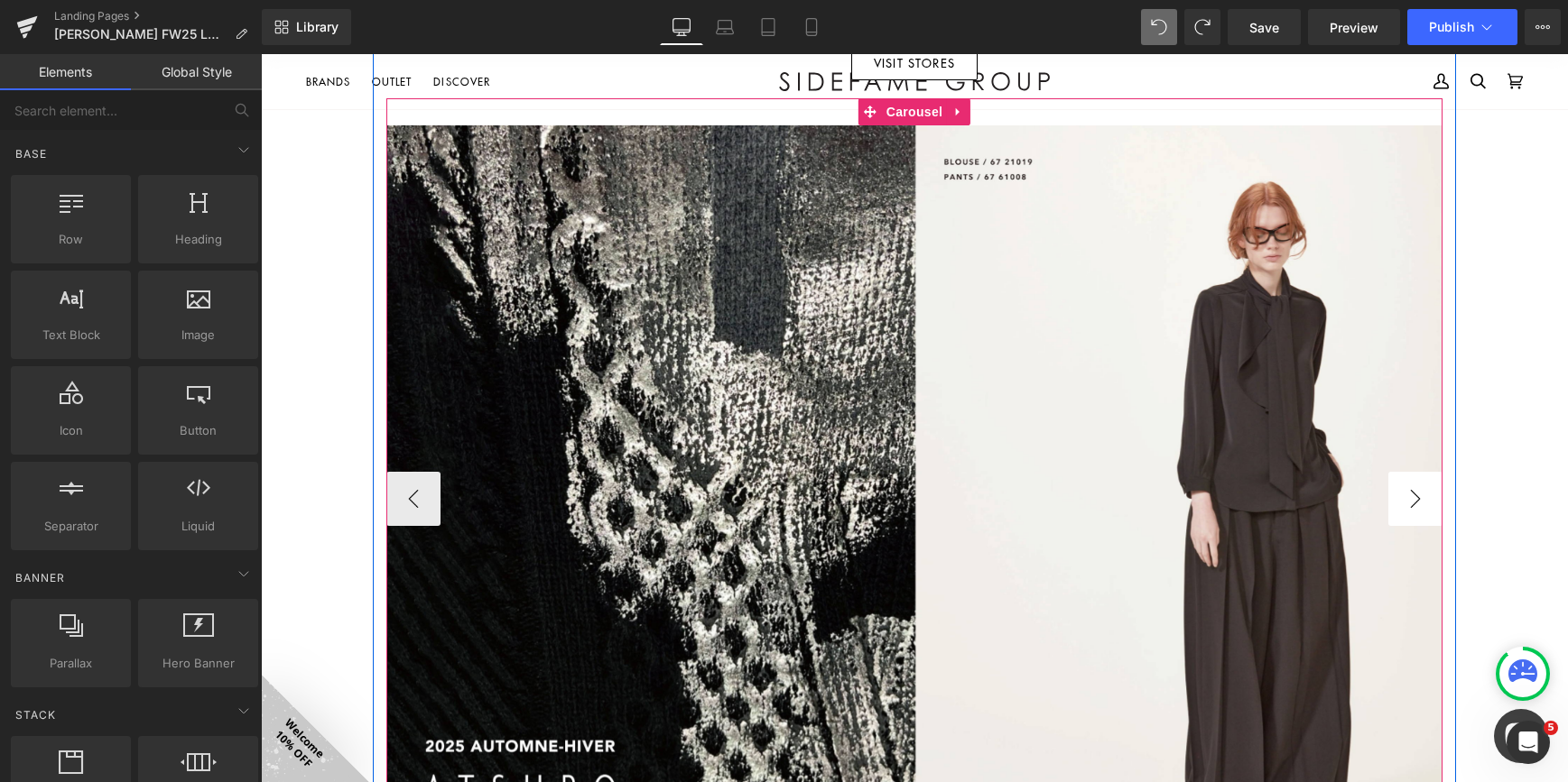
click at [1398, 522] on button "›" at bounding box center [1415, 499] width 54 height 54
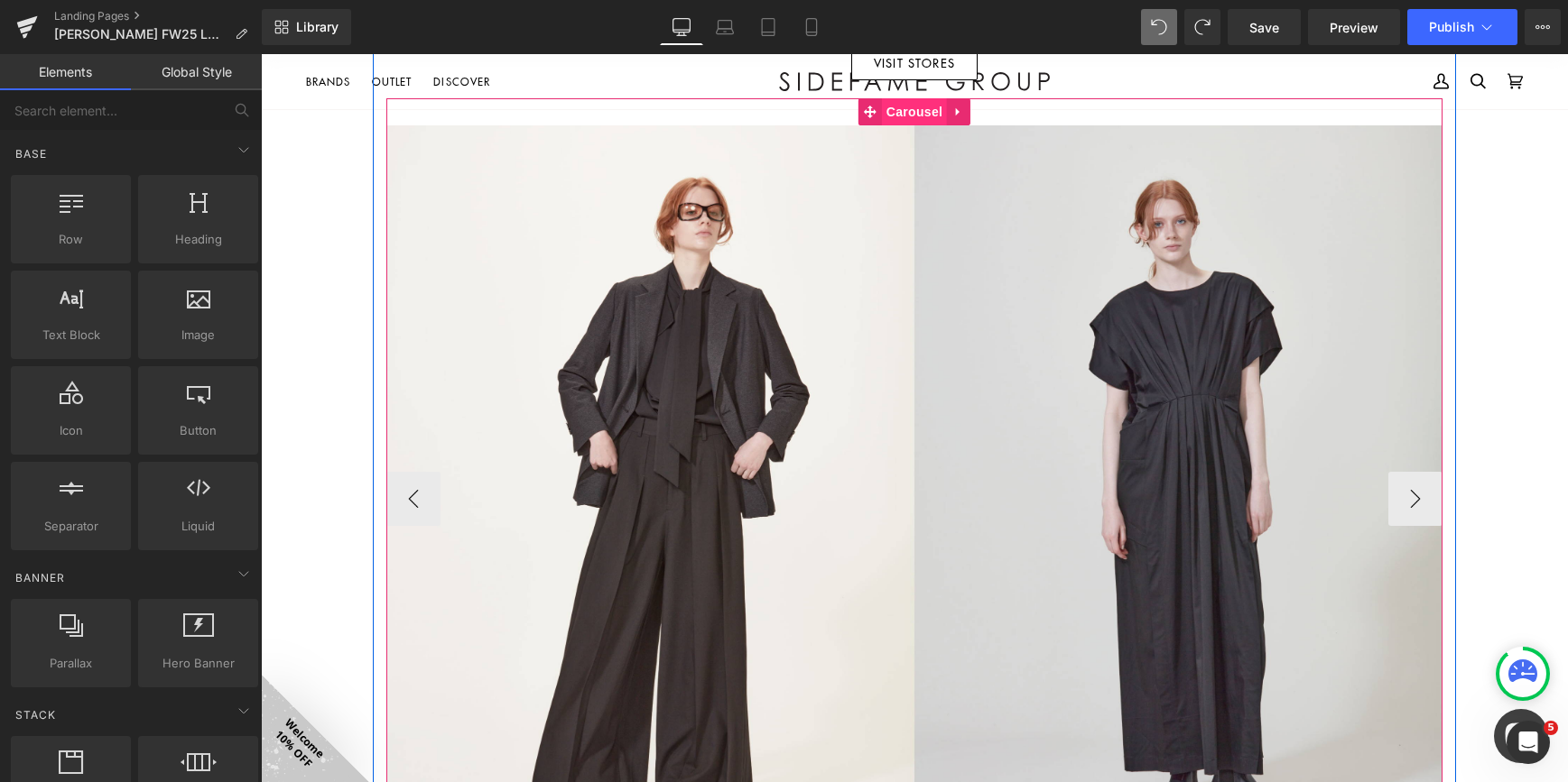
click at [904, 116] on span "Carousel" at bounding box center [914, 112] width 65 height 27
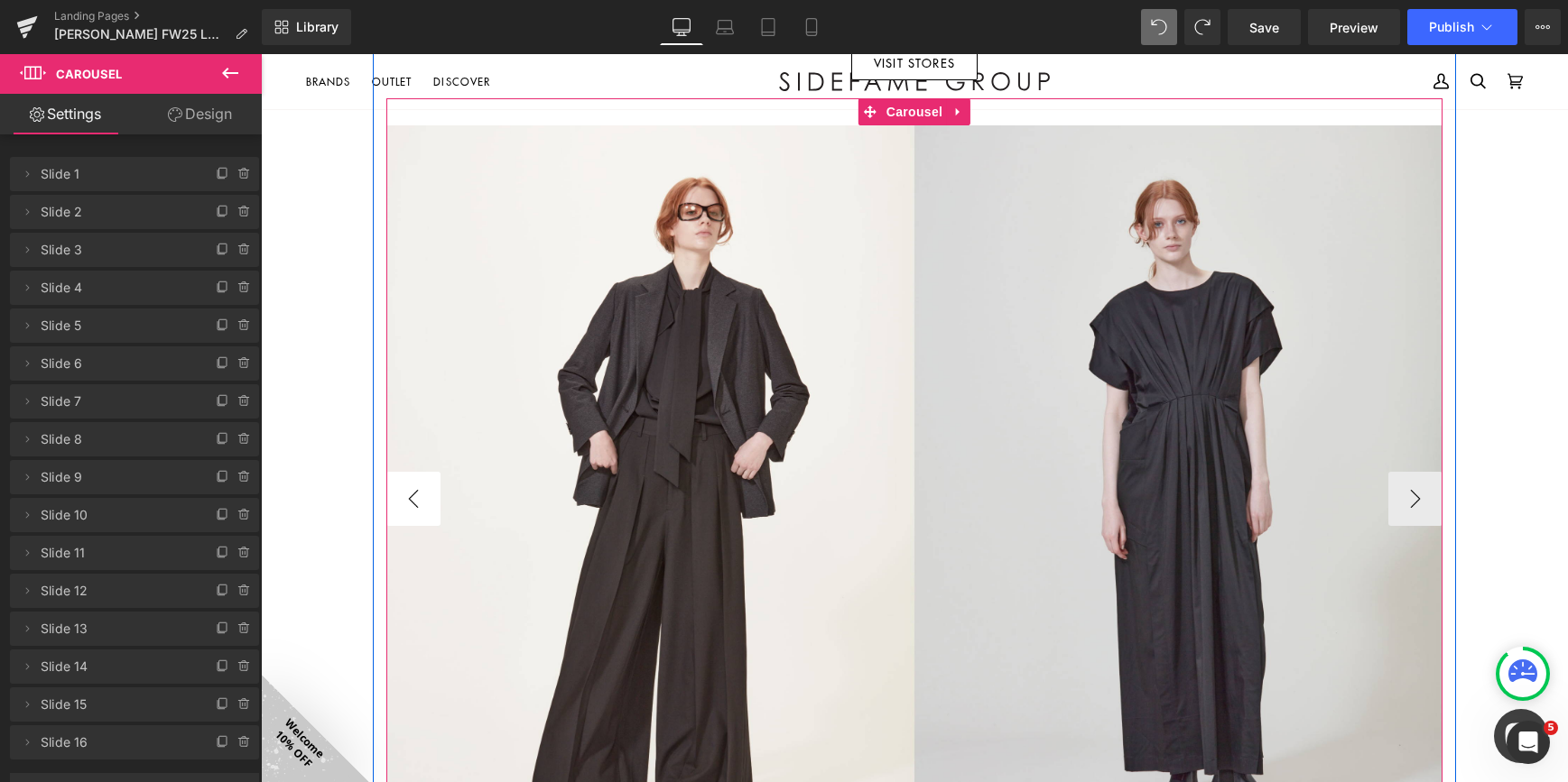
click at [398, 489] on button "‹" at bounding box center [413, 499] width 54 height 54
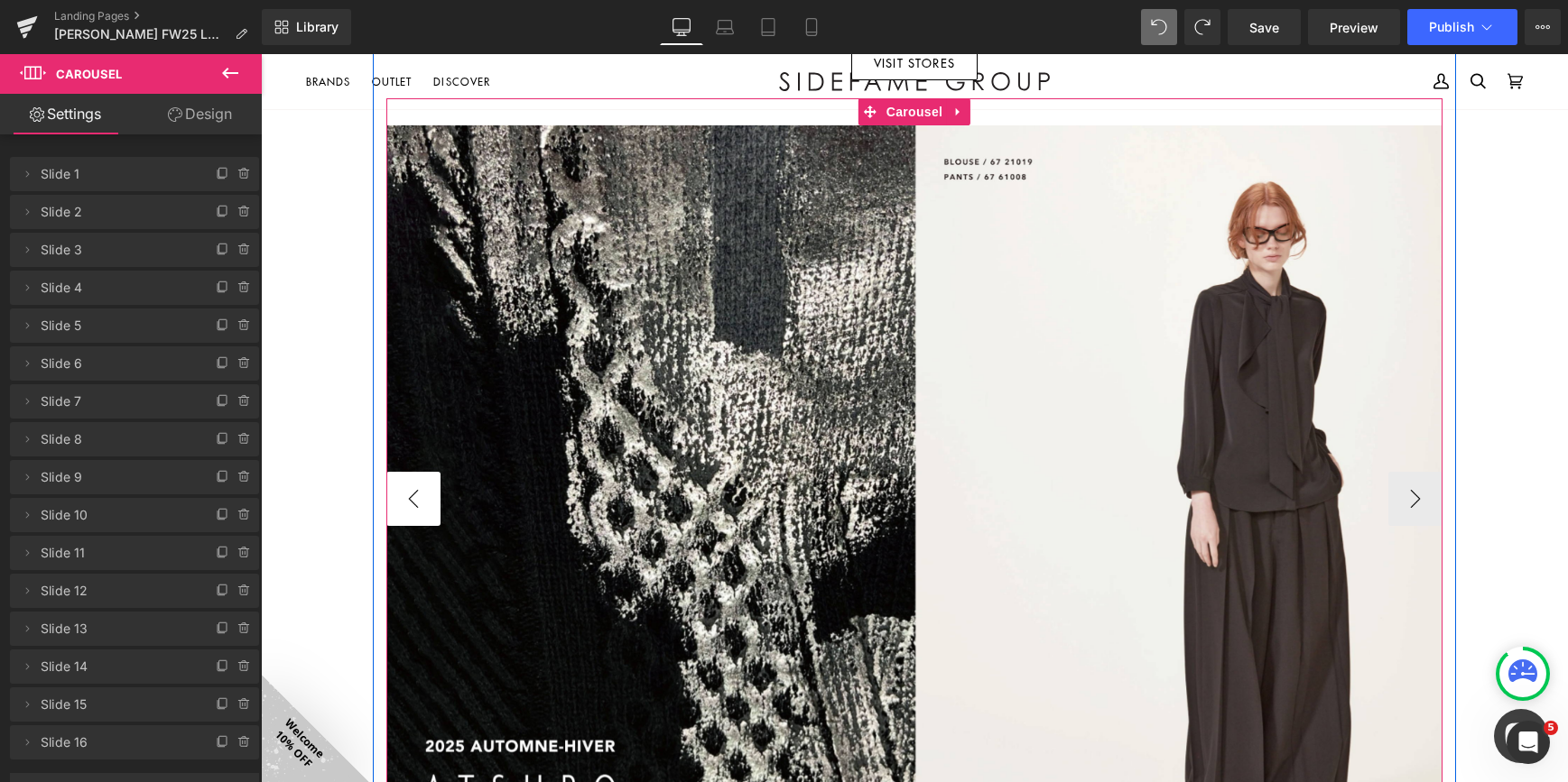
click at [398, 489] on button "‹" at bounding box center [413, 499] width 54 height 54
click at [1397, 483] on button "›" at bounding box center [1415, 499] width 54 height 54
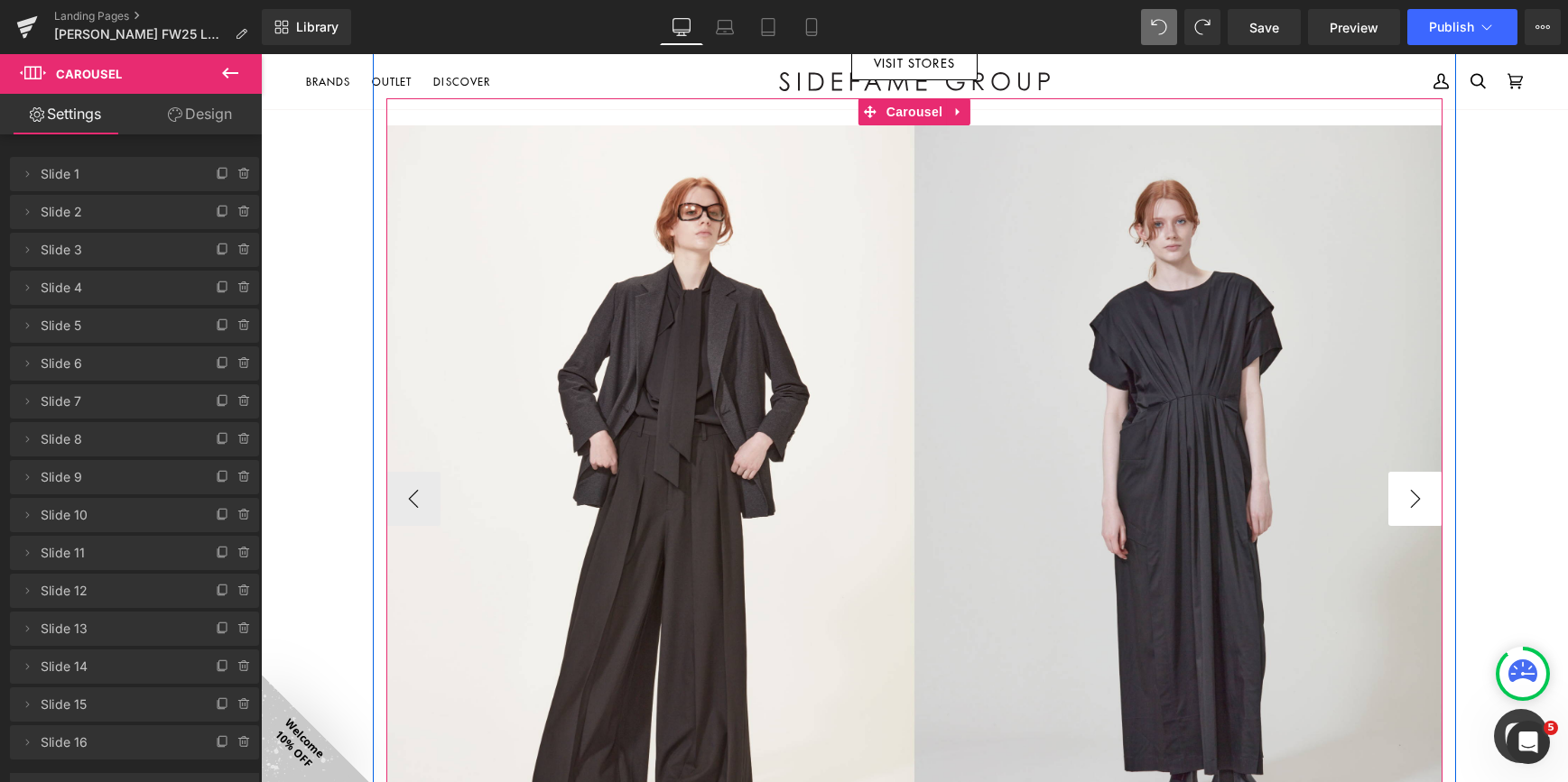
click at [1397, 483] on button "›" at bounding box center [1415, 499] width 54 height 54
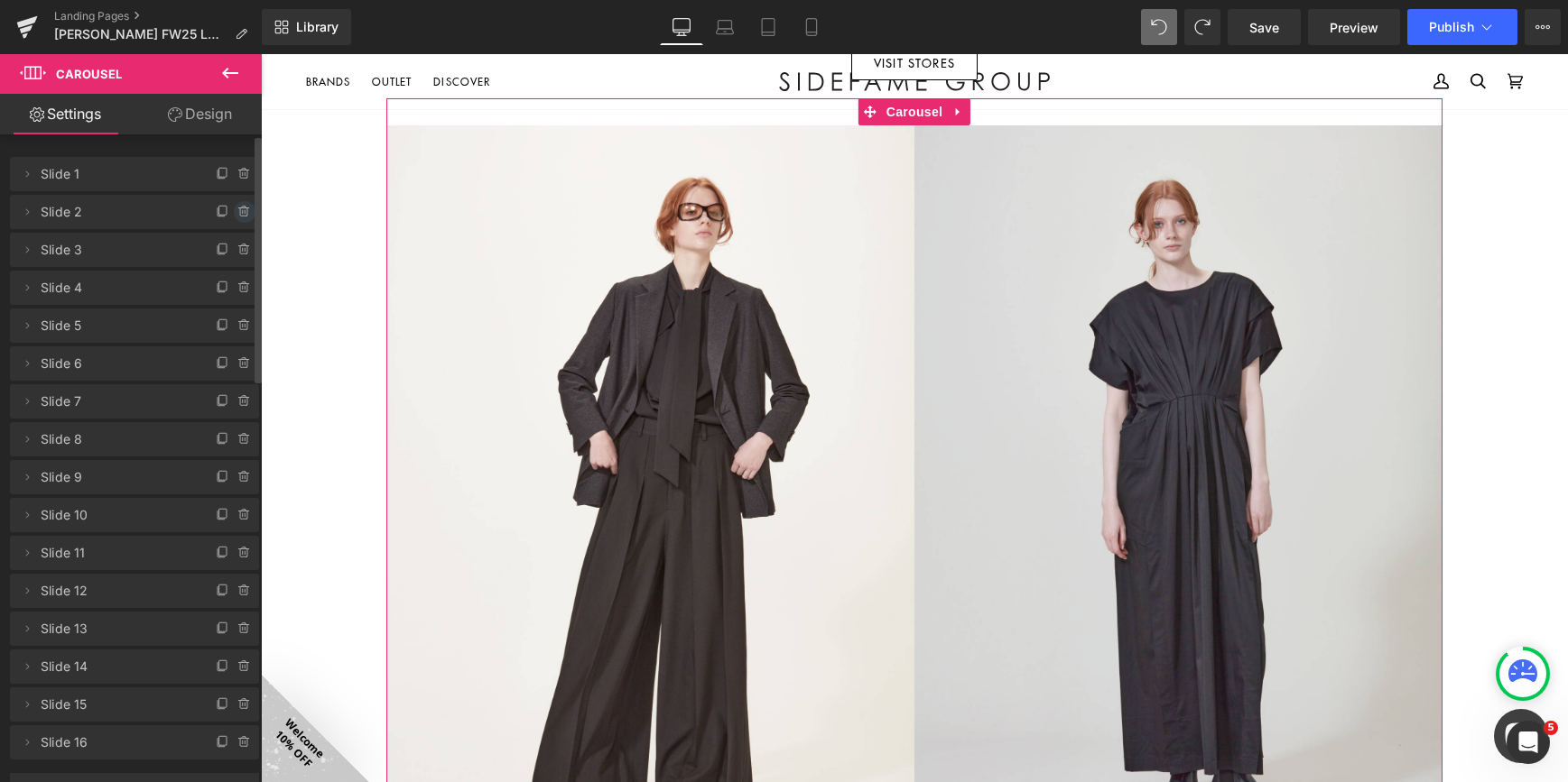
click at [237, 212] on icon at bounding box center [244, 211] width 14 height 14
click at [217, 213] on button "Delete" at bounding box center [224, 213] width 57 height 24
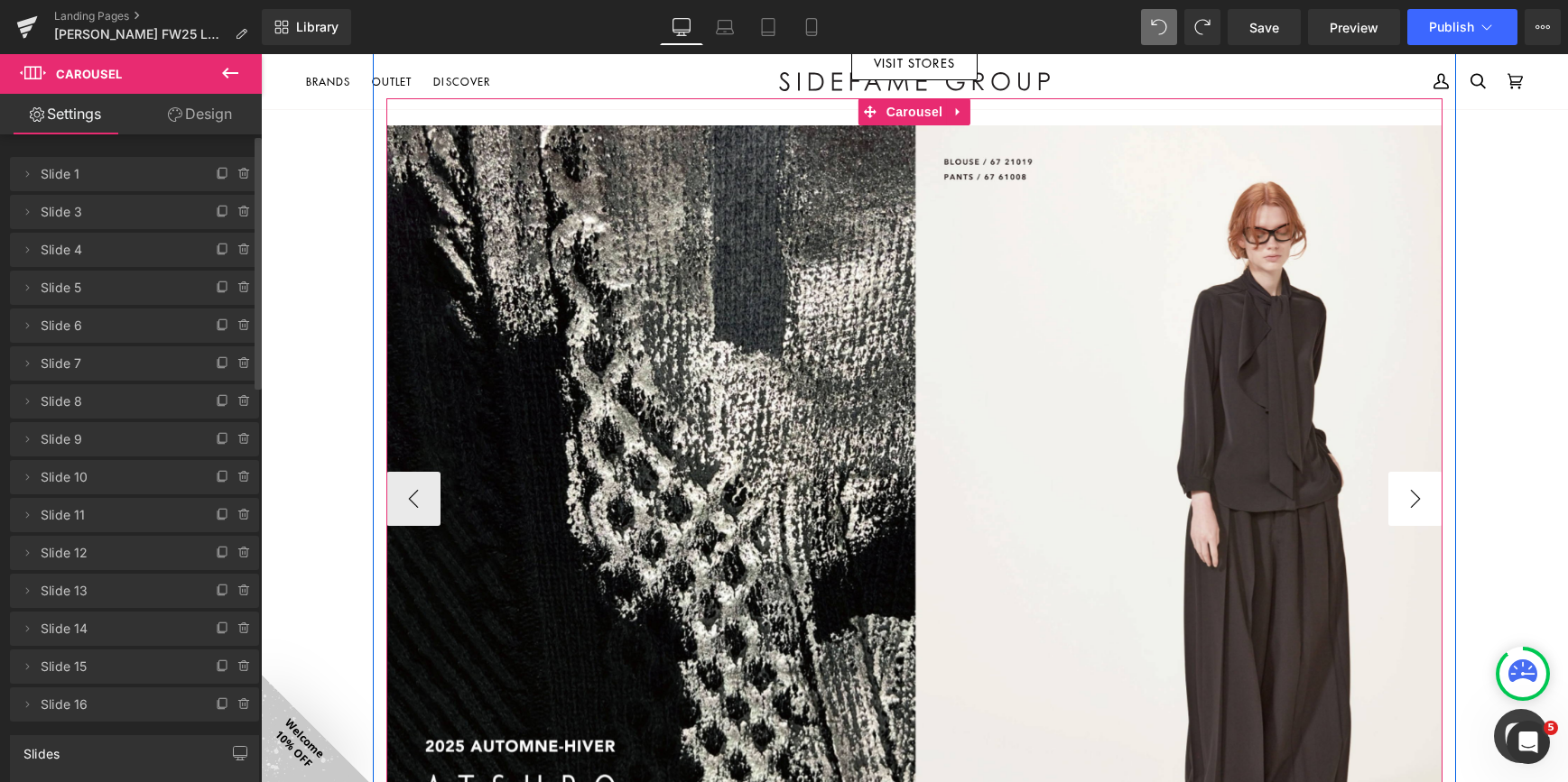
click at [1416, 508] on button "›" at bounding box center [1415, 499] width 54 height 54
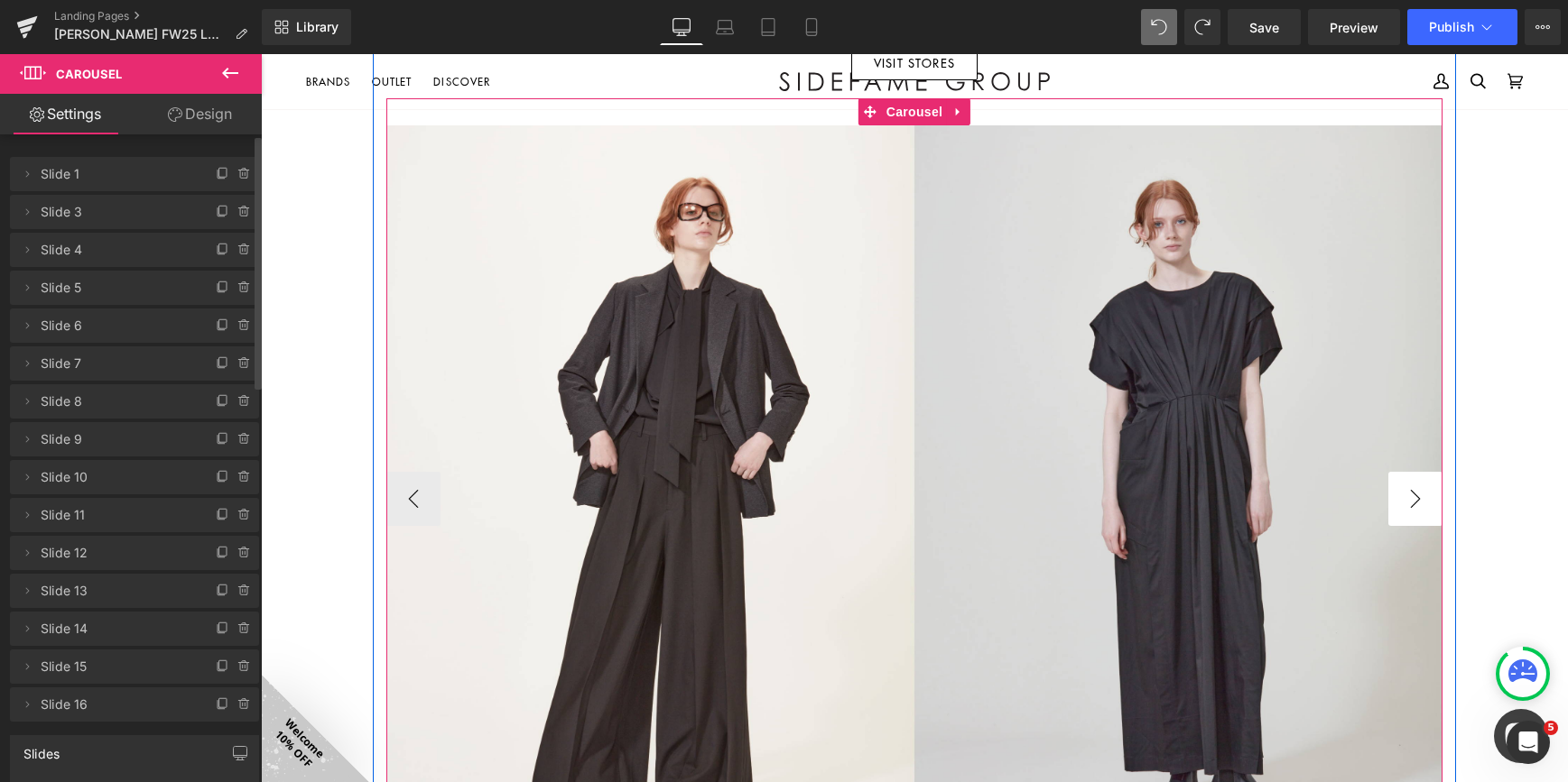
click at [1416, 508] on button "›" at bounding box center [1415, 499] width 54 height 54
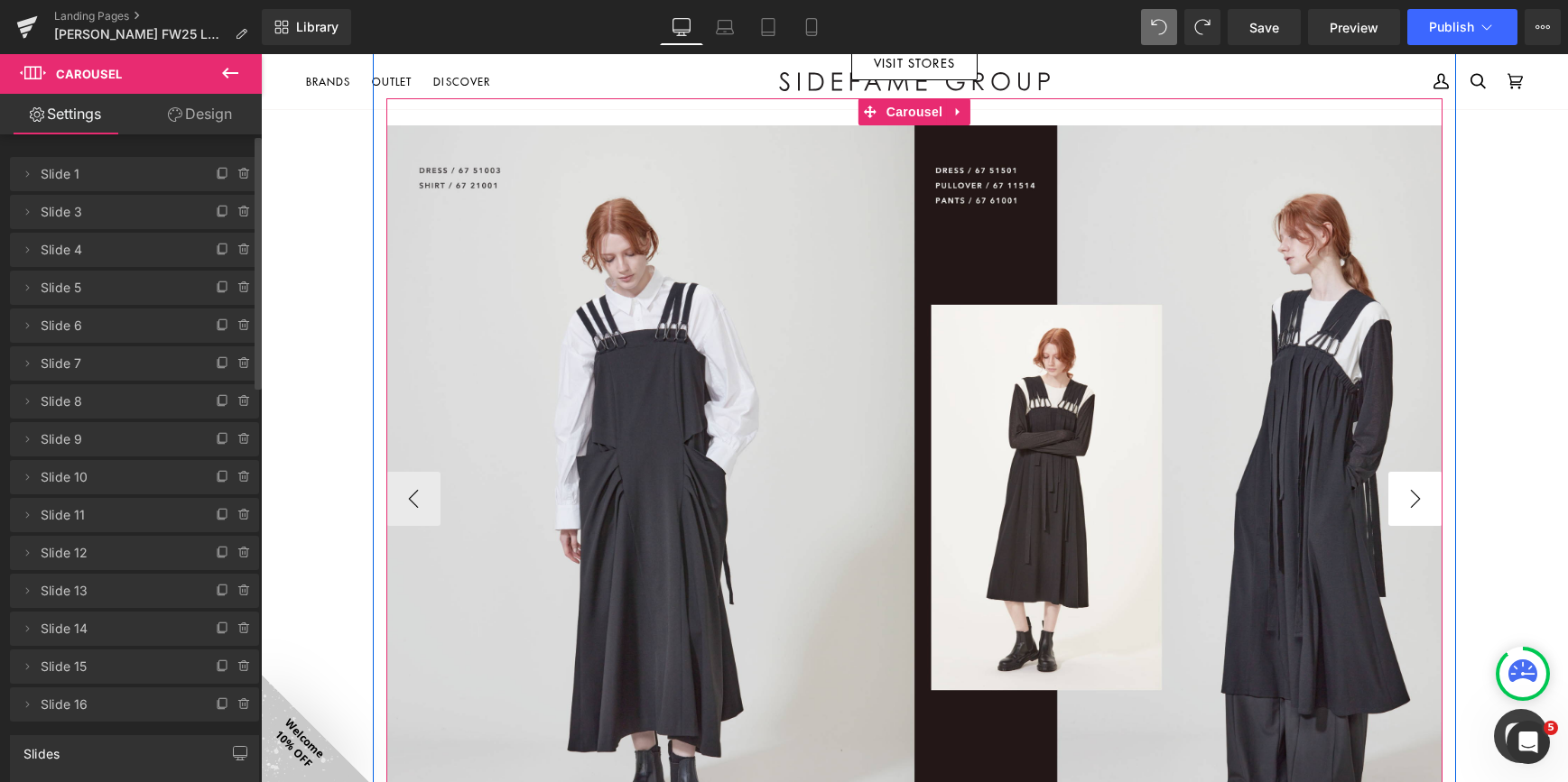
click at [1427, 506] on button "›" at bounding box center [1415, 499] width 54 height 54
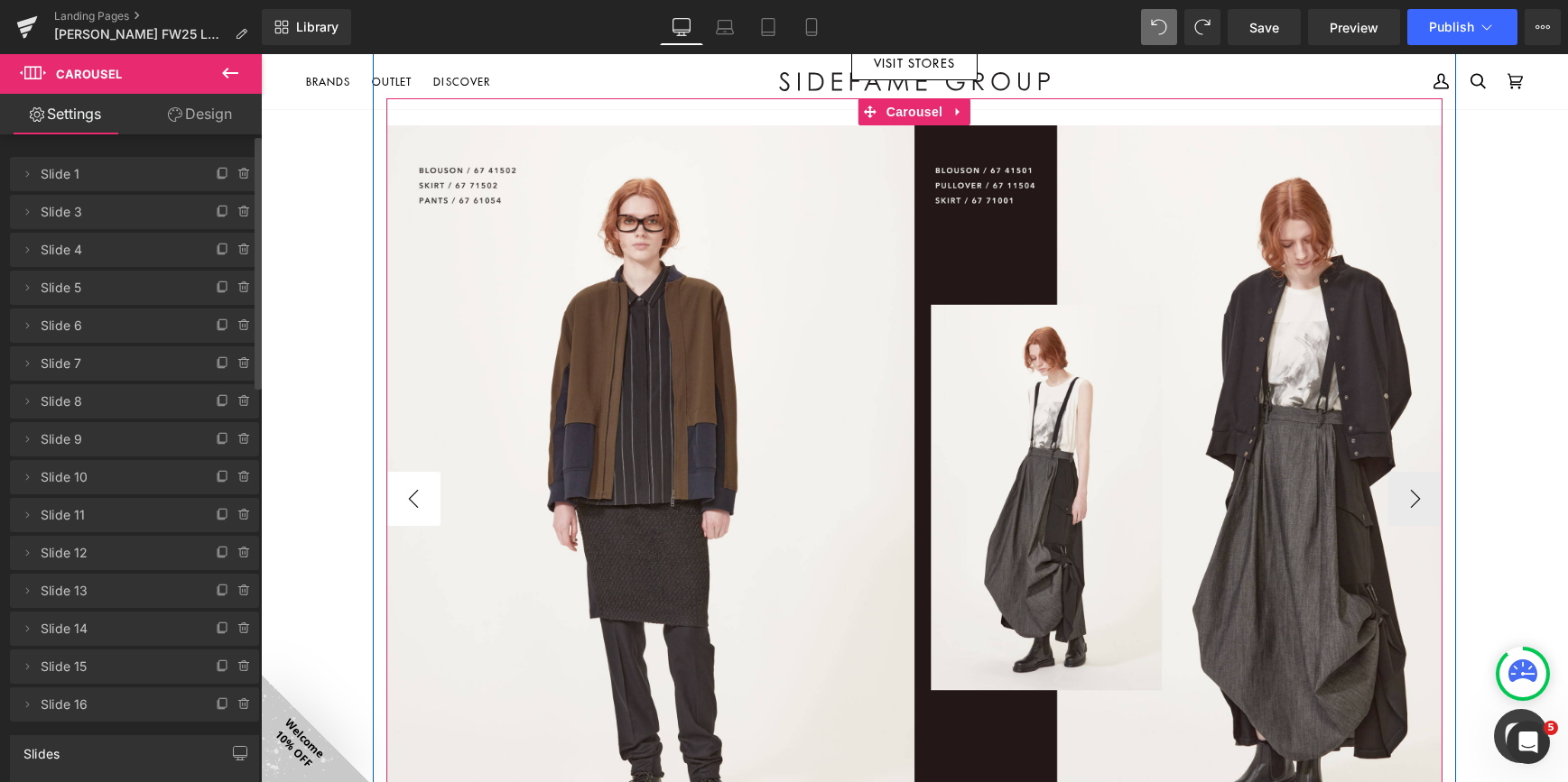
click at [411, 507] on button "‹" at bounding box center [413, 499] width 54 height 54
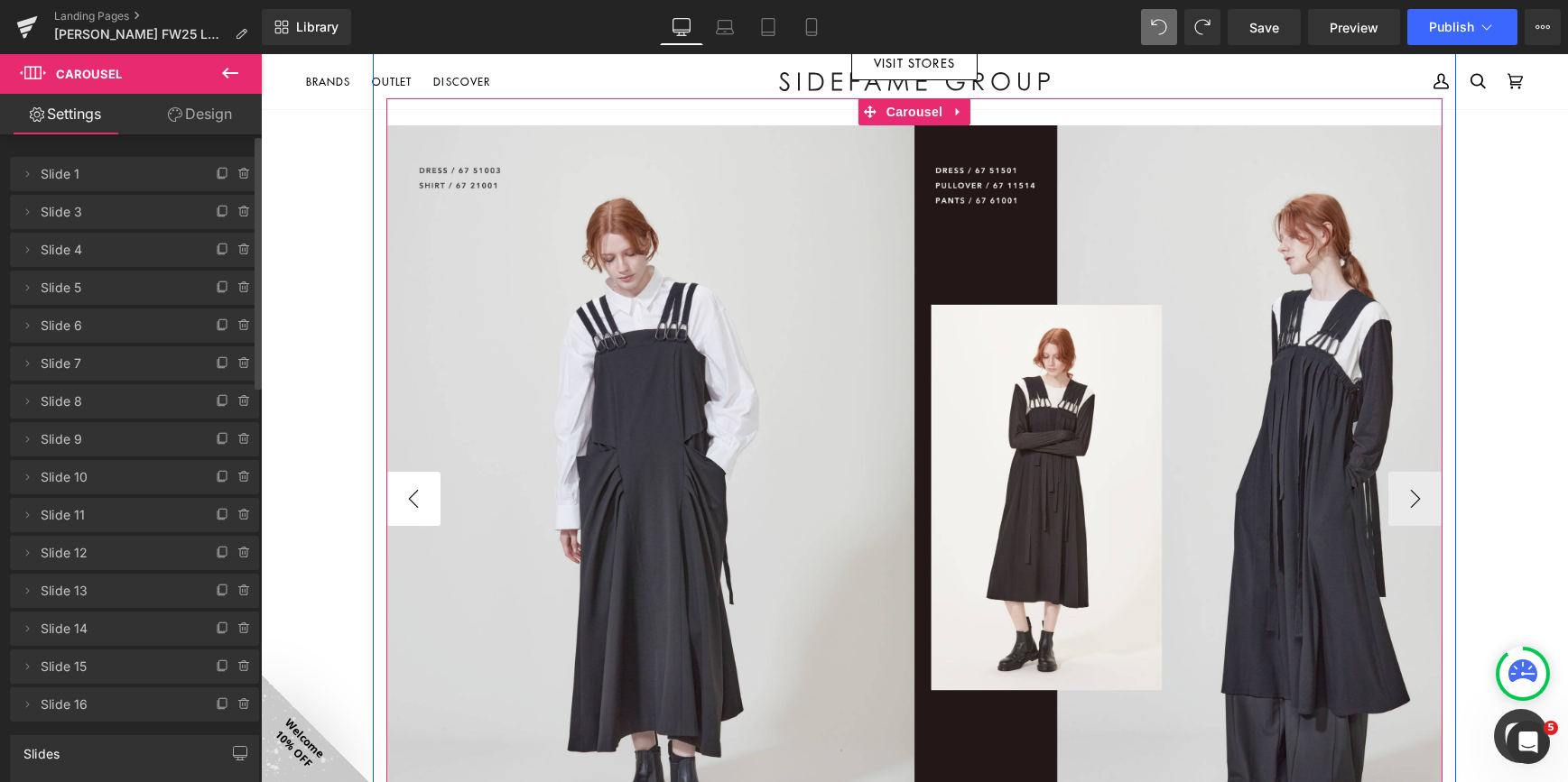
click at [411, 507] on button "‹" at bounding box center [413, 499] width 54 height 54
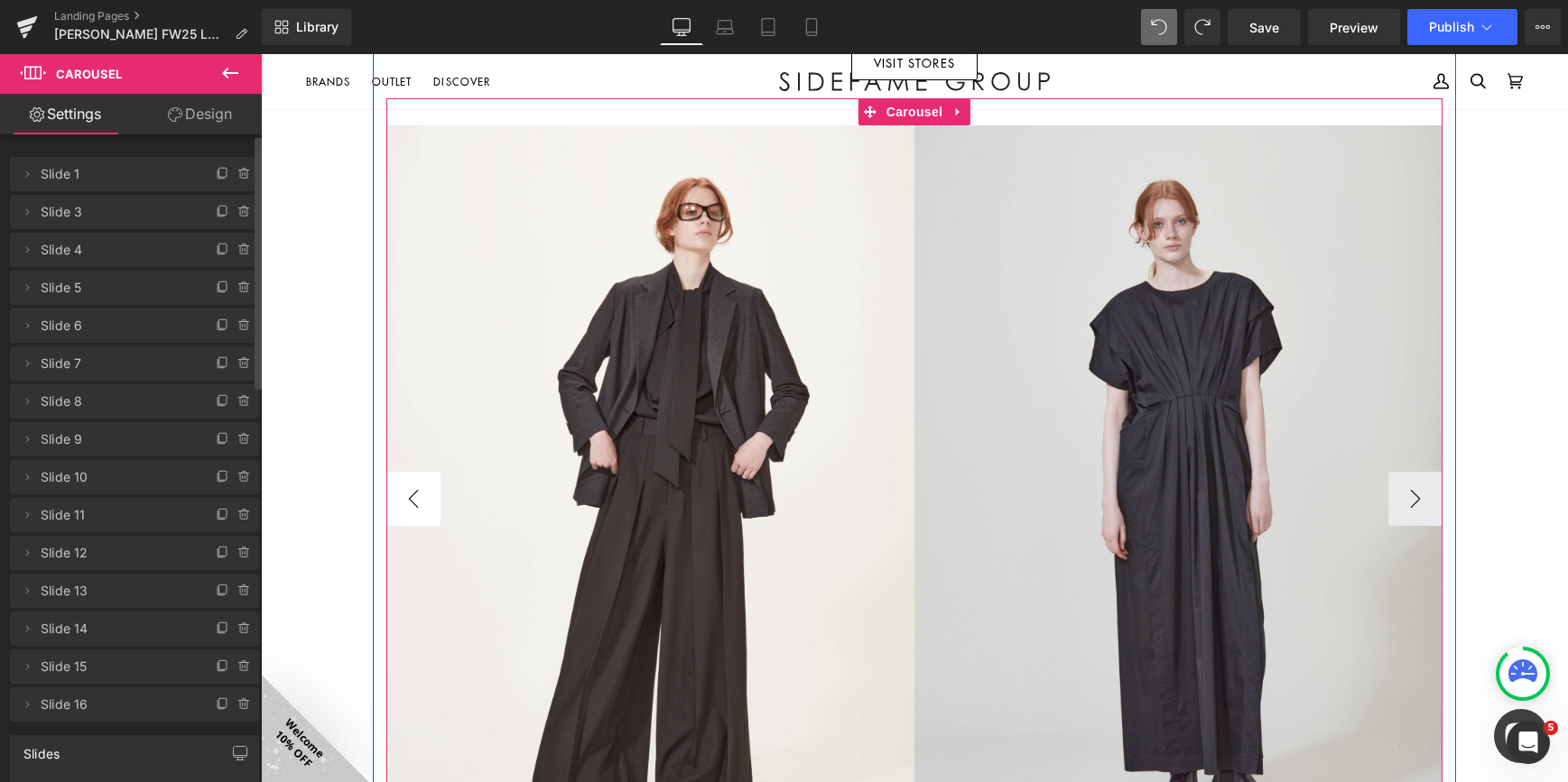
click at [411, 507] on button "‹" at bounding box center [413, 499] width 54 height 54
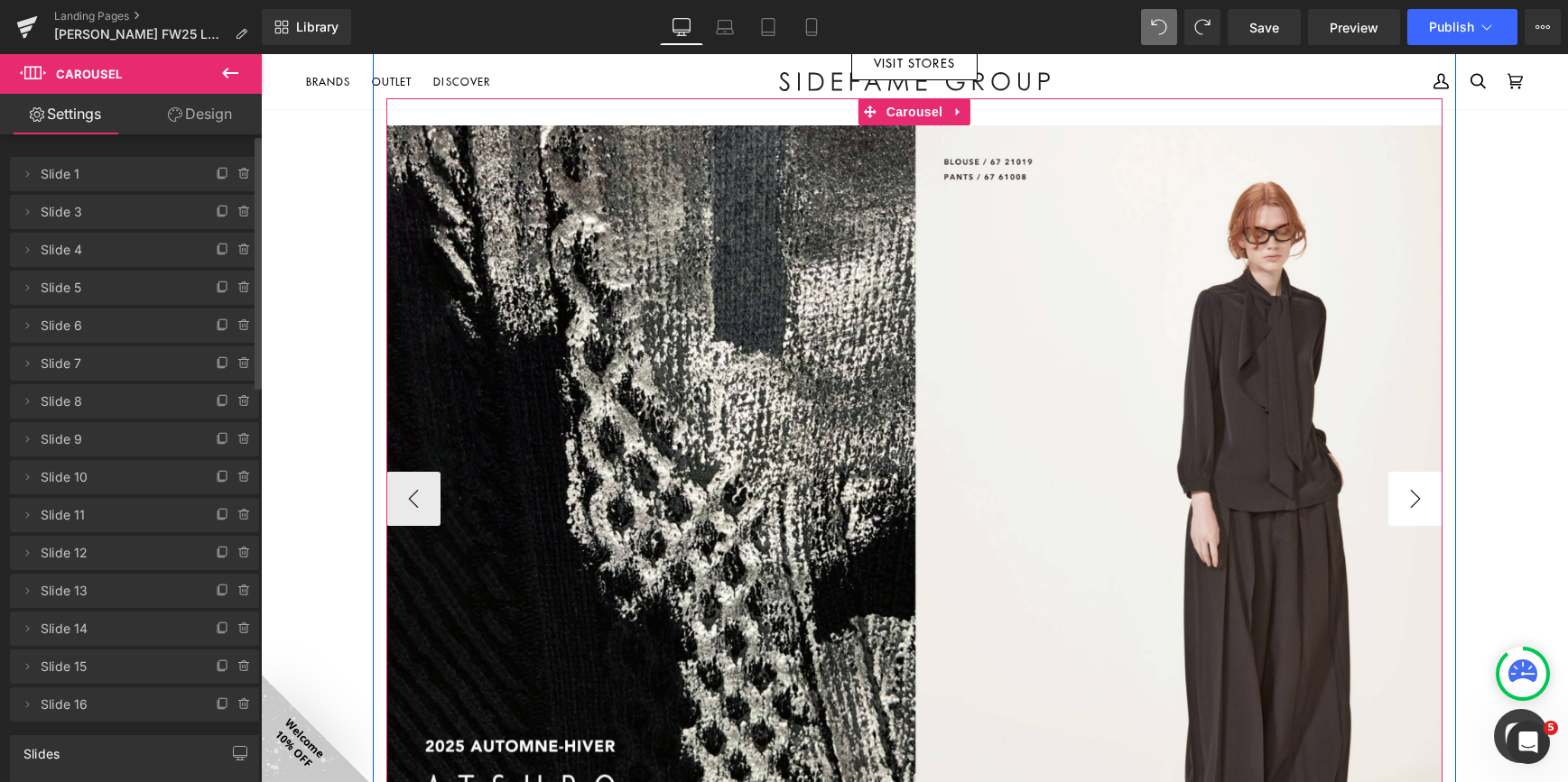
click at [1401, 489] on button "›" at bounding box center [1415, 499] width 54 height 54
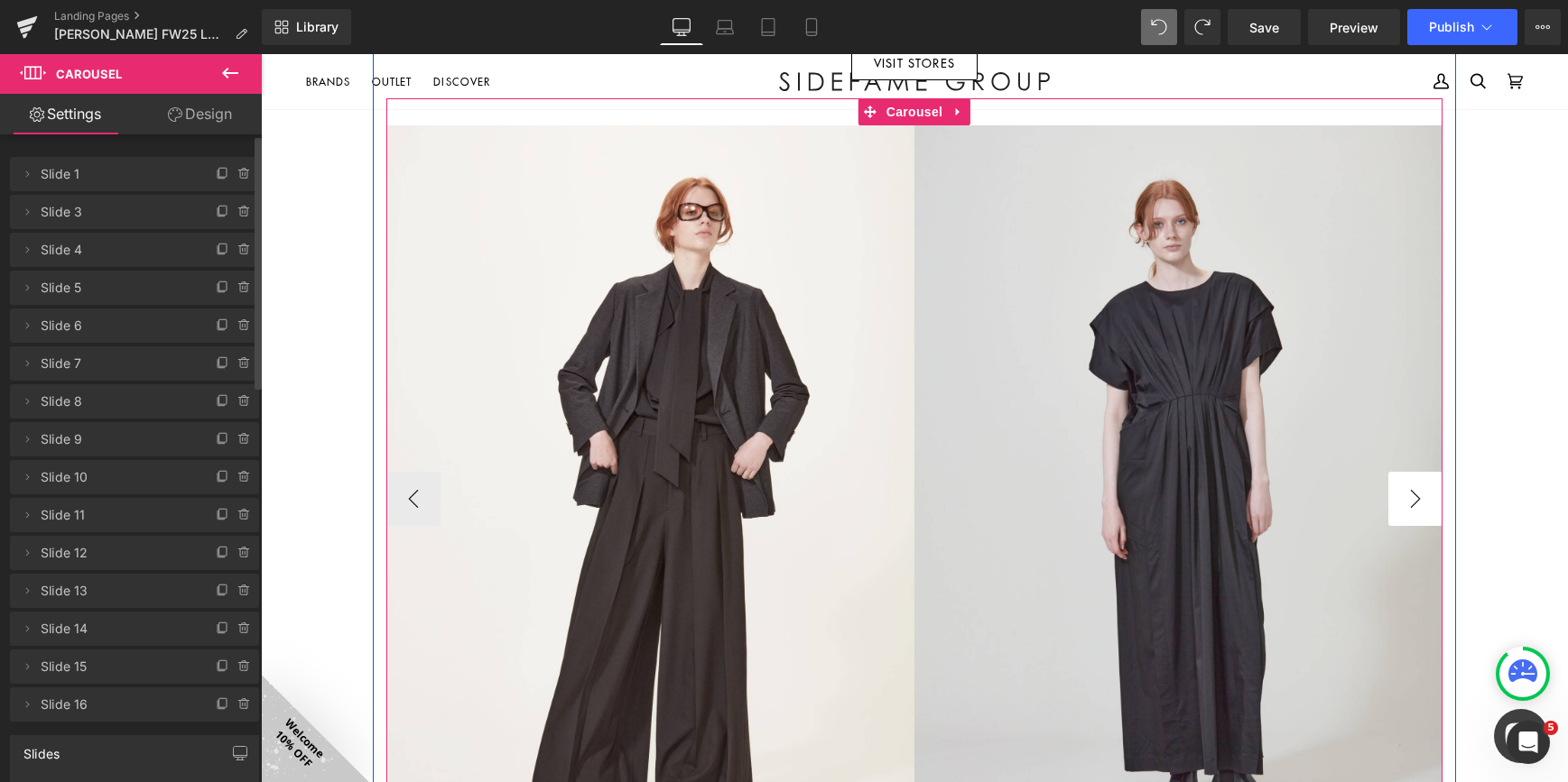
click at [1401, 489] on button "›" at bounding box center [1415, 499] width 54 height 54
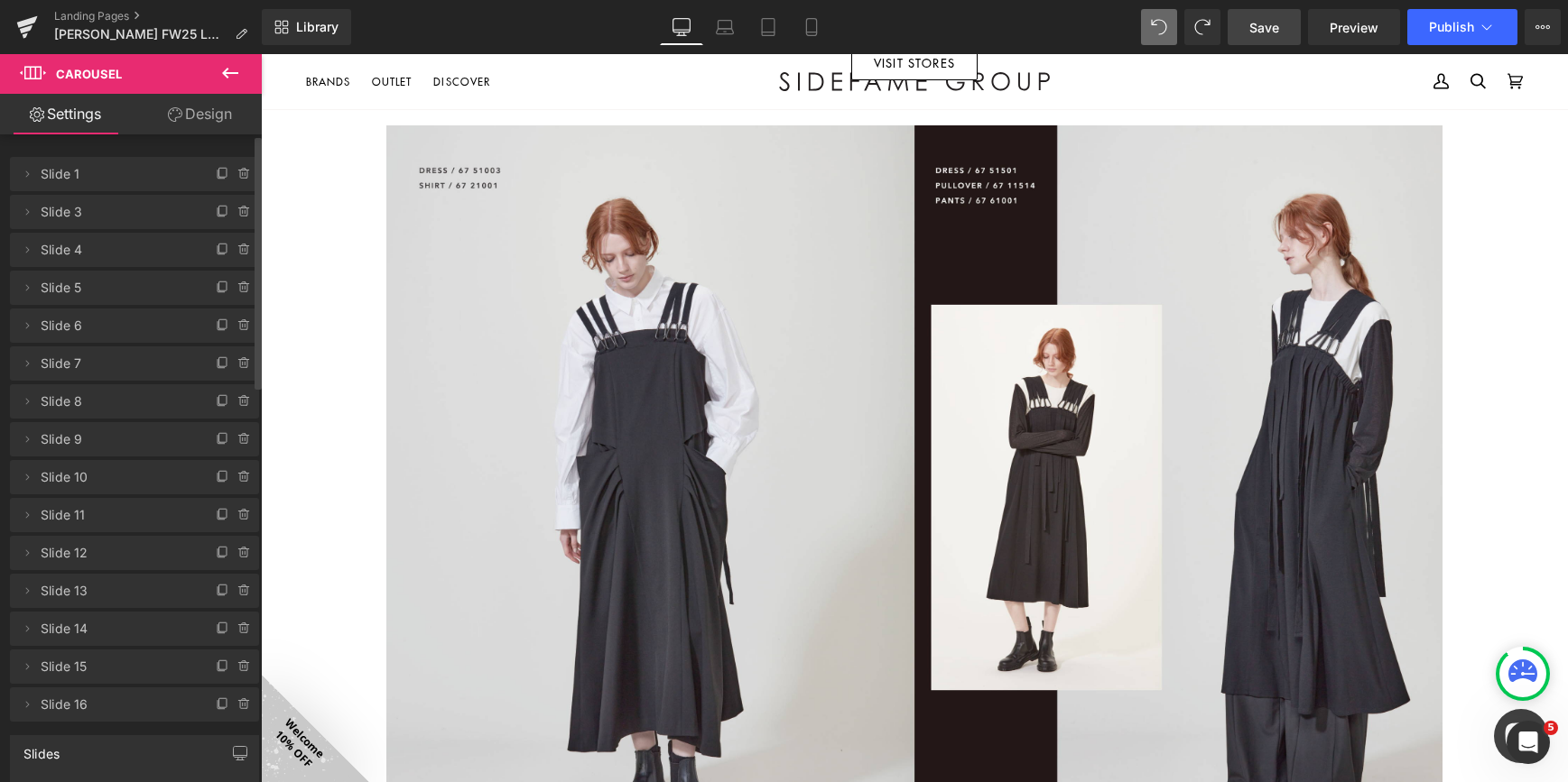
click at [1282, 32] on link "Save" at bounding box center [1264, 27] width 73 height 36
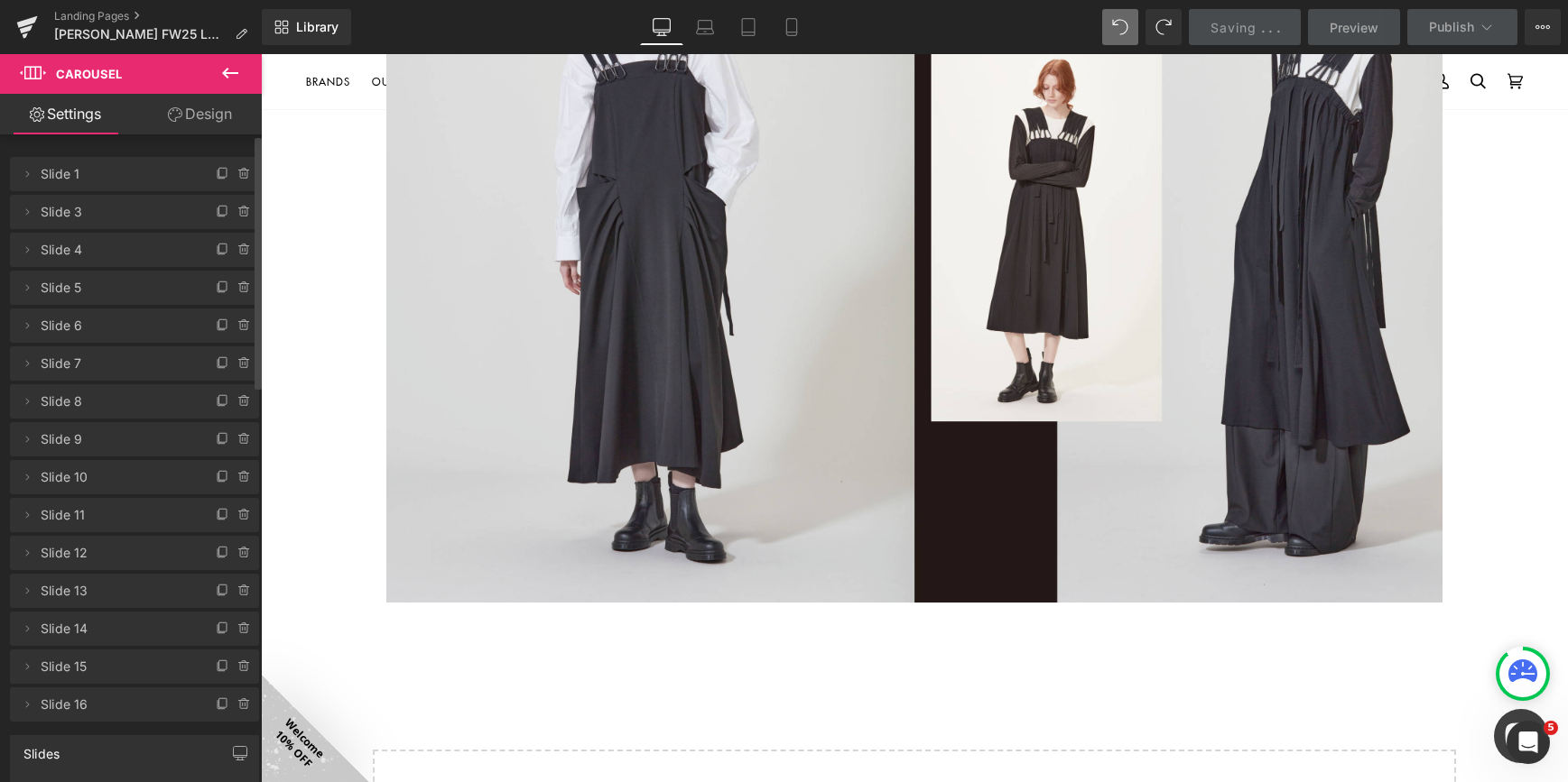
scroll to position [1534, 0]
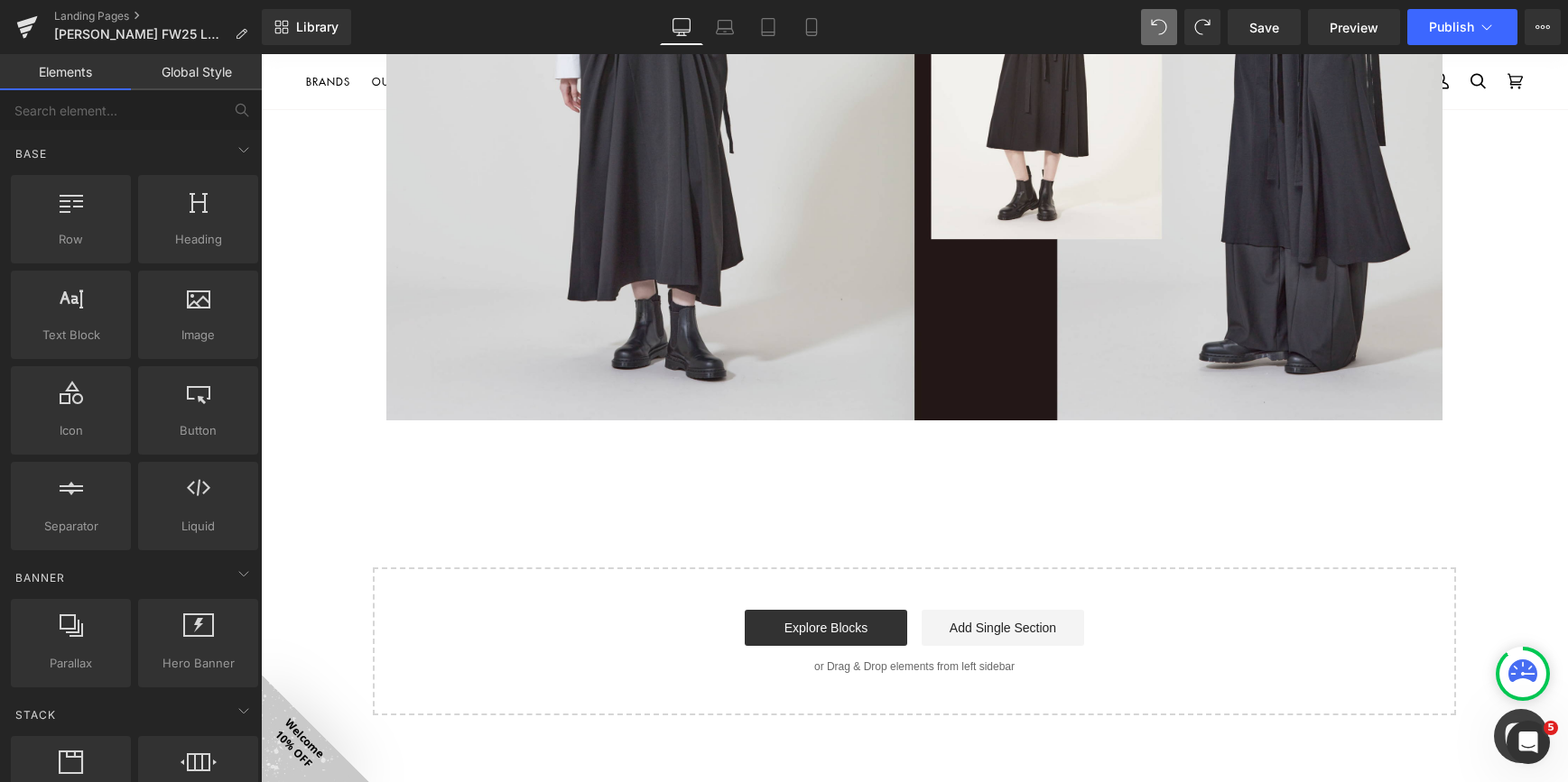
scroll to position [1173, 0]
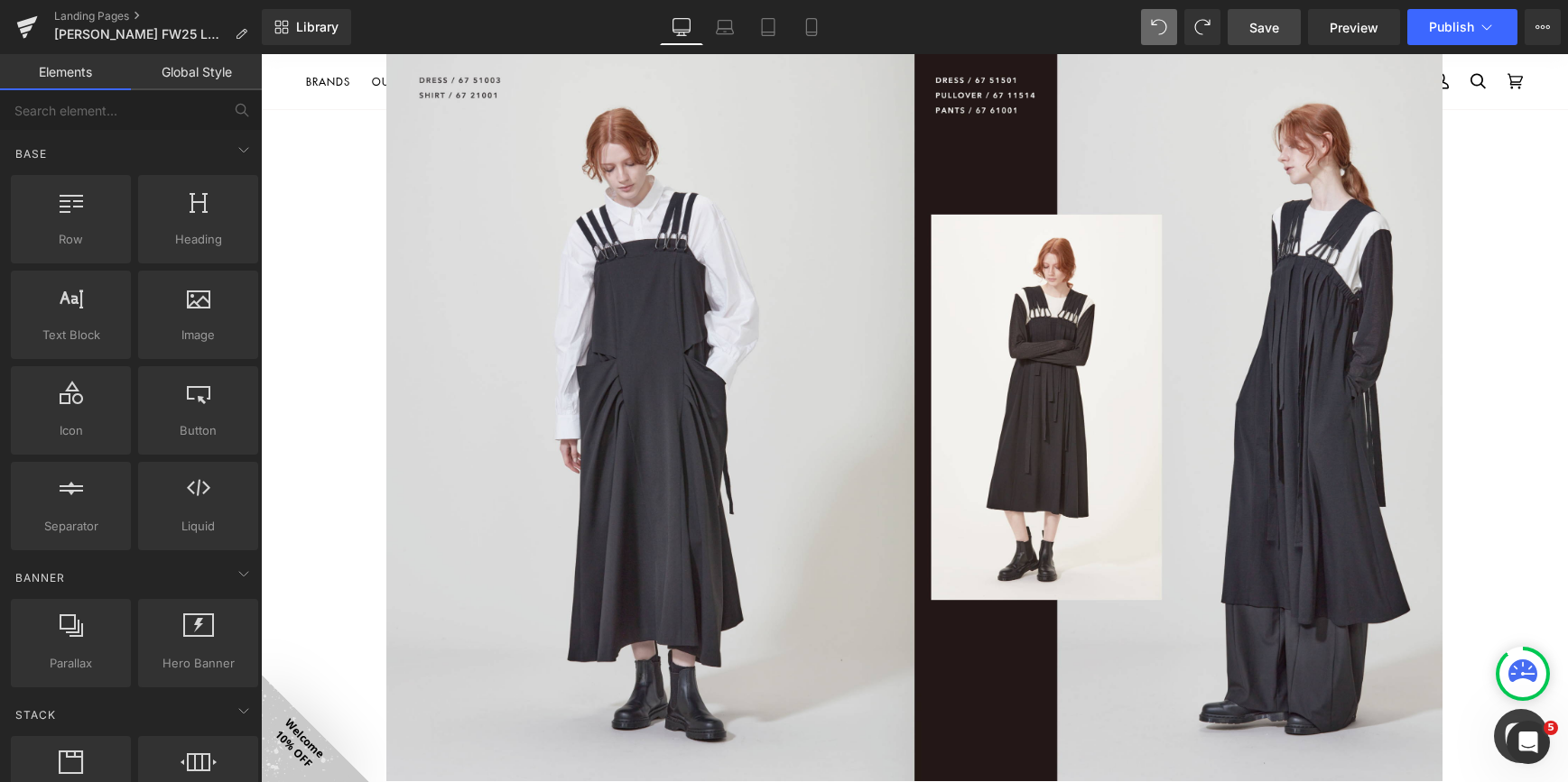
click at [1276, 24] on span "Save" at bounding box center [1264, 27] width 30 height 19
click at [1437, 26] on span "Publish" at bounding box center [1450, 27] width 45 height 14
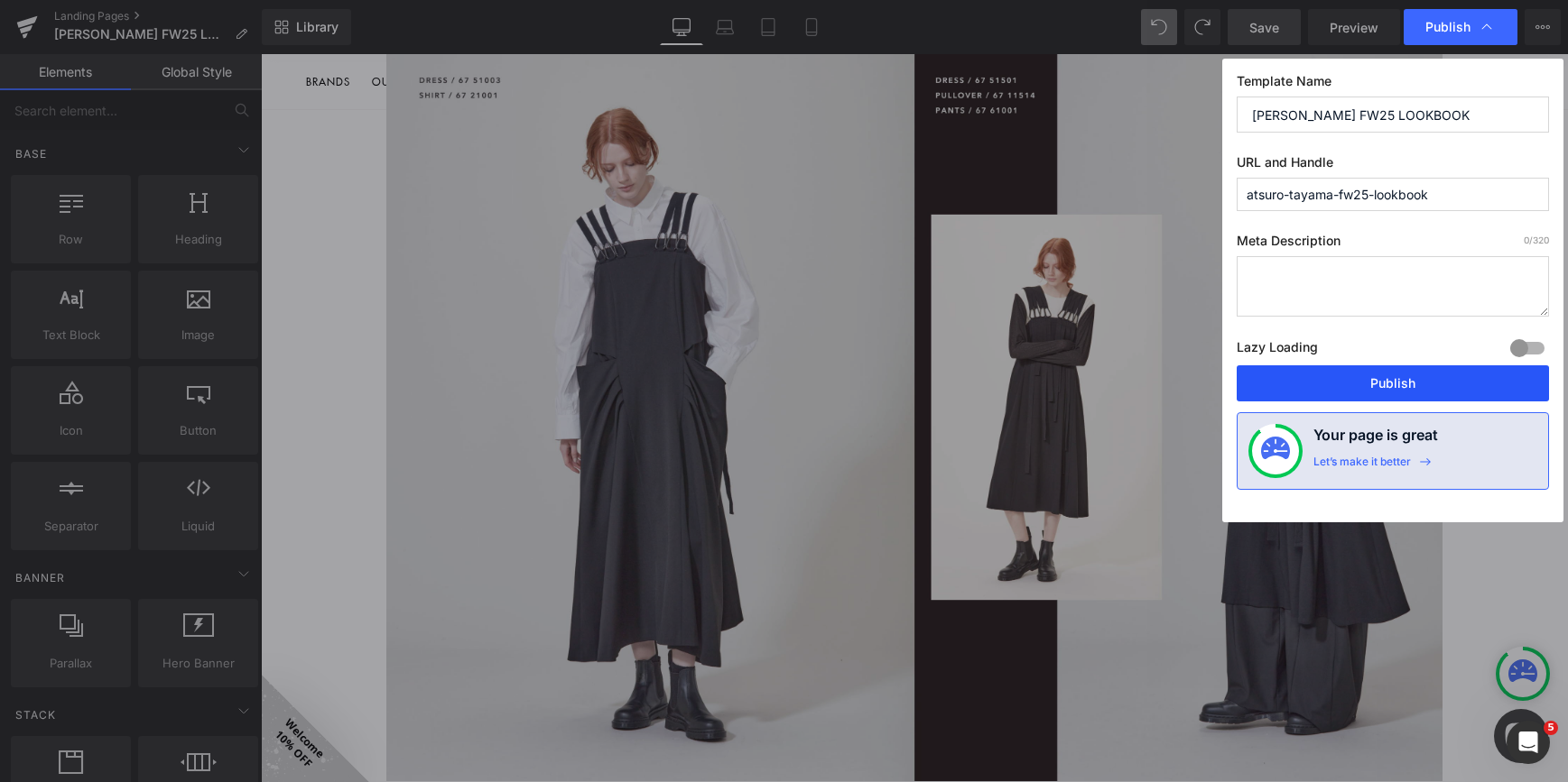
click at [1365, 379] on button "Publish" at bounding box center [1392, 383] width 312 height 36
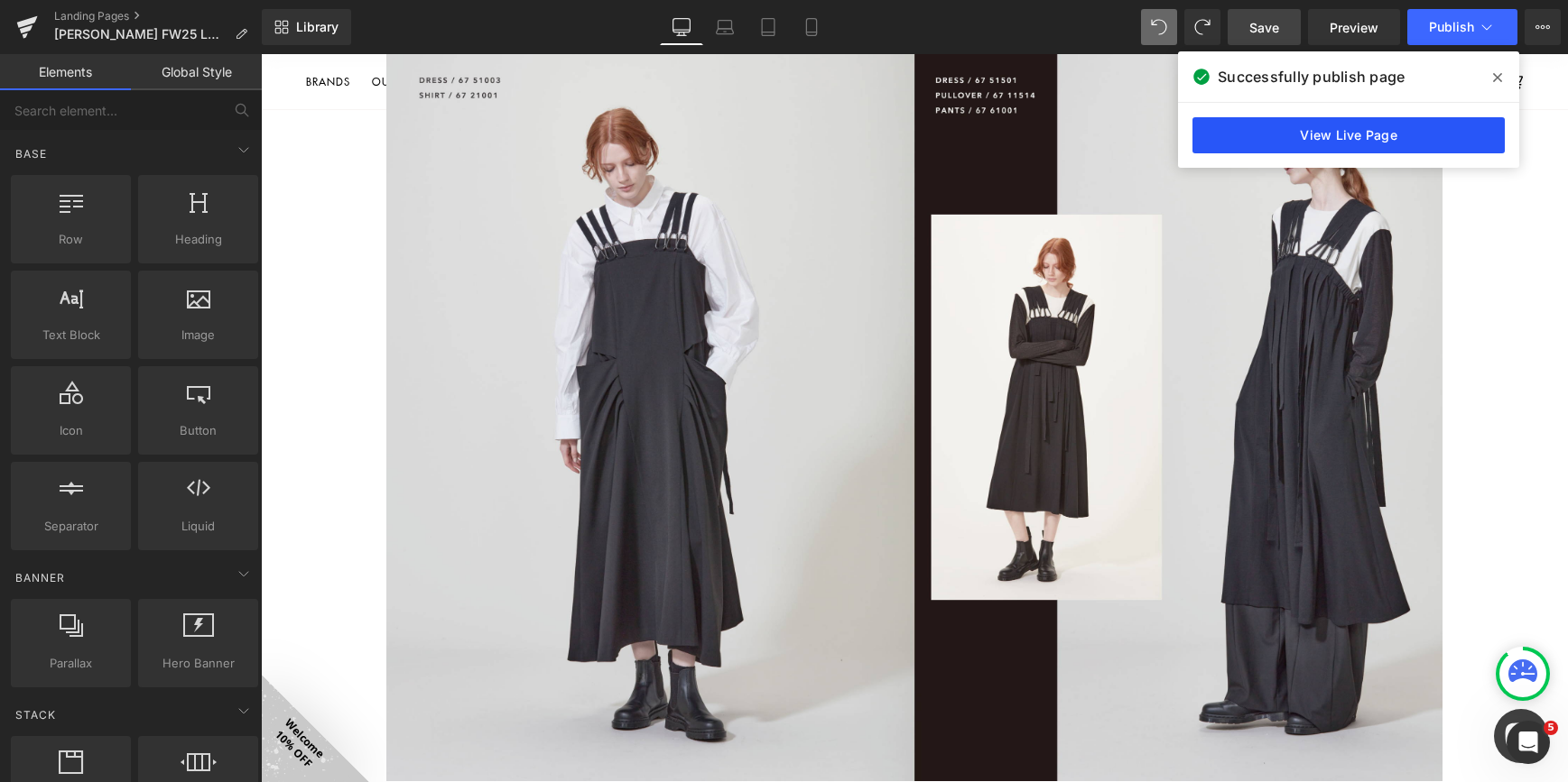
click at [1379, 138] on link "View Live Page" at bounding box center [1348, 136] width 312 height 36
